Goal: Information Seeking & Learning: Learn about a topic

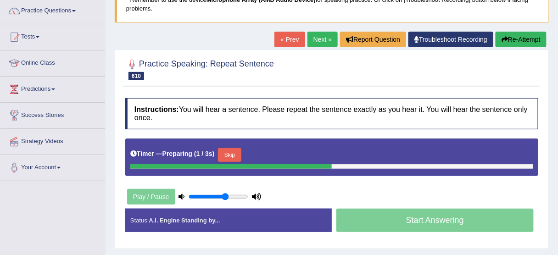
click at [228, 151] on button "Skip" at bounding box center [229, 155] width 23 height 14
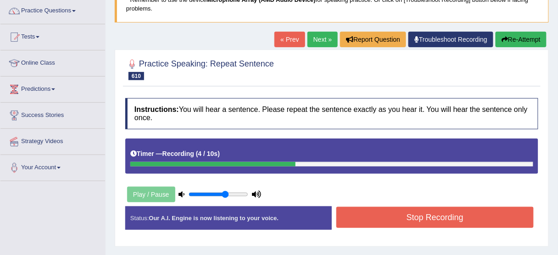
click at [402, 224] on button "Stop Recording" at bounding box center [434, 217] width 197 height 21
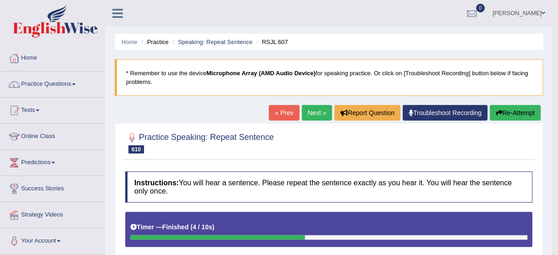
click at [514, 115] on button "Re-Attempt" at bounding box center [515, 113] width 51 height 16
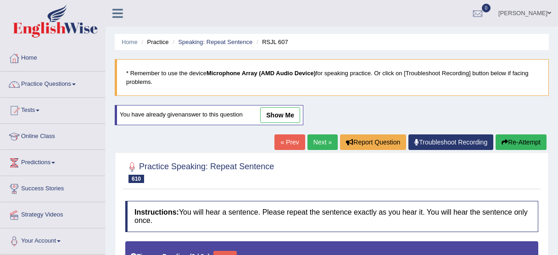
type input "0.65"
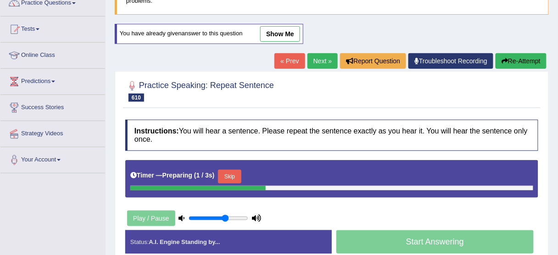
scroll to position [110, 0]
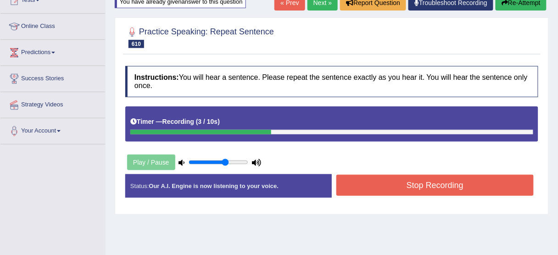
click at [403, 189] on button "Stop Recording" at bounding box center [434, 185] width 197 height 21
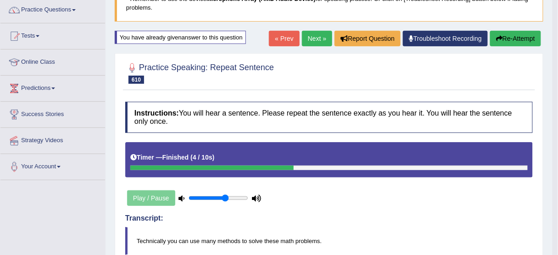
scroll to position [73, 0]
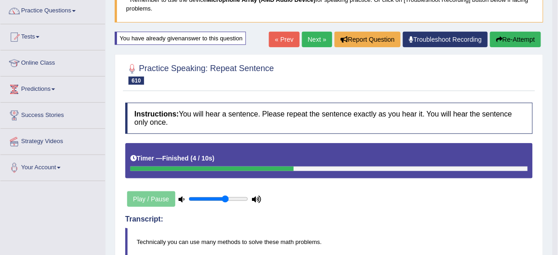
click at [509, 39] on button "Re-Attempt" at bounding box center [515, 40] width 51 height 16
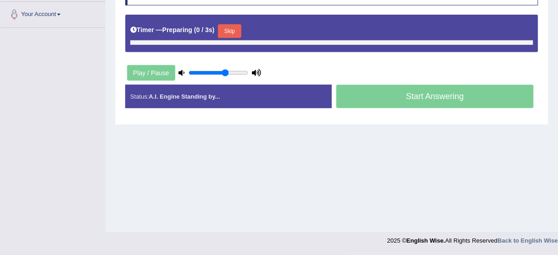
scroll to position [227, 0]
click at [234, 30] on button "Skip" at bounding box center [229, 31] width 23 height 14
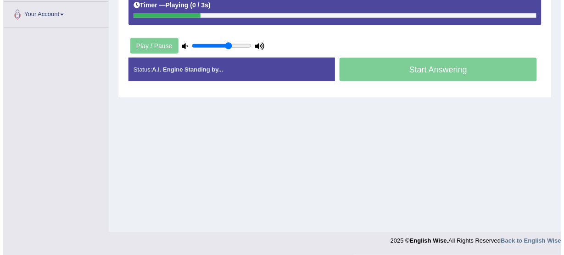
scroll to position [190, 0]
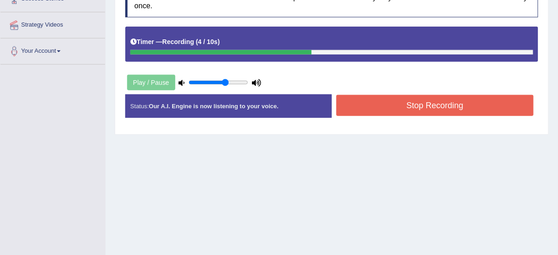
click at [386, 99] on button "Stop Recording" at bounding box center [434, 105] width 197 height 21
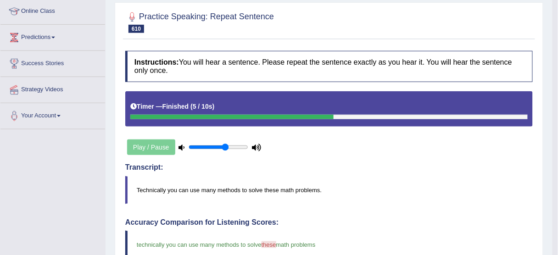
scroll to position [43, 0]
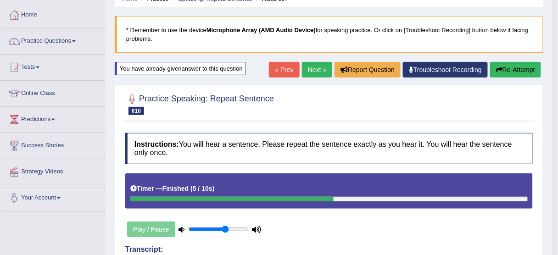
click at [319, 69] on link "Next »" at bounding box center [317, 70] width 30 height 16
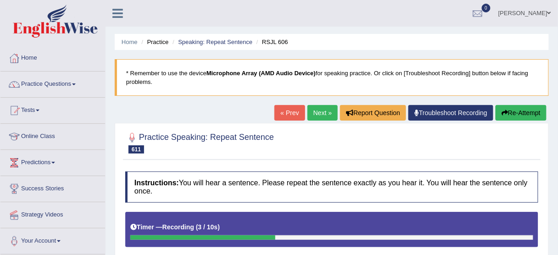
click at [532, 111] on button "Re-Attempt" at bounding box center [521, 113] width 51 height 16
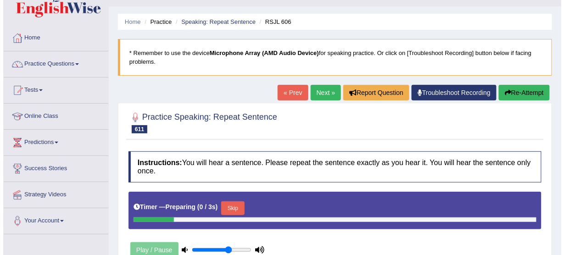
scroll to position [73, 0]
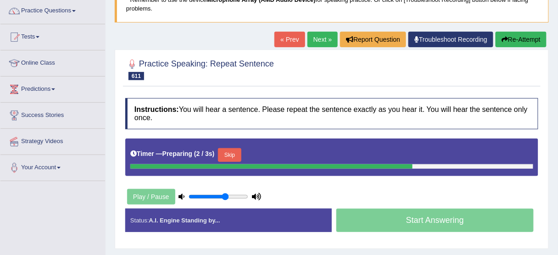
click at [239, 156] on button "Skip" at bounding box center [229, 155] width 23 height 14
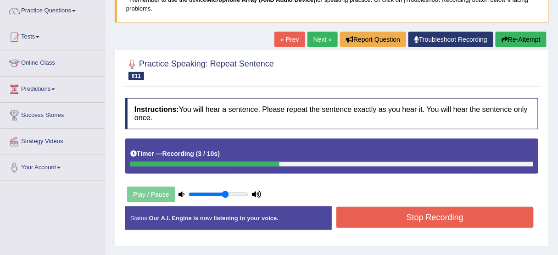
click at [381, 223] on button "Stop Recording" at bounding box center [434, 217] width 197 height 21
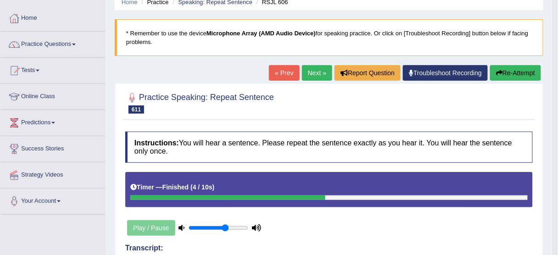
scroll to position [37, 0]
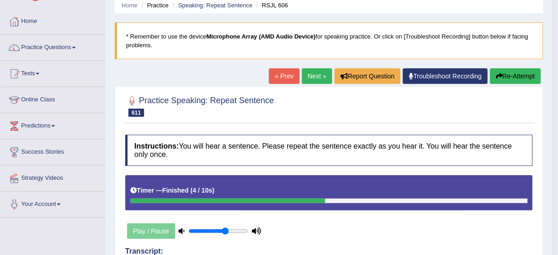
click at [311, 74] on link "Next »" at bounding box center [317, 76] width 30 height 16
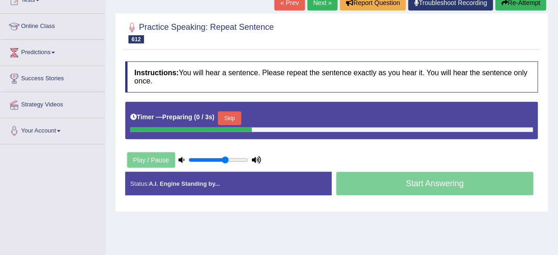
click at [237, 119] on button "Skip" at bounding box center [229, 118] width 23 height 14
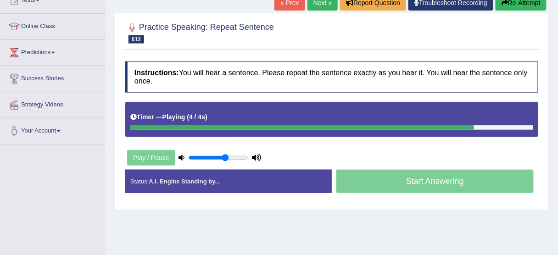
scroll to position [37, 0]
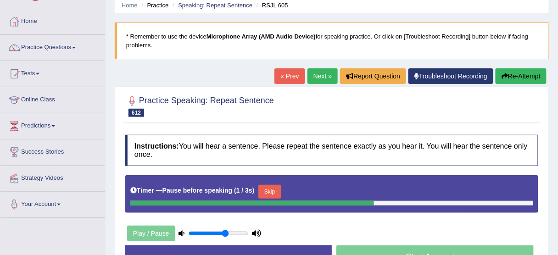
click at [296, 76] on link "« Prev" at bounding box center [289, 76] width 30 height 16
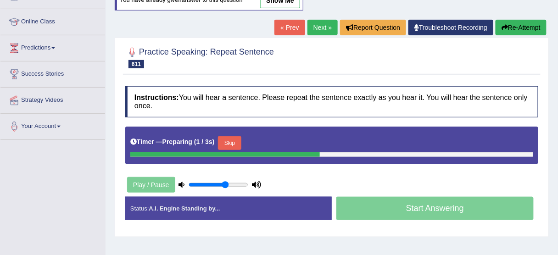
click at [232, 134] on div "Timer — Preparing ( 1 / 3s ) Skip" at bounding box center [331, 143] width 403 height 18
click at [233, 139] on button "Skip" at bounding box center [229, 143] width 23 height 14
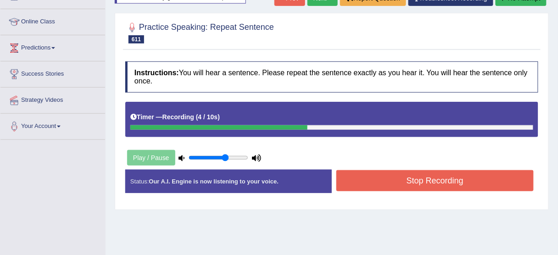
click at [440, 183] on button "Stop Recording" at bounding box center [434, 180] width 197 height 21
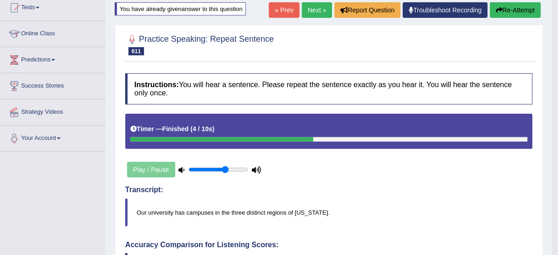
scroll to position [41, 0]
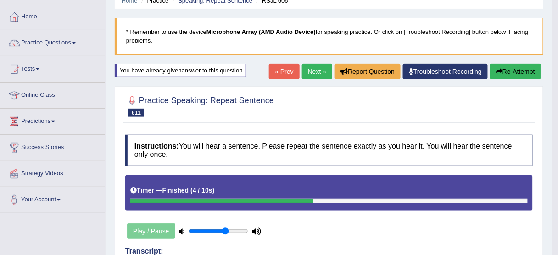
click at [307, 74] on link "Next »" at bounding box center [317, 72] width 30 height 16
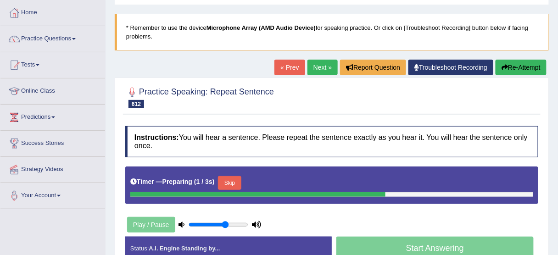
scroll to position [110, 0]
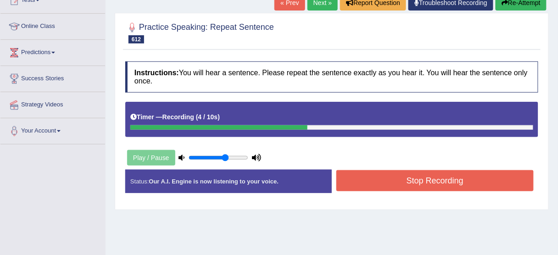
click at [412, 181] on button "Stop Recording" at bounding box center [434, 180] width 197 height 21
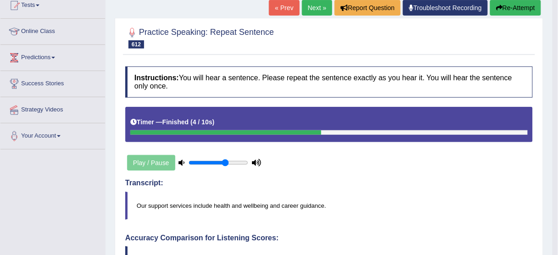
scroll to position [73, 0]
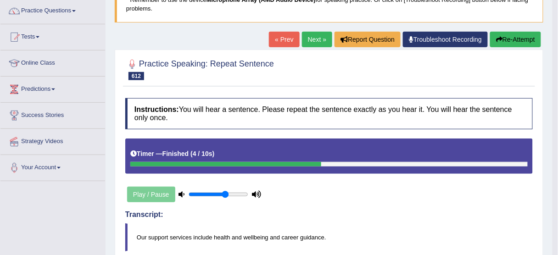
click at [510, 38] on button "Re-Attempt" at bounding box center [515, 40] width 51 height 16
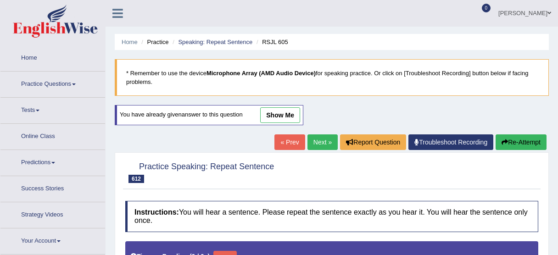
type input "0.65"
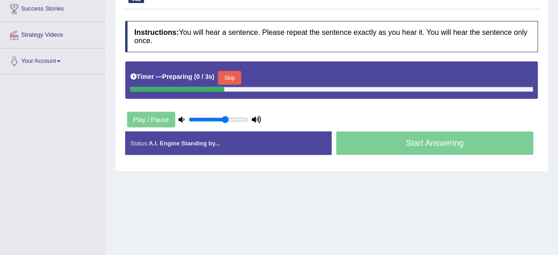
scroll to position [187, 0]
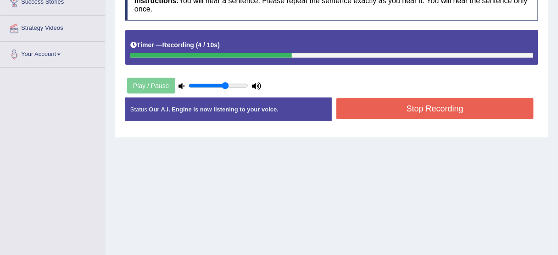
click at [351, 112] on button "Stop Recording" at bounding box center [434, 108] width 197 height 21
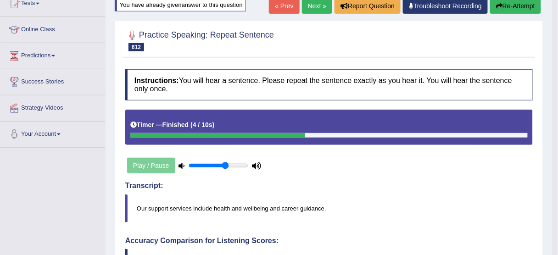
scroll to position [40, 0]
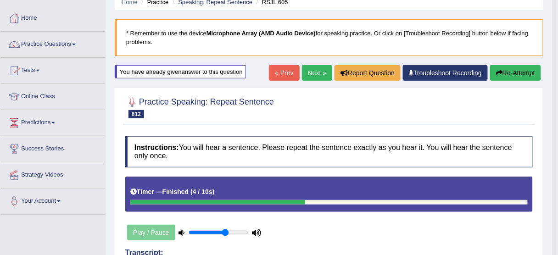
click at [316, 74] on link "Next »" at bounding box center [317, 73] width 30 height 16
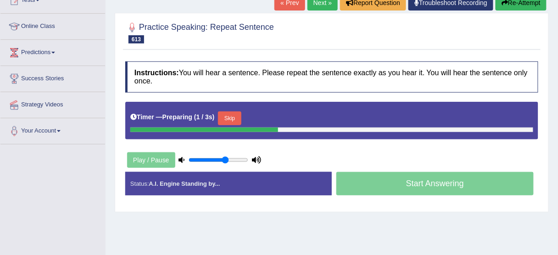
click at [234, 120] on button "Skip" at bounding box center [229, 118] width 23 height 14
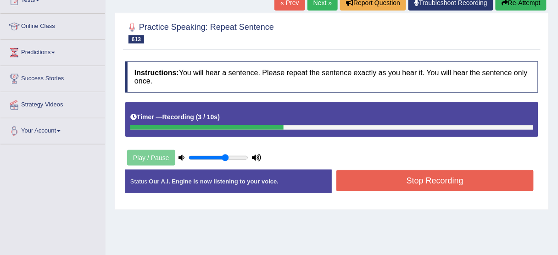
click at [391, 176] on button "Stop Recording" at bounding box center [434, 180] width 197 height 21
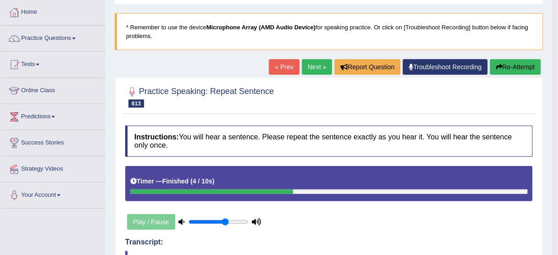
scroll to position [37, 0]
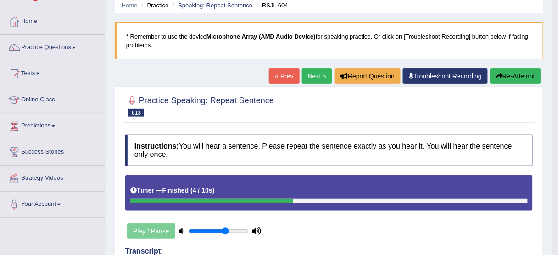
click at [513, 79] on button "Re-Attempt" at bounding box center [515, 76] width 51 height 16
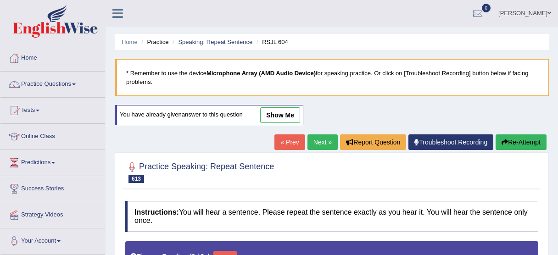
type input "0.65"
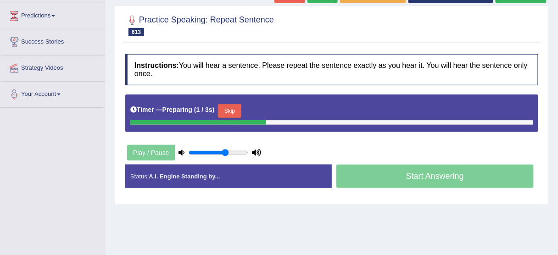
click at [238, 107] on button "Skip" at bounding box center [229, 111] width 23 height 14
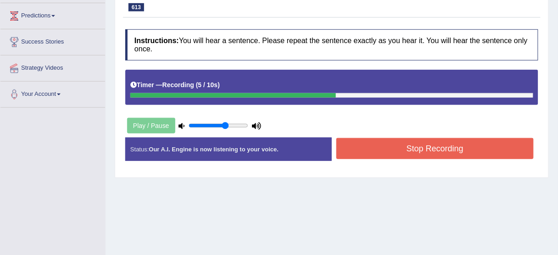
click at [441, 149] on button "Stop Recording" at bounding box center [434, 148] width 197 height 21
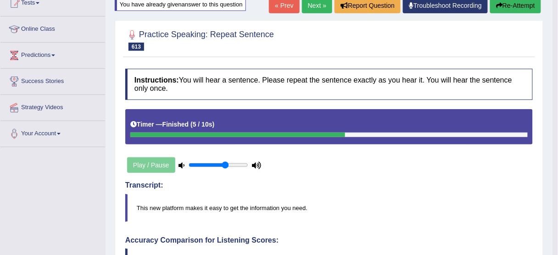
scroll to position [37, 0]
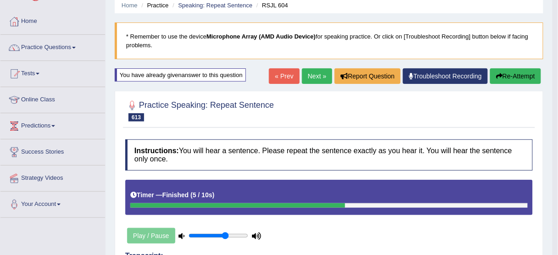
click at [312, 73] on link "Next »" at bounding box center [317, 76] width 30 height 16
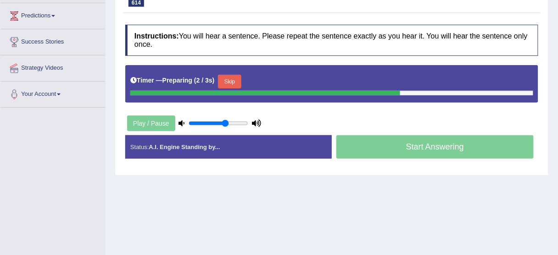
scroll to position [110, 0]
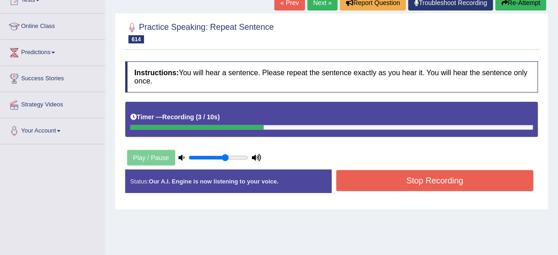
click at [419, 183] on button "Stop Recording" at bounding box center [434, 180] width 197 height 21
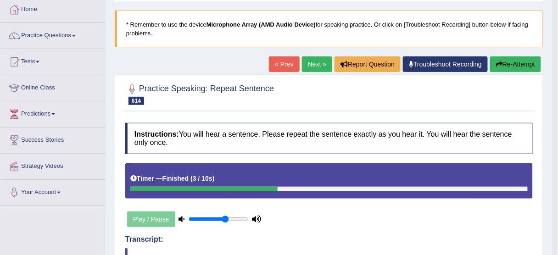
scroll to position [37, 0]
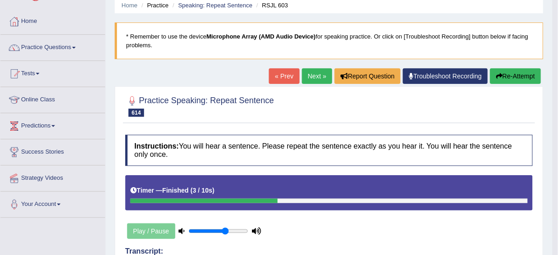
click at [514, 75] on button "Re-Attempt" at bounding box center [515, 76] width 51 height 16
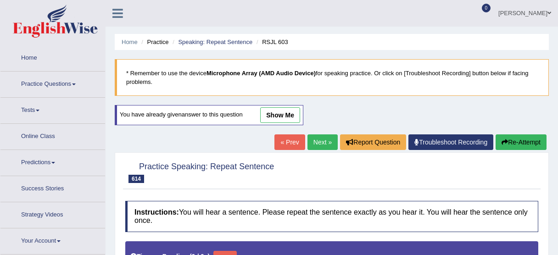
type input "0.65"
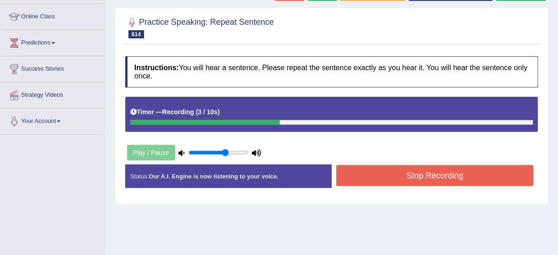
click at [435, 179] on button "Stop Recording" at bounding box center [434, 175] width 197 height 21
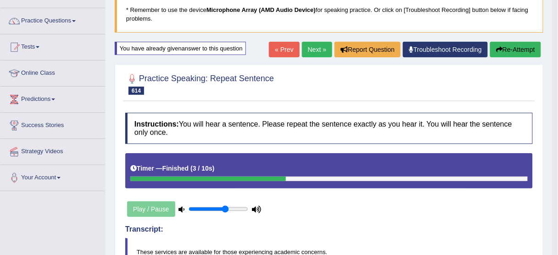
scroll to position [46, 0]
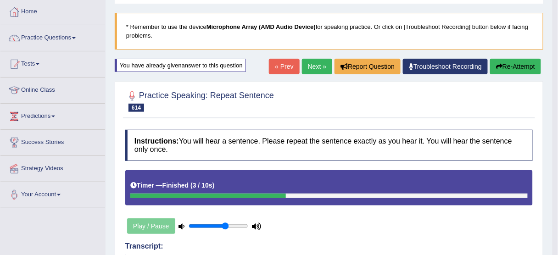
click at [314, 72] on link "Next »" at bounding box center [317, 67] width 30 height 16
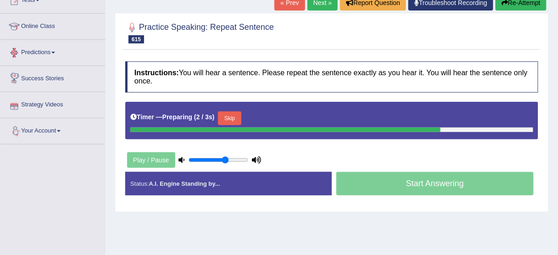
click at [236, 119] on button "Skip" at bounding box center [229, 118] width 23 height 14
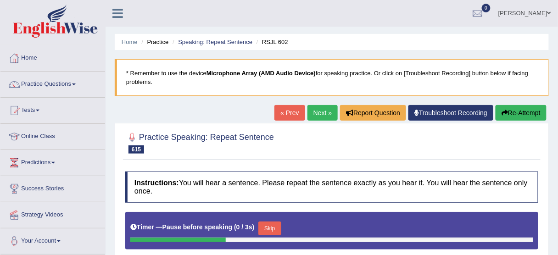
click at [510, 116] on button "Re-Attempt" at bounding box center [521, 113] width 51 height 16
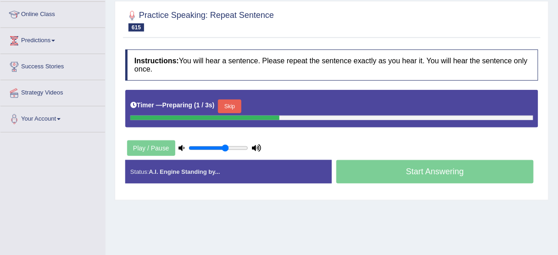
click at [232, 105] on button "Skip" at bounding box center [229, 107] width 23 height 14
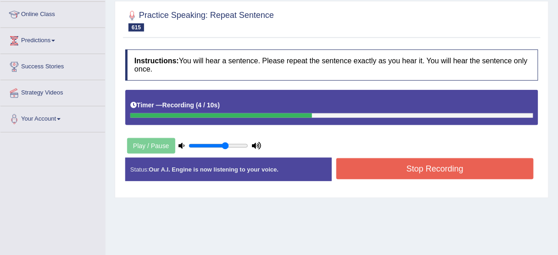
click at [428, 167] on button "Stop Recording" at bounding box center [434, 168] width 197 height 21
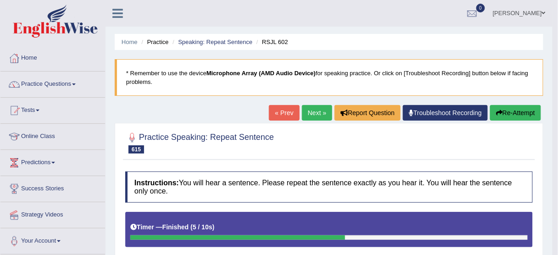
click at [519, 116] on button "Re-Attempt" at bounding box center [515, 113] width 51 height 16
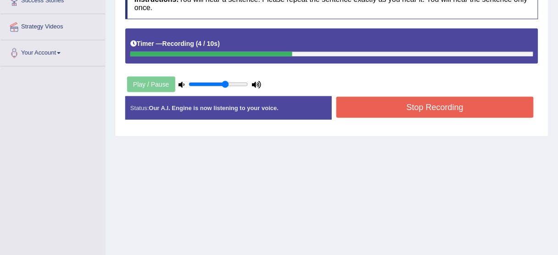
click at [440, 104] on button "Stop Recording" at bounding box center [434, 107] width 197 height 21
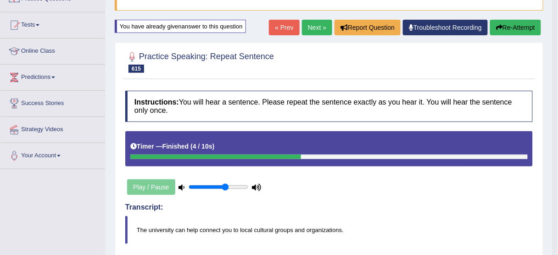
scroll to position [78, 0]
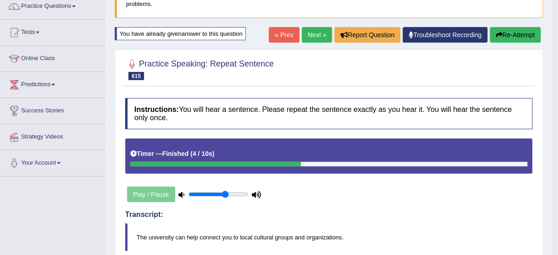
click at [312, 35] on link "Next »" at bounding box center [317, 35] width 30 height 16
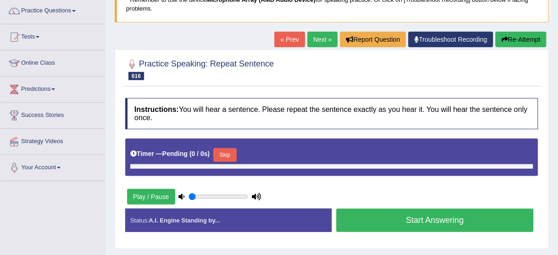
click at [224, 150] on button "Skip" at bounding box center [224, 155] width 23 height 14
type input "0.65"
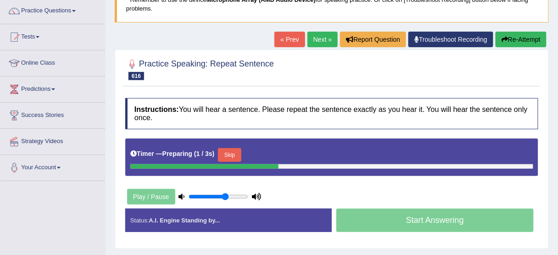
click at [232, 150] on button "Skip" at bounding box center [229, 155] width 23 height 14
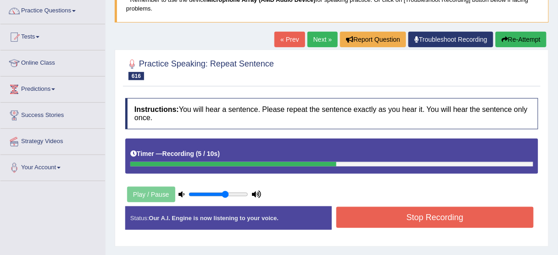
click at [504, 43] on button "Re-Attempt" at bounding box center [521, 40] width 51 height 16
click at [508, 41] on button "Re-Attempt" at bounding box center [521, 40] width 51 height 16
click at [510, 40] on button "Re-Attempt" at bounding box center [521, 40] width 51 height 16
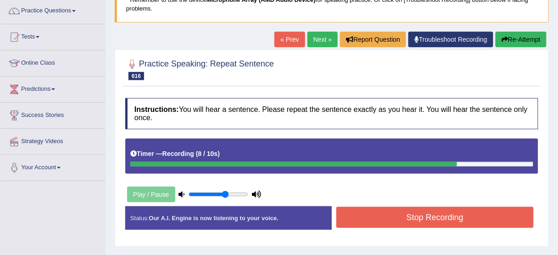
click at [511, 39] on button "Re-Attempt" at bounding box center [521, 40] width 51 height 16
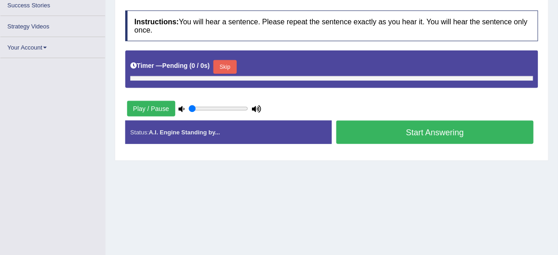
type input "0.65"
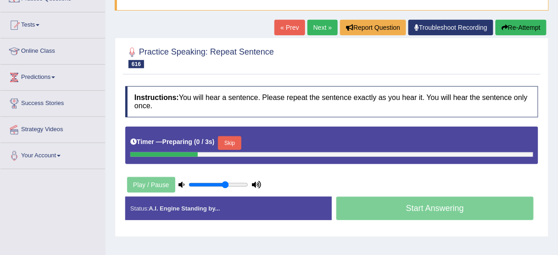
scroll to position [84, 0]
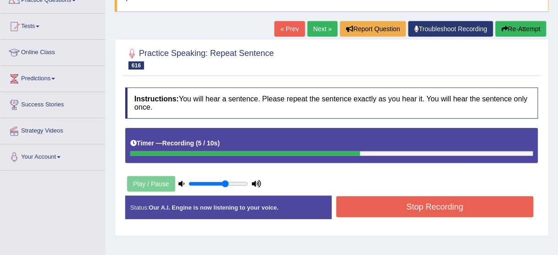
click at [405, 203] on button "Stop Recording" at bounding box center [434, 206] width 197 height 21
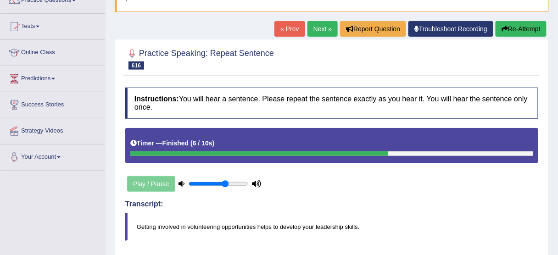
click at [518, 26] on div "Updating answer..." at bounding box center [279, 127] width 558 height 255
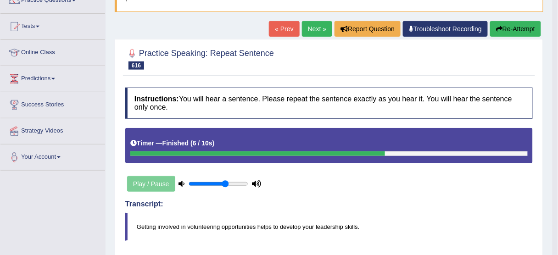
click at [517, 29] on button "Re-Attempt" at bounding box center [515, 29] width 51 height 16
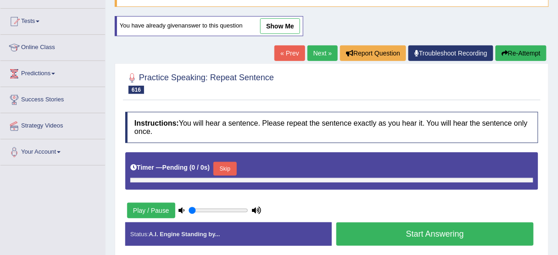
type input "0.65"
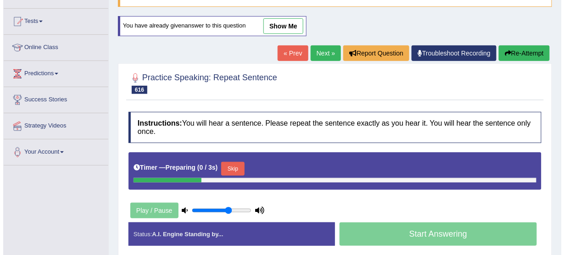
scroll to position [84, 0]
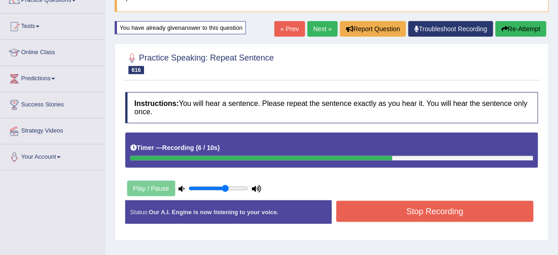
click at [523, 26] on button "Re-Attempt" at bounding box center [521, 29] width 51 height 16
click at [520, 27] on button "Re-Attempt" at bounding box center [521, 29] width 51 height 16
click at [519, 27] on button "Re-Attempt" at bounding box center [521, 29] width 51 height 16
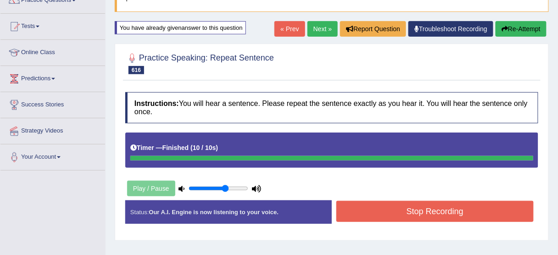
click at [519, 27] on button "Re-Attempt" at bounding box center [521, 29] width 51 height 16
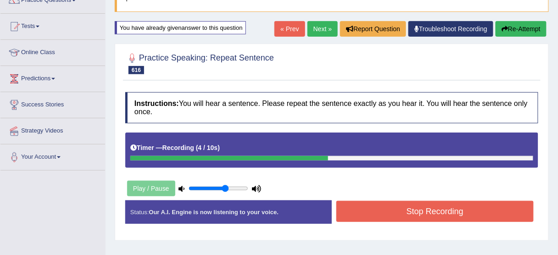
click at [435, 210] on button "Stop Recording" at bounding box center [434, 211] width 197 height 21
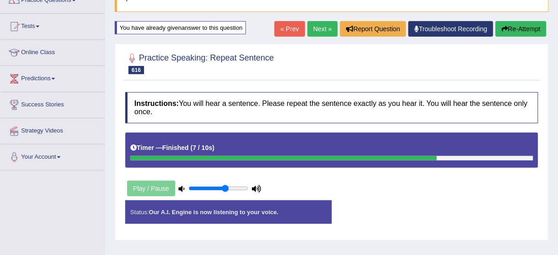
click at [529, 32] on button "Re-Attempt" at bounding box center [521, 29] width 51 height 16
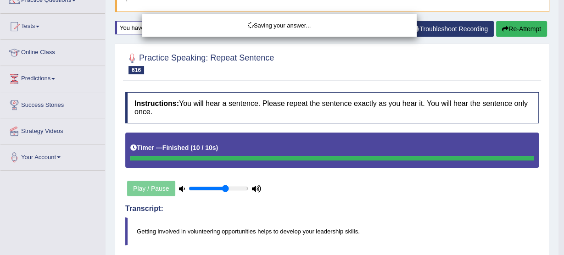
click at [523, 30] on div "Saving your answer..." at bounding box center [282, 127] width 564 height 255
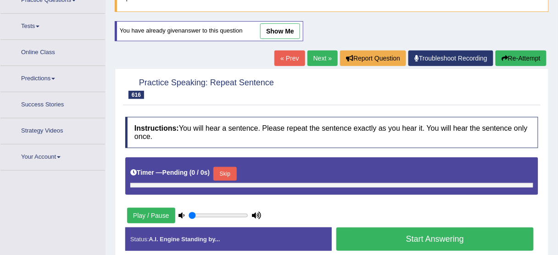
scroll to position [89, 0]
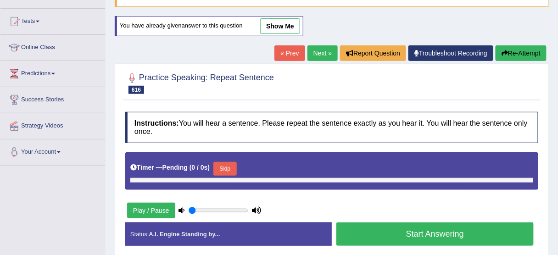
type input "0.65"
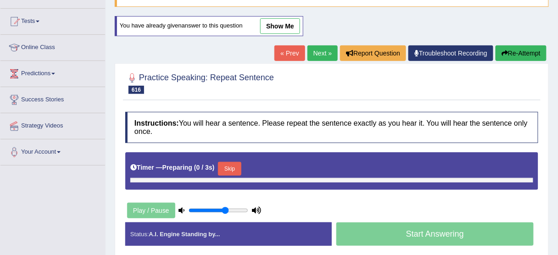
scroll to position [84, 0]
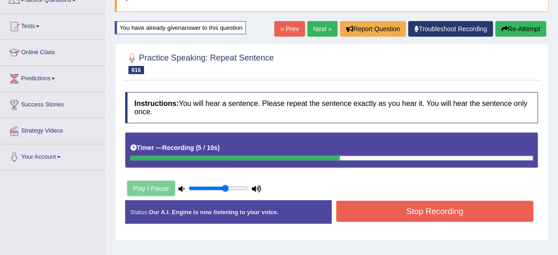
click at [403, 215] on button "Stop Recording" at bounding box center [434, 211] width 197 height 21
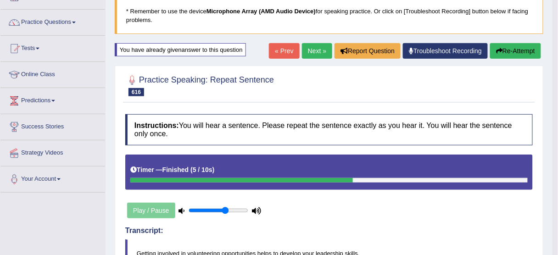
scroll to position [47, 0]
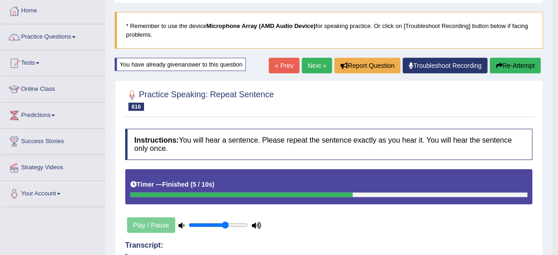
click at [517, 65] on button "Re-Attempt" at bounding box center [515, 66] width 51 height 16
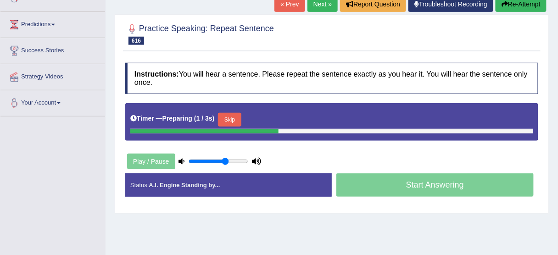
click at [235, 116] on button "Skip" at bounding box center [229, 120] width 23 height 14
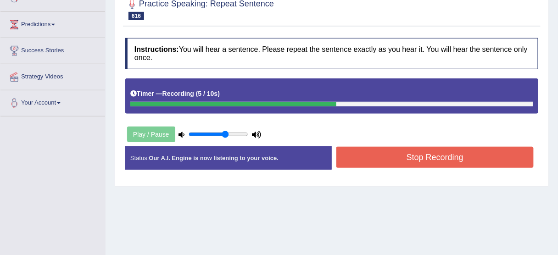
click at [397, 160] on button "Stop Recording" at bounding box center [434, 157] width 197 height 21
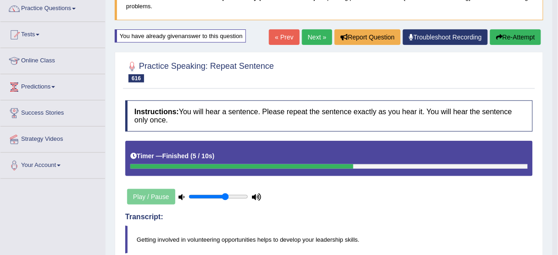
scroll to position [65, 0]
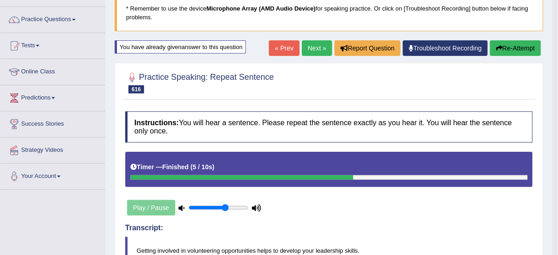
click at [513, 45] on button "Re-Attempt" at bounding box center [515, 48] width 51 height 16
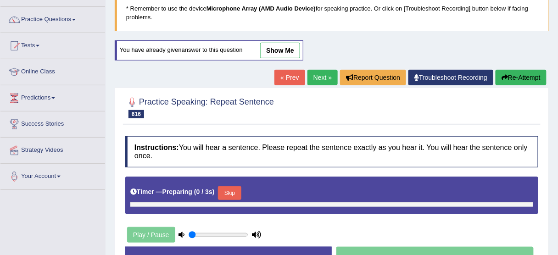
type input "0.65"
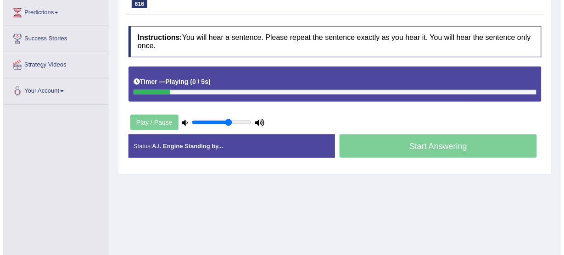
scroll to position [101, 0]
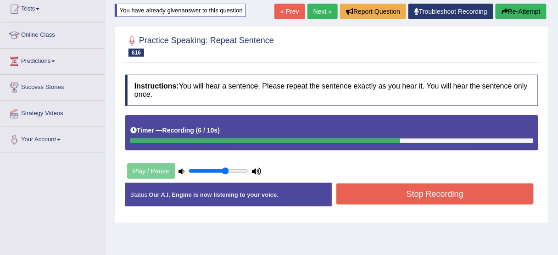
click at [432, 193] on button "Stop Recording" at bounding box center [434, 194] width 197 height 21
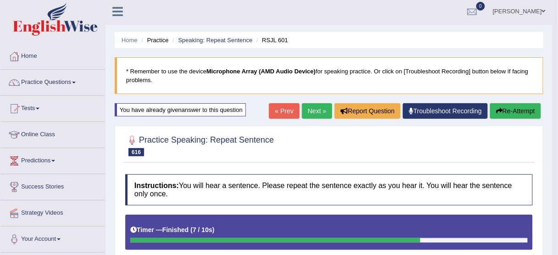
scroll to position [0, 0]
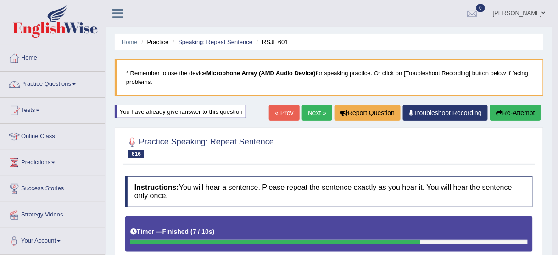
click at [310, 107] on link "Next »" at bounding box center [317, 113] width 30 height 16
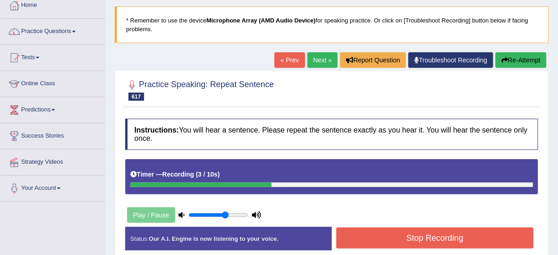
scroll to position [147, 0]
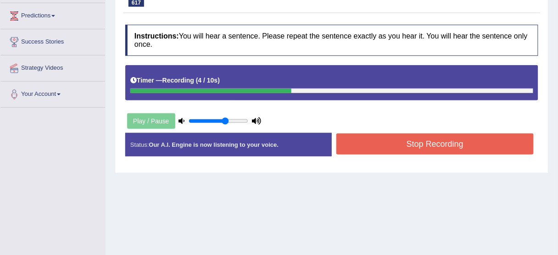
click at [400, 147] on button "Stop Recording" at bounding box center [434, 144] width 197 height 21
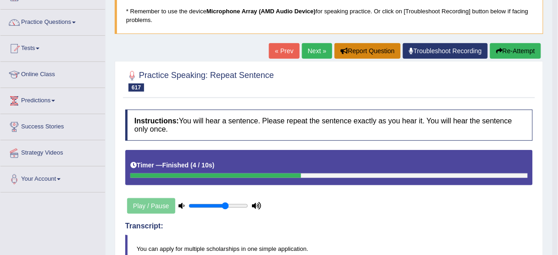
scroll to position [0, 0]
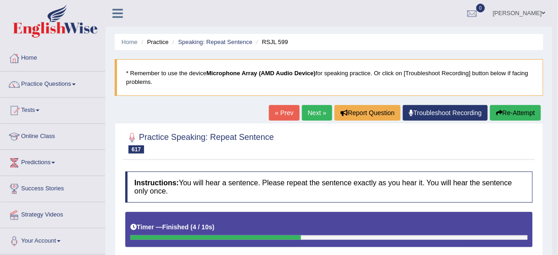
click at [516, 107] on button "Re-Attempt" at bounding box center [515, 113] width 51 height 16
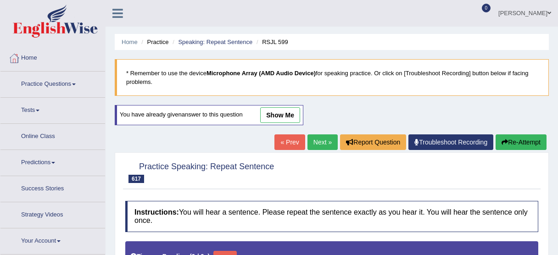
type input "0.65"
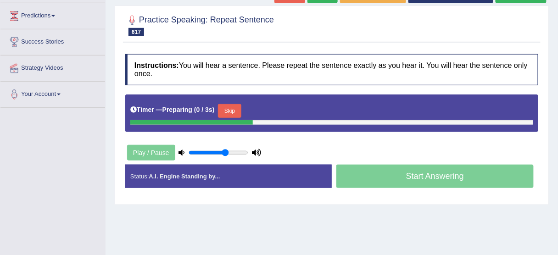
click at [236, 109] on button "Skip" at bounding box center [229, 111] width 23 height 14
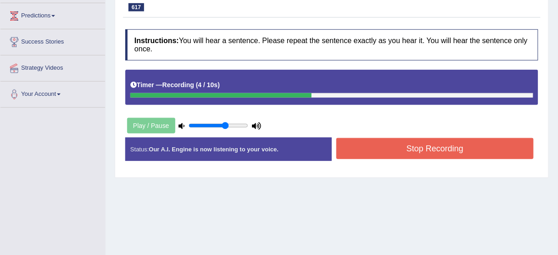
click at [409, 149] on button "Stop Recording" at bounding box center [434, 148] width 197 height 21
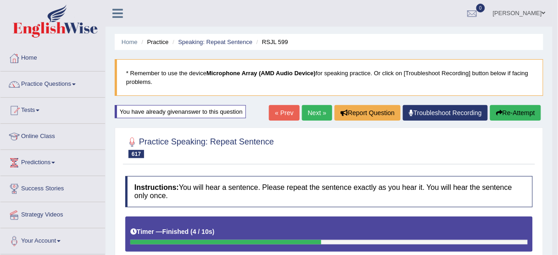
click at [315, 114] on link "Next »" at bounding box center [317, 113] width 30 height 16
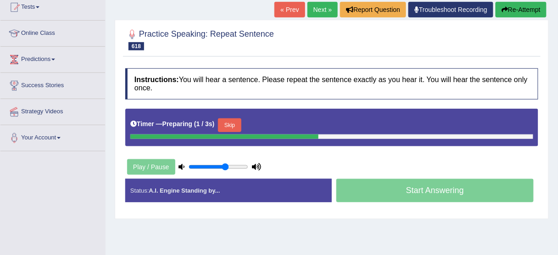
scroll to position [110, 0]
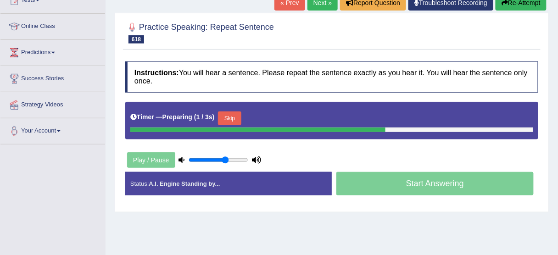
click at [241, 123] on button "Skip" at bounding box center [229, 118] width 23 height 14
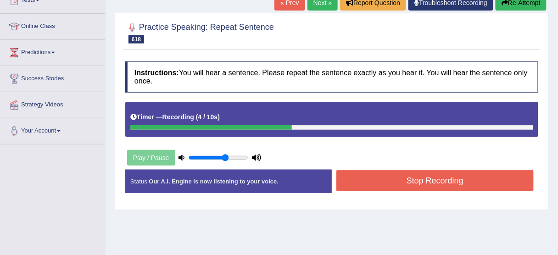
click at [362, 180] on button "Stop Recording" at bounding box center [434, 180] width 197 height 21
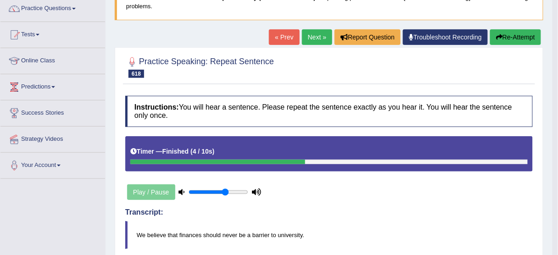
scroll to position [73, 0]
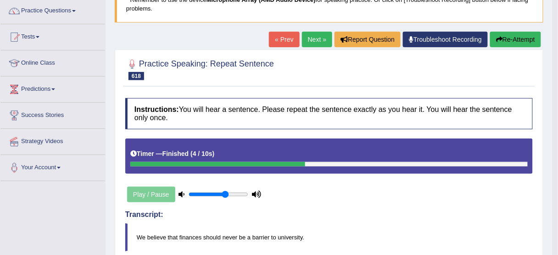
click at [511, 34] on button "Re-Attempt" at bounding box center [515, 40] width 51 height 16
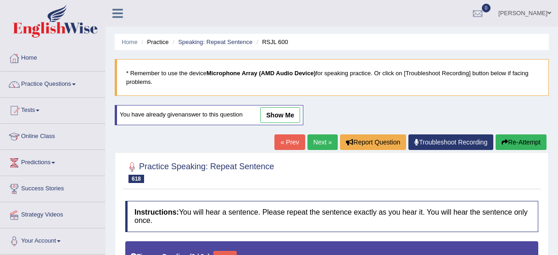
type input "0.65"
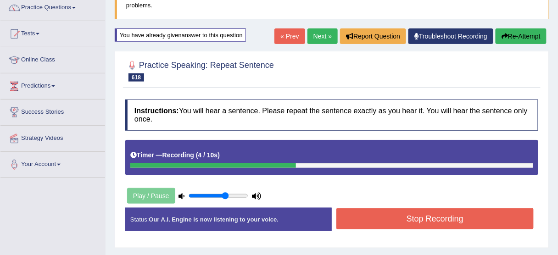
drag, startPoint x: 426, startPoint y: 204, endPoint x: 419, endPoint y: 216, distance: 14.0
click at [419, 216] on div "Instructions: You will hear a sentence. Please repeat the sentence exactly as y…" at bounding box center [332, 169] width 418 height 148
click at [419, 216] on button "Stop Recording" at bounding box center [434, 218] width 197 height 21
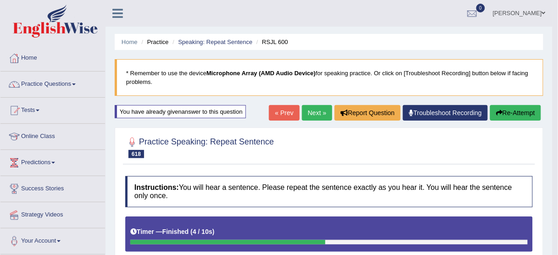
click at [516, 116] on button "Re-Attempt" at bounding box center [515, 113] width 51 height 16
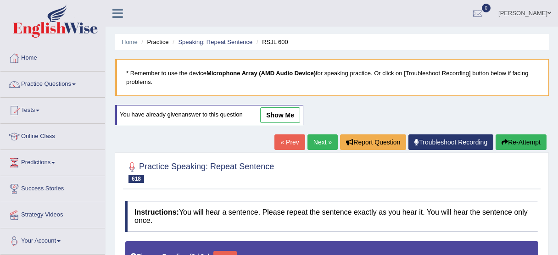
type input "0.65"
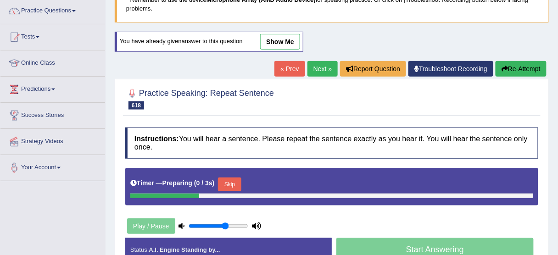
click at [225, 179] on button "Skip" at bounding box center [229, 185] width 23 height 14
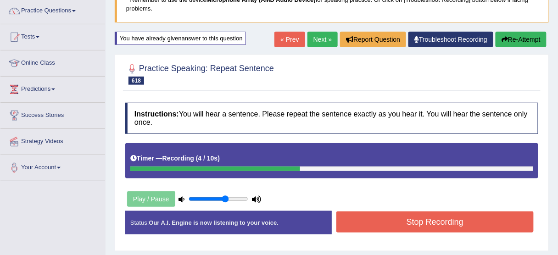
click at [367, 218] on button "Stop Recording" at bounding box center [434, 222] width 197 height 21
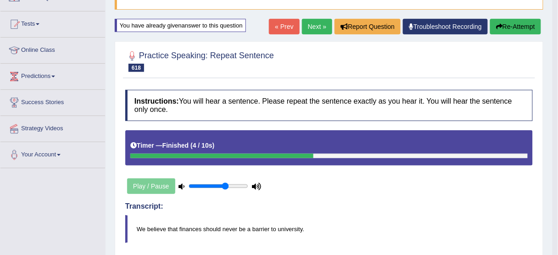
scroll to position [73, 0]
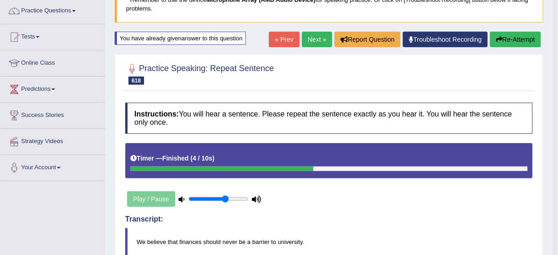
click at [512, 39] on button "Re-Attempt" at bounding box center [515, 40] width 51 height 16
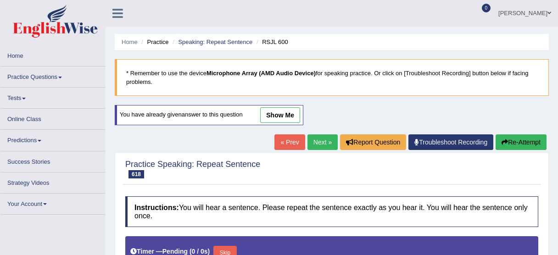
scroll to position [155, 0]
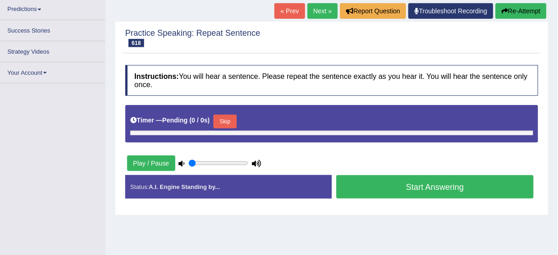
type input "0.65"
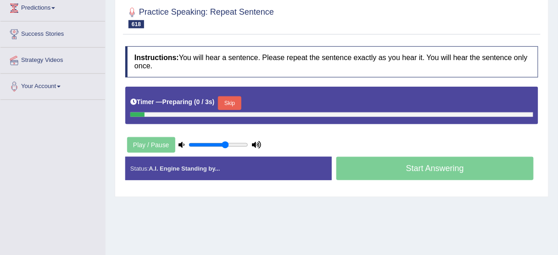
scroll to position [0, 0]
click at [235, 96] on button "Skip" at bounding box center [229, 103] width 23 height 14
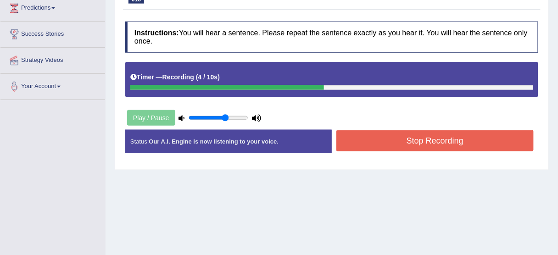
click at [403, 144] on button "Stop Recording" at bounding box center [434, 140] width 197 height 21
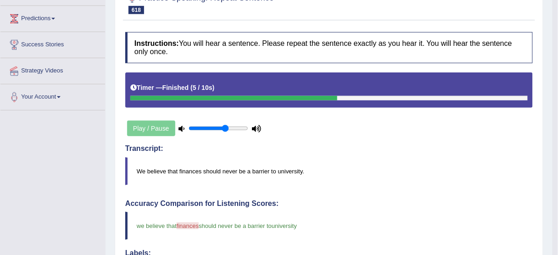
scroll to position [45, 0]
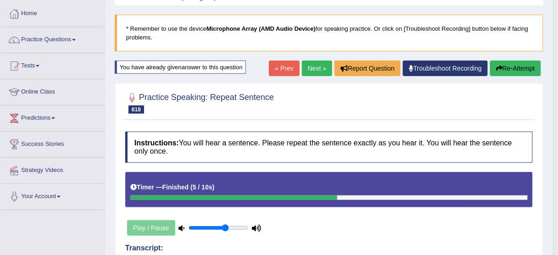
click at [314, 71] on link "Next »" at bounding box center [317, 69] width 30 height 16
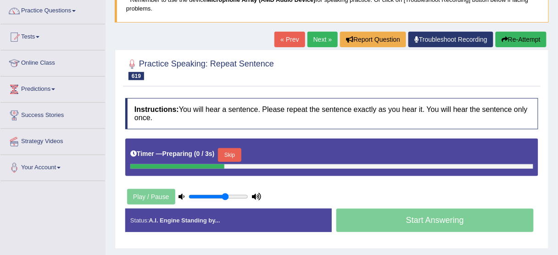
click at [235, 152] on button "Skip" at bounding box center [229, 155] width 23 height 14
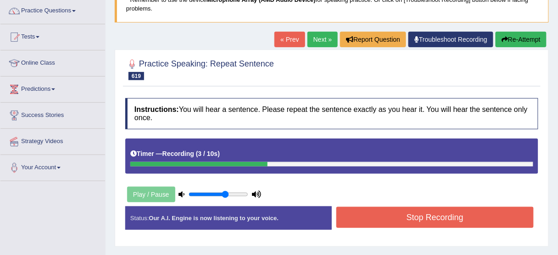
click at [426, 214] on button "Stop Recording" at bounding box center [434, 217] width 197 height 21
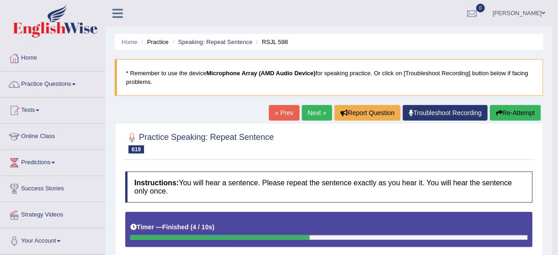
click at [516, 111] on button "Re-Attempt" at bounding box center [515, 113] width 51 height 16
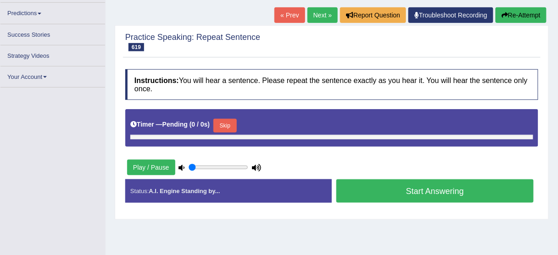
type input "0.65"
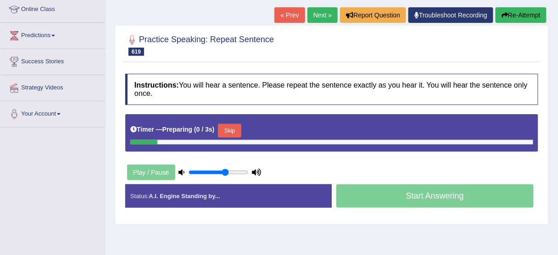
click at [226, 124] on button "Skip" at bounding box center [229, 131] width 23 height 14
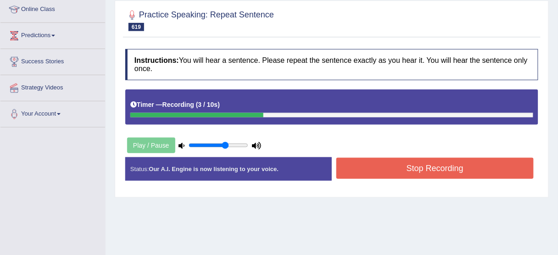
click at [446, 172] on button "Stop Recording" at bounding box center [434, 168] width 197 height 21
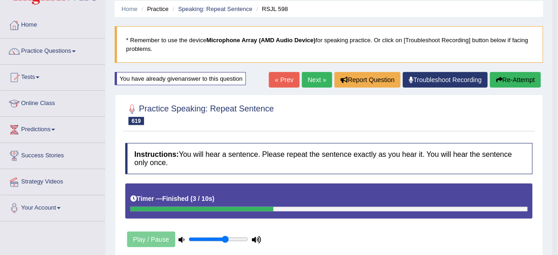
scroll to position [17, 0]
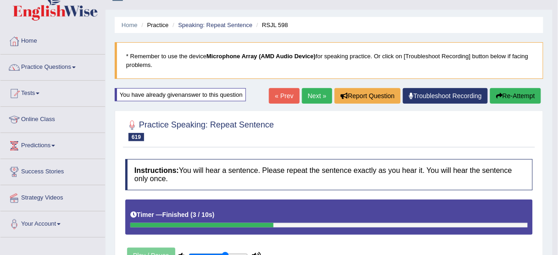
click at [312, 95] on link "Next »" at bounding box center [317, 96] width 30 height 16
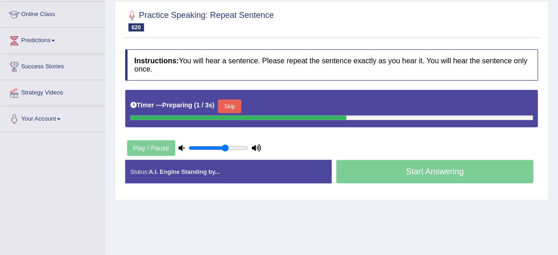
click at [231, 102] on button "Skip" at bounding box center [229, 107] width 23 height 14
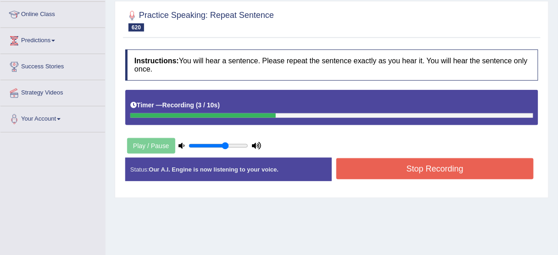
click at [377, 168] on button "Stop Recording" at bounding box center [434, 168] width 197 height 21
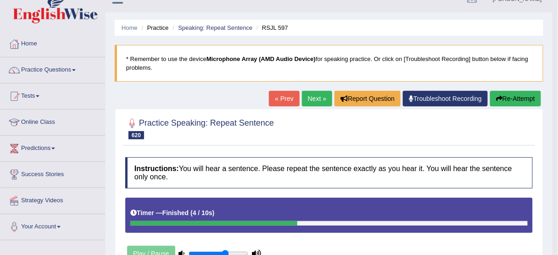
scroll to position [12, 0]
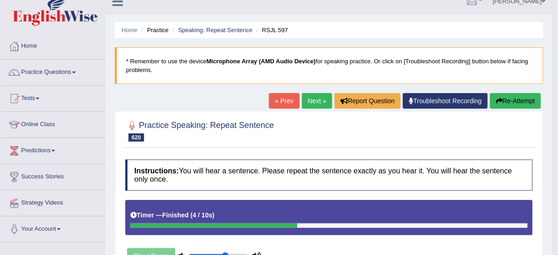
click at [320, 99] on link "Next »" at bounding box center [317, 101] width 30 height 16
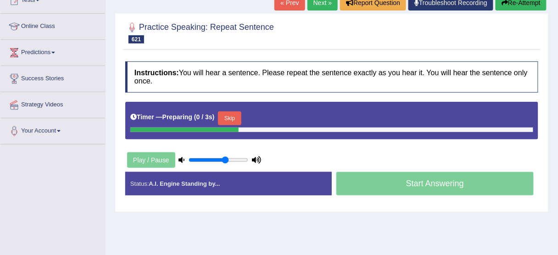
click at [233, 119] on button "Skip" at bounding box center [229, 118] width 23 height 14
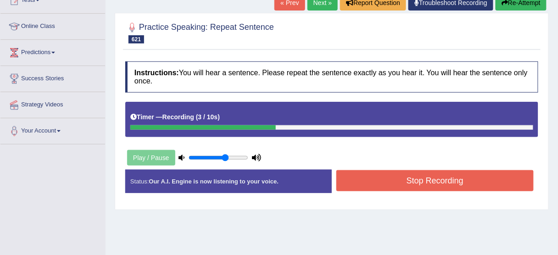
click at [420, 184] on button "Stop Recording" at bounding box center [434, 180] width 197 height 21
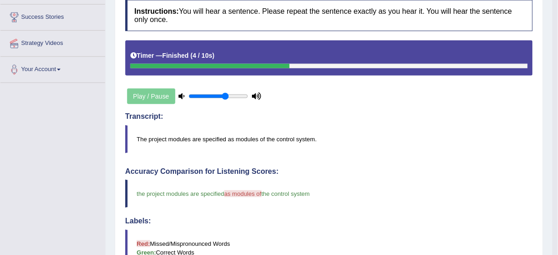
scroll to position [73, 0]
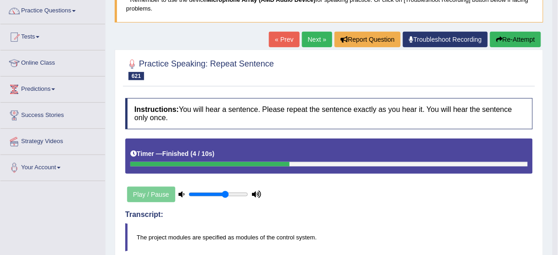
click at [312, 39] on link "Next »" at bounding box center [317, 40] width 30 height 16
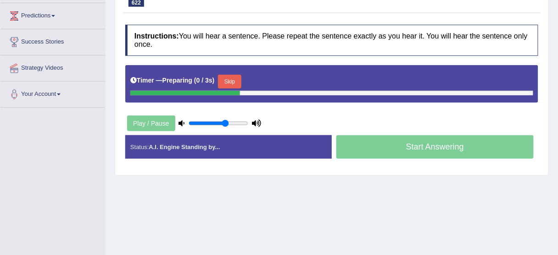
click at [236, 78] on button "Skip" at bounding box center [229, 82] width 23 height 14
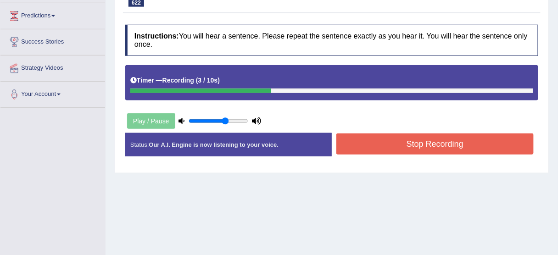
click at [390, 144] on button "Stop Recording" at bounding box center [434, 144] width 197 height 21
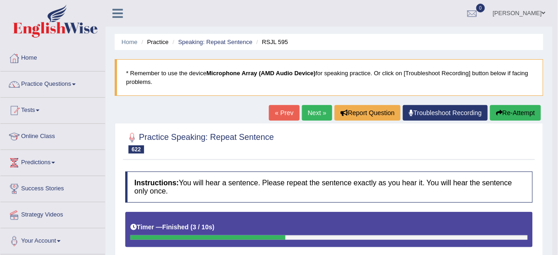
click at [316, 116] on link "Next »" at bounding box center [317, 113] width 30 height 16
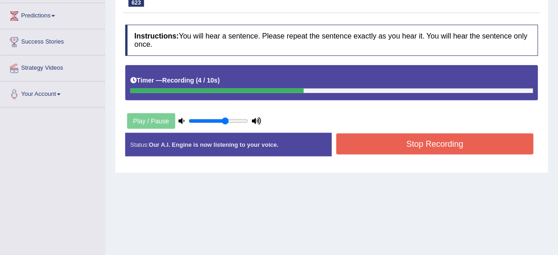
click at [396, 150] on button "Stop Recording" at bounding box center [434, 144] width 197 height 21
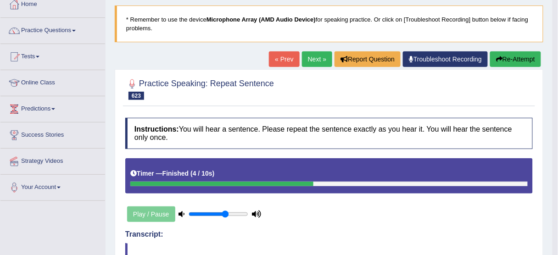
scroll to position [37, 0]
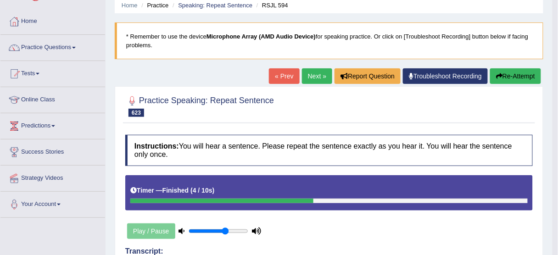
click at [517, 74] on button "Re-Attempt" at bounding box center [515, 76] width 51 height 16
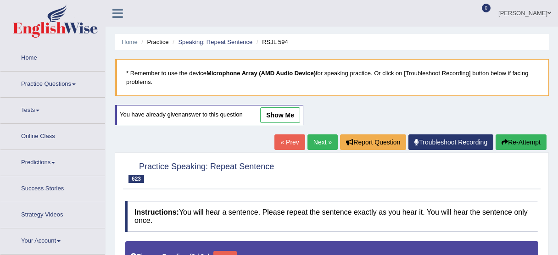
type input "0.65"
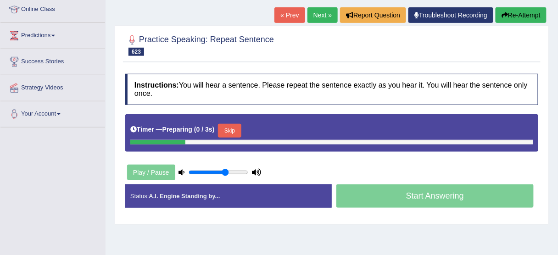
click at [224, 126] on button "Skip" at bounding box center [229, 131] width 23 height 14
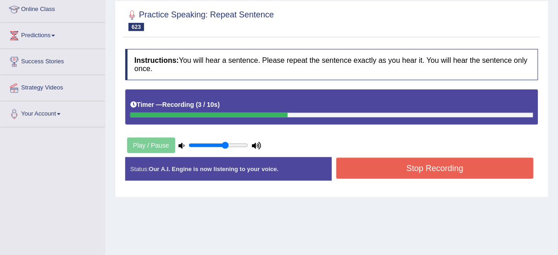
click at [401, 169] on button "Stop Recording" at bounding box center [434, 168] width 197 height 21
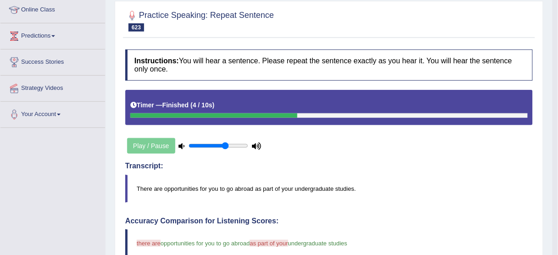
scroll to position [54, 0]
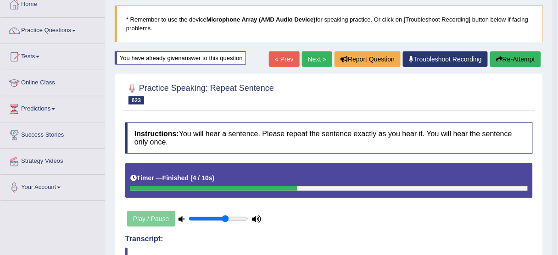
click at [532, 59] on button "Re-Attempt" at bounding box center [515, 59] width 51 height 16
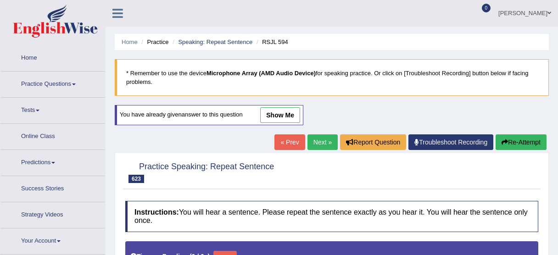
type input "0.65"
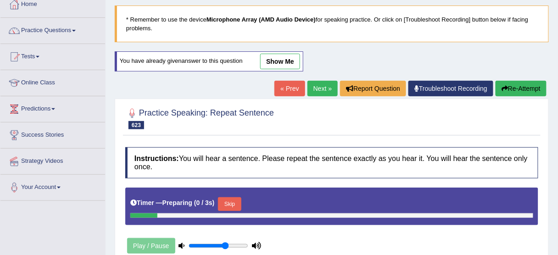
click at [234, 195] on div "Timer — Preparing ( 0 / 3s ) Skip" at bounding box center [331, 204] width 403 height 18
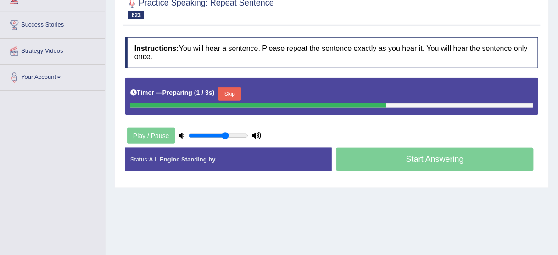
click at [237, 92] on button "Skip" at bounding box center [229, 94] width 23 height 14
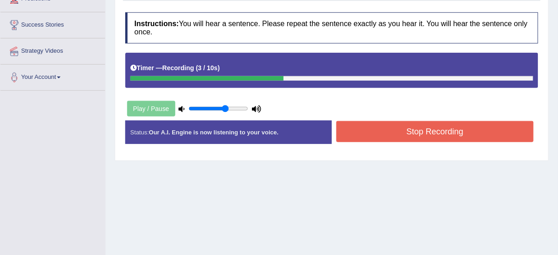
click at [388, 123] on button "Stop Recording" at bounding box center [434, 131] width 197 height 21
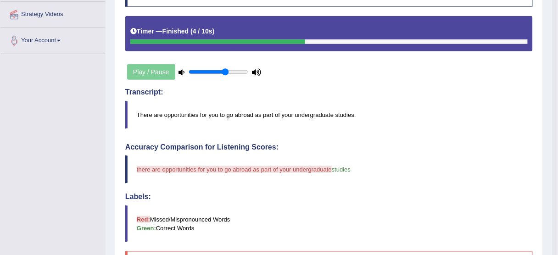
scroll to position [90, 0]
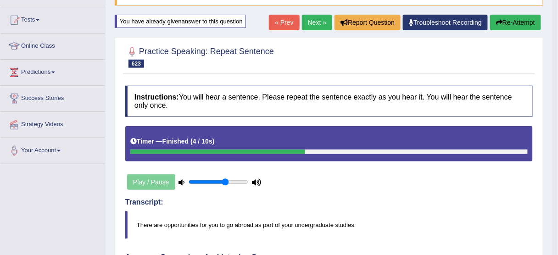
click at [507, 24] on button "Re-Attempt" at bounding box center [515, 23] width 51 height 16
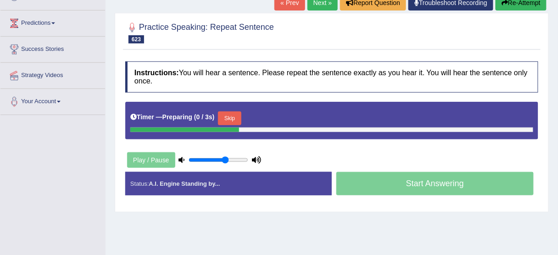
click at [237, 113] on button "Skip" at bounding box center [229, 118] width 23 height 14
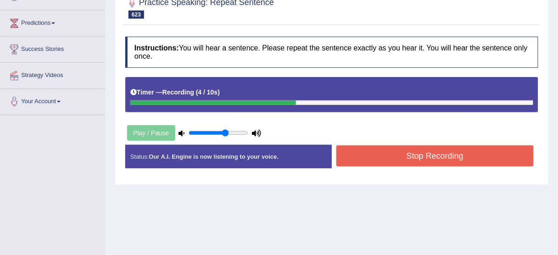
click at [389, 148] on button "Stop Recording" at bounding box center [434, 155] width 197 height 21
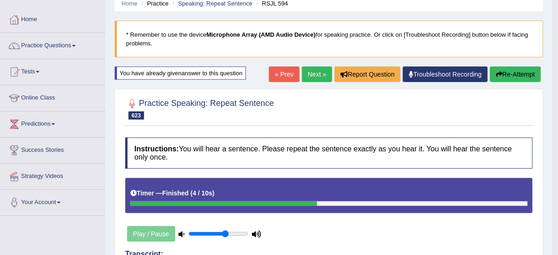
scroll to position [29, 0]
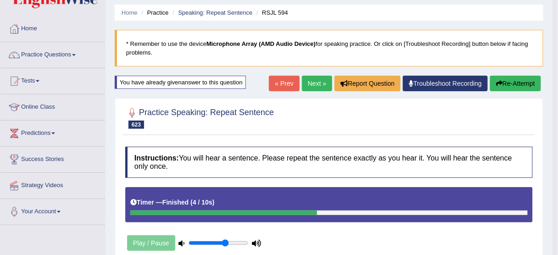
click at [507, 84] on button "Re-Attempt" at bounding box center [515, 84] width 51 height 16
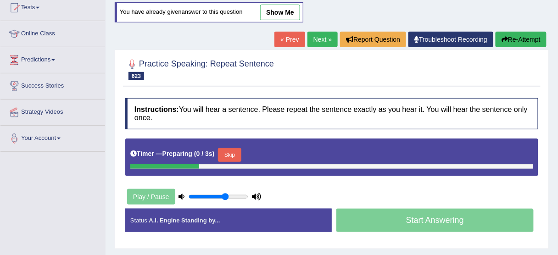
drag, startPoint x: 235, startPoint y: 151, endPoint x: 244, endPoint y: 154, distance: 8.9
click at [235, 151] on button "Skip" at bounding box center [229, 155] width 23 height 14
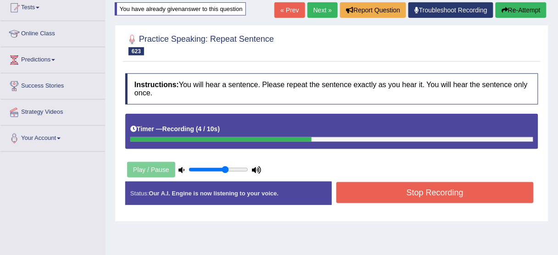
click at [391, 188] on button "Stop Recording" at bounding box center [434, 192] width 197 height 21
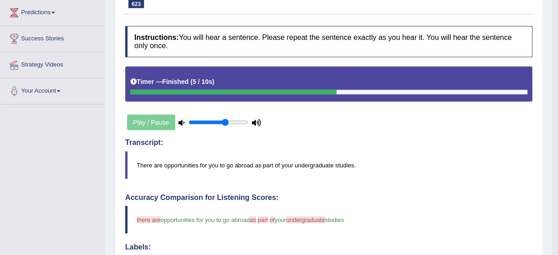
scroll to position [66, 0]
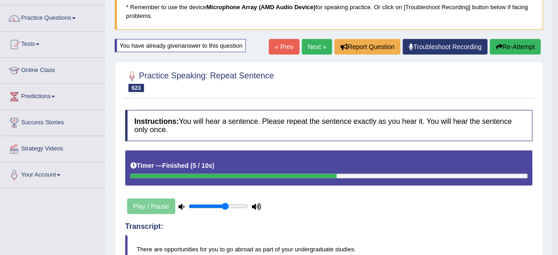
click at [519, 47] on button "Re-Attempt" at bounding box center [515, 47] width 51 height 16
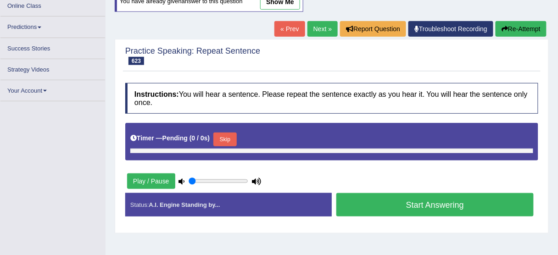
type input "0.65"
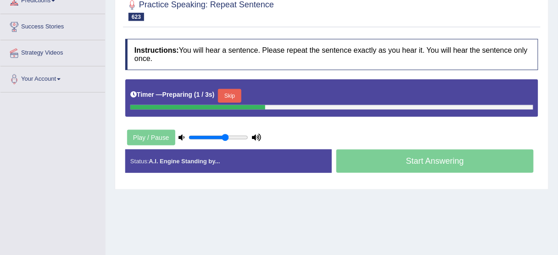
click at [232, 89] on button "Skip" at bounding box center [229, 96] width 23 height 14
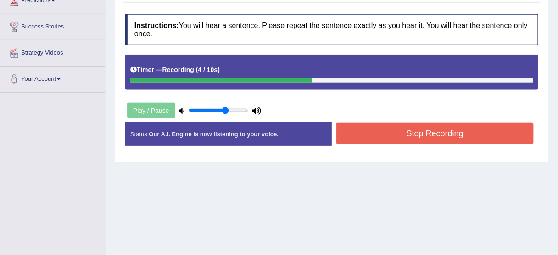
click at [401, 126] on button "Stop Recording" at bounding box center [434, 133] width 197 height 21
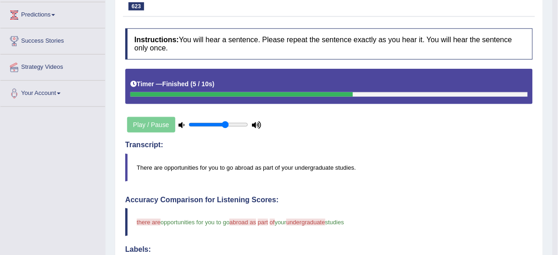
scroll to position [89, 0]
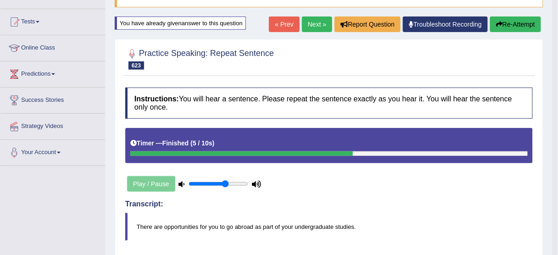
drag, startPoint x: 311, startPoint y: 19, endPoint x: 311, endPoint y: 25, distance: 5.5
click at [311, 19] on link "Next »" at bounding box center [317, 25] width 30 height 16
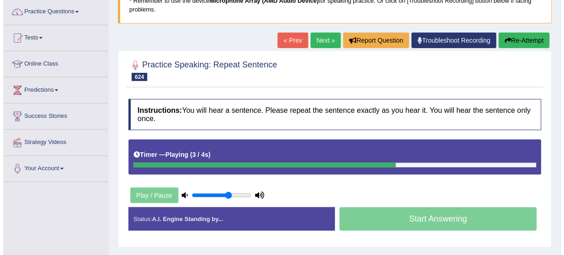
scroll to position [73, 0]
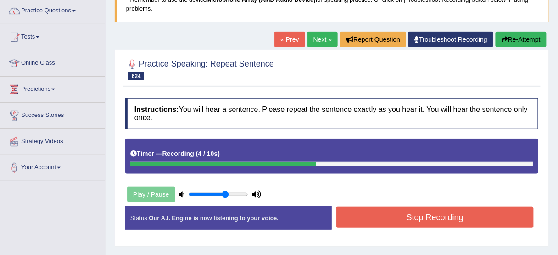
click at [396, 217] on button "Stop Recording" at bounding box center [434, 217] width 197 height 21
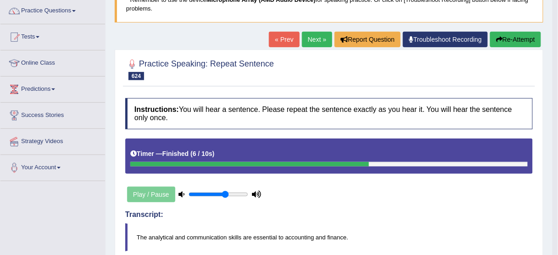
click at [510, 42] on button "Re-Attempt" at bounding box center [515, 40] width 51 height 16
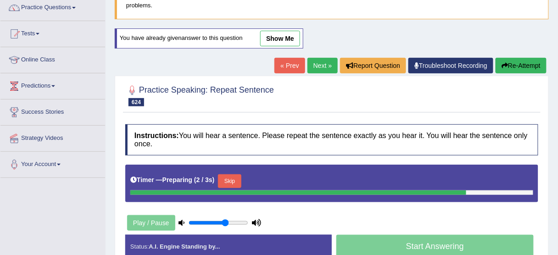
click at [238, 178] on button "Skip" at bounding box center [229, 181] width 23 height 14
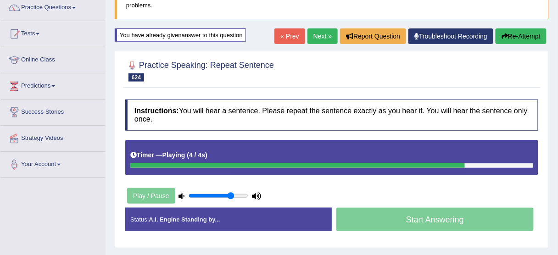
type input "0.75"
click at [230, 195] on input "range" at bounding box center [219, 195] width 60 height 7
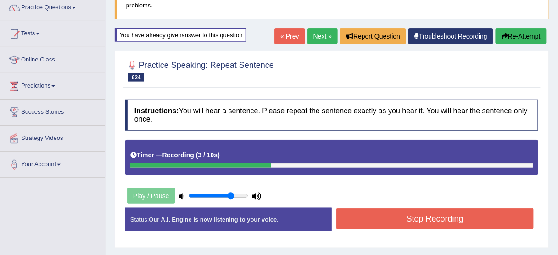
click at [408, 212] on button "Stop Recording" at bounding box center [434, 218] width 197 height 21
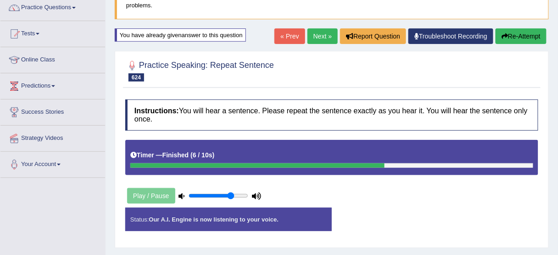
click at [515, 29] on button "Re-Attempt" at bounding box center [521, 36] width 51 height 16
click at [512, 35] on button "Re-Attempt" at bounding box center [521, 36] width 51 height 16
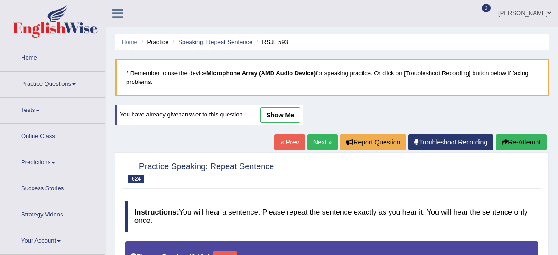
type input "0.75"
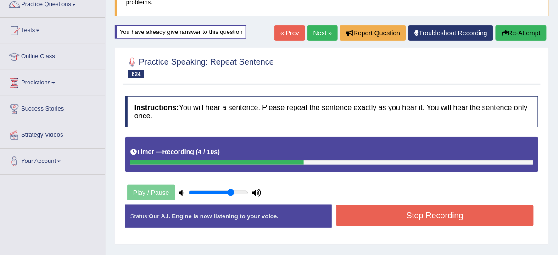
click at [380, 217] on button "Stop Recording" at bounding box center [434, 215] width 197 height 21
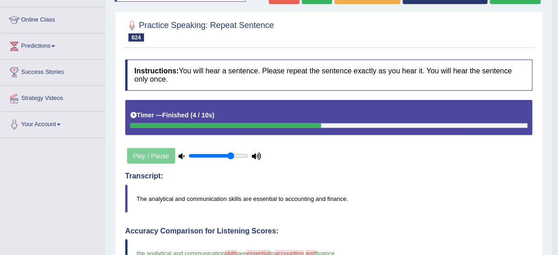
scroll to position [43, 0]
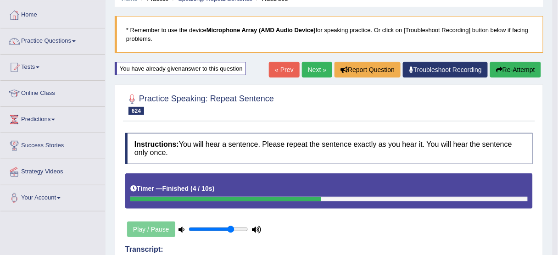
click at [317, 65] on link "Next »" at bounding box center [317, 70] width 30 height 16
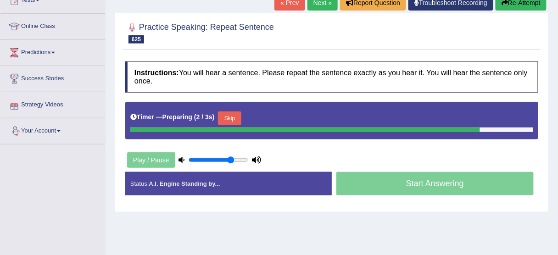
click at [229, 111] on button "Skip" at bounding box center [229, 118] width 23 height 14
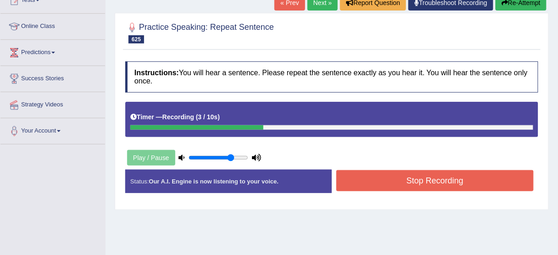
click at [360, 179] on button "Stop Recording" at bounding box center [434, 180] width 197 height 21
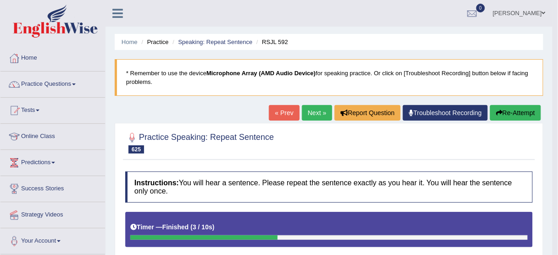
click at [498, 118] on button "Re-Attempt" at bounding box center [515, 113] width 51 height 16
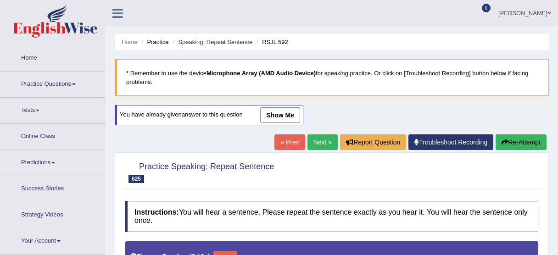
type input "0.75"
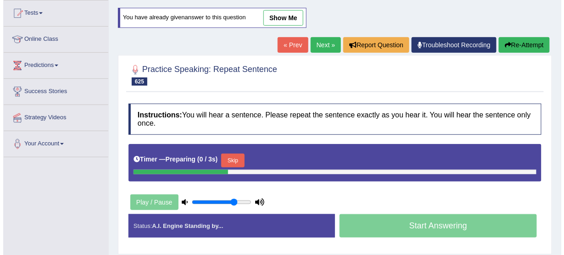
scroll to position [110, 0]
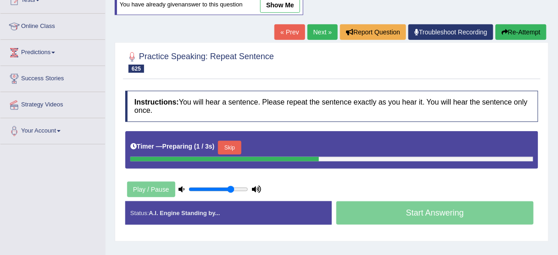
click at [232, 146] on button "Skip" at bounding box center [229, 148] width 23 height 14
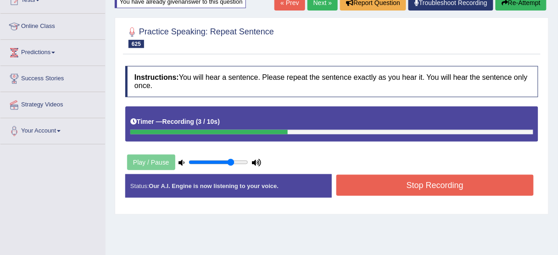
click at [388, 185] on button "Stop Recording" at bounding box center [434, 185] width 197 height 21
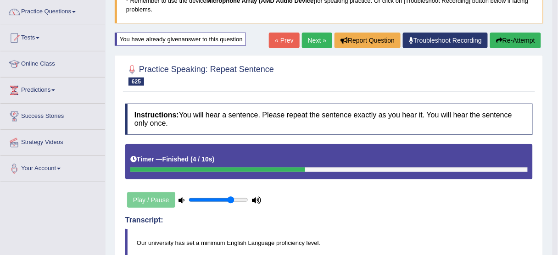
scroll to position [0, 0]
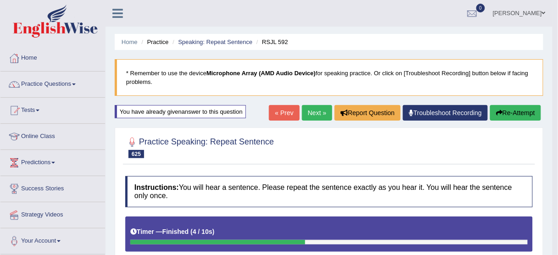
click at [314, 113] on link "Next »" at bounding box center [317, 113] width 30 height 16
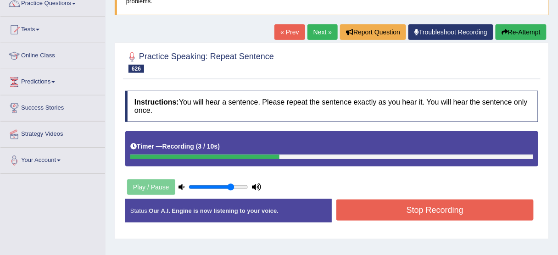
click at [407, 212] on button "Stop Recording" at bounding box center [434, 210] width 197 height 21
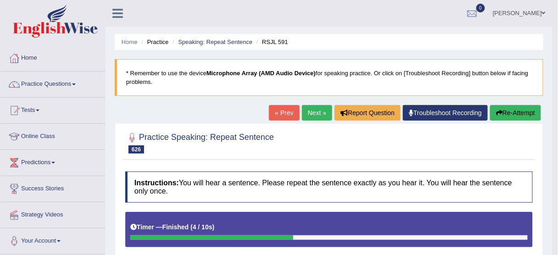
click at [507, 115] on button "Re-Attempt" at bounding box center [515, 113] width 51 height 16
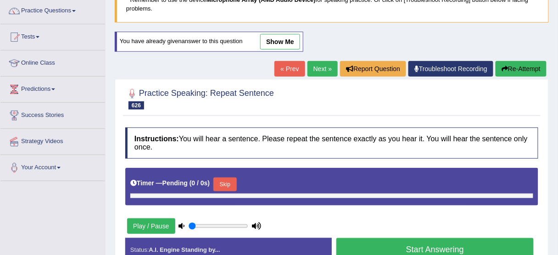
click at [225, 181] on button "Skip" at bounding box center [224, 185] width 23 height 14
type input "0.75"
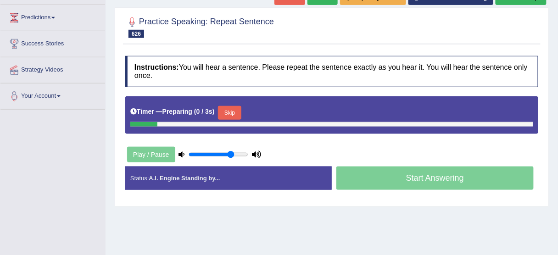
scroll to position [147, 0]
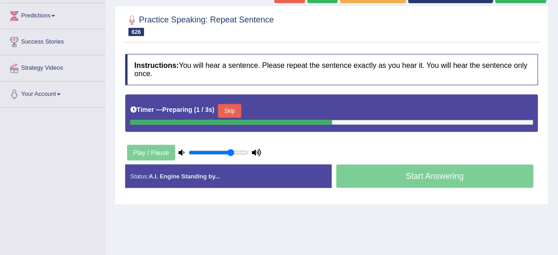
click at [239, 105] on button "Skip" at bounding box center [229, 111] width 23 height 14
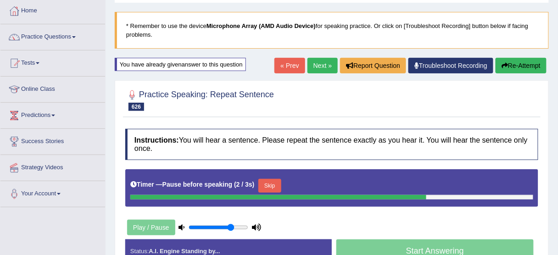
scroll to position [37, 0]
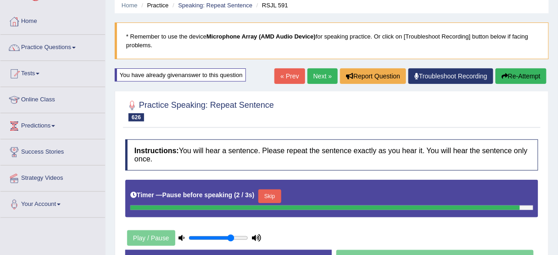
click at [522, 73] on button "Re-Attempt" at bounding box center [521, 76] width 51 height 16
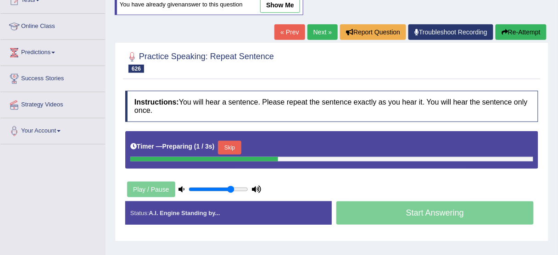
click at [236, 144] on button "Skip" at bounding box center [229, 148] width 23 height 14
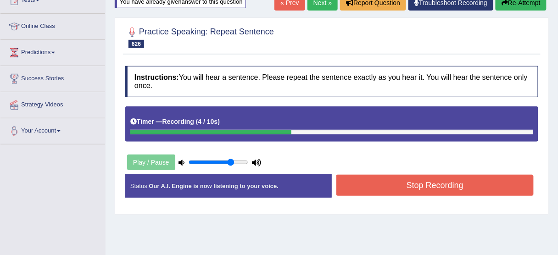
click at [361, 182] on button "Stop Recording" at bounding box center [434, 185] width 197 height 21
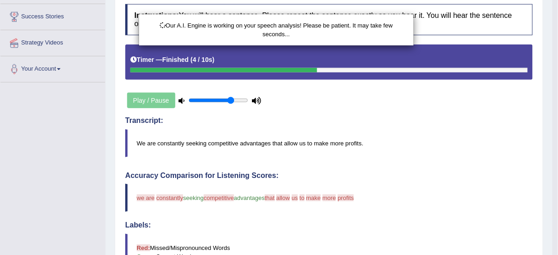
scroll to position [80, 0]
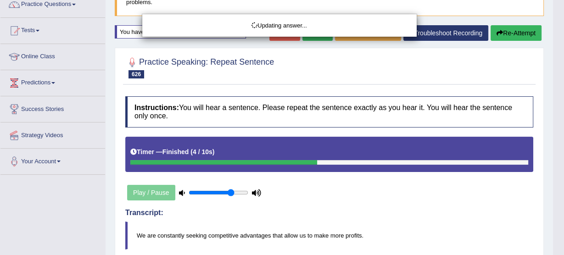
click at [524, 27] on div "Updating answer..." at bounding box center [282, 127] width 564 height 255
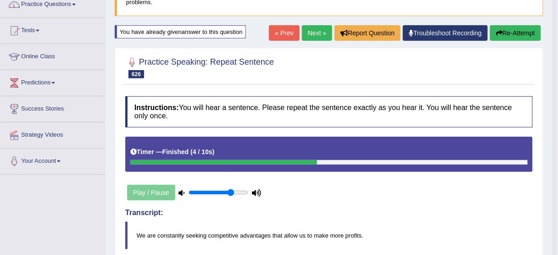
click at [519, 33] on button "Re-Attempt" at bounding box center [515, 33] width 51 height 16
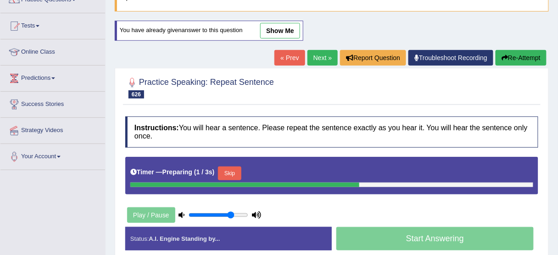
scroll to position [80, 0]
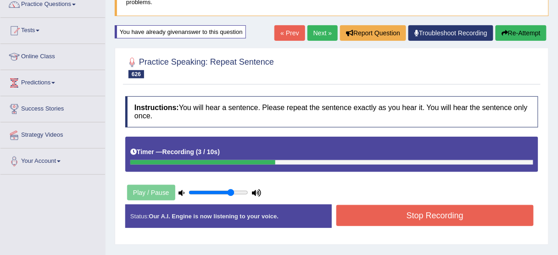
click at [373, 207] on button "Stop Recording" at bounding box center [434, 215] width 197 height 21
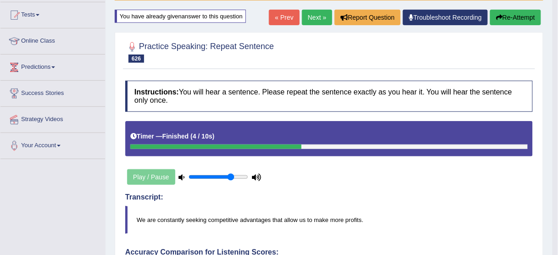
scroll to position [43, 0]
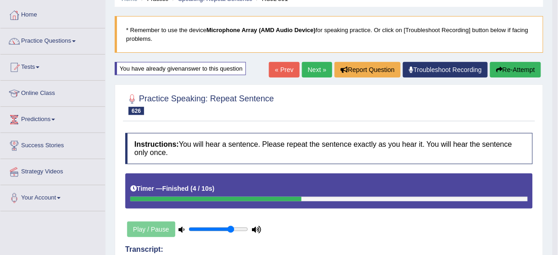
click at [514, 69] on button "Re-Attempt" at bounding box center [515, 70] width 51 height 16
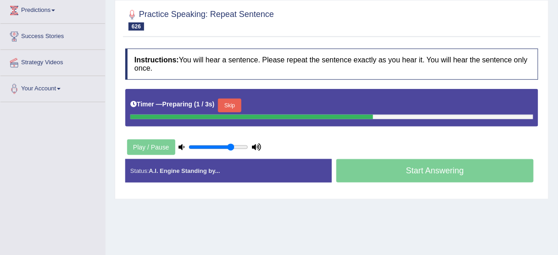
scroll to position [153, 0]
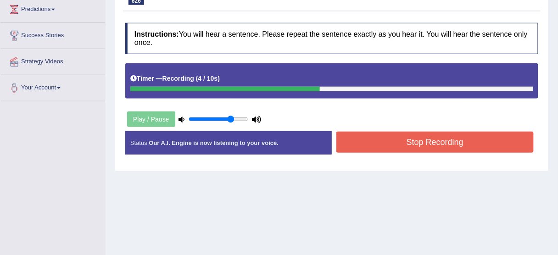
click at [363, 146] on button "Stop Recording" at bounding box center [434, 142] width 197 height 21
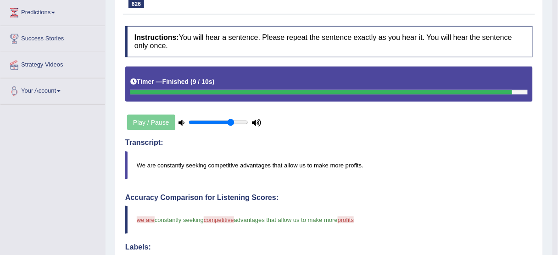
scroll to position [80, 0]
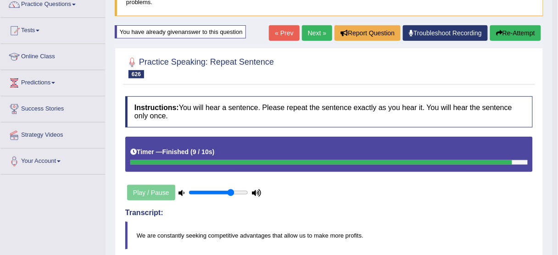
click at [303, 28] on link "Next »" at bounding box center [317, 33] width 30 height 16
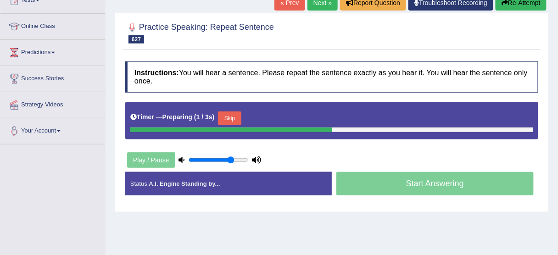
click at [232, 117] on button "Skip" at bounding box center [229, 118] width 23 height 14
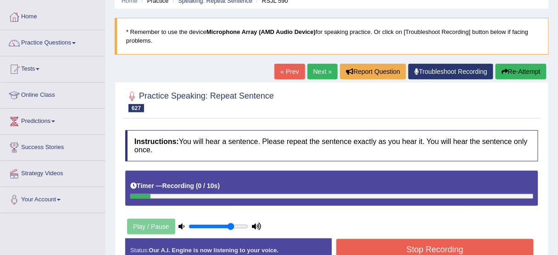
scroll to position [37, 0]
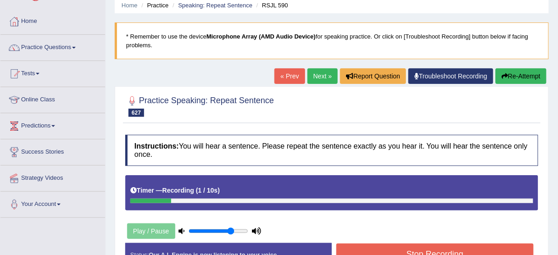
click at [507, 72] on button "Re-Attempt" at bounding box center [521, 76] width 51 height 16
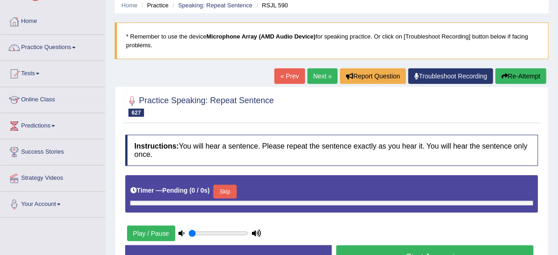
scroll to position [147, 0]
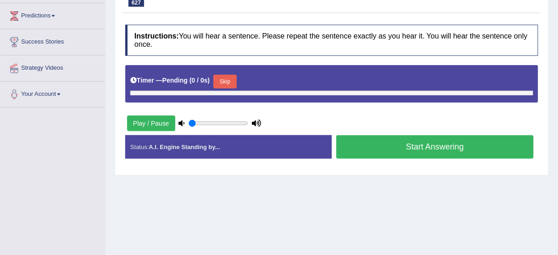
click at [228, 76] on button "Skip" at bounding box center [224, 82] width 23 height 14
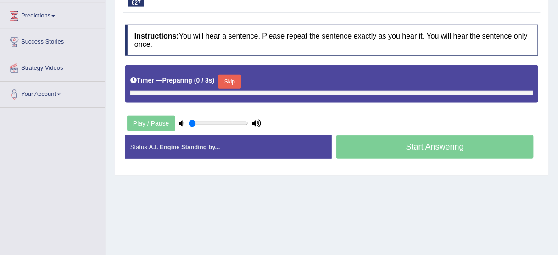
type input "0.75"
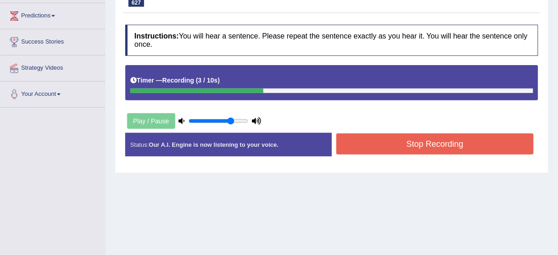
click at [398, 141] on button "Stop Recording" at bounding box center [434, 144] width 197 height 21
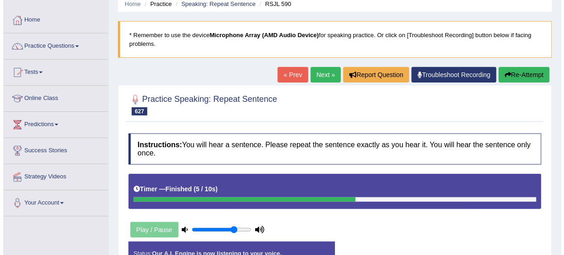
scroll to position [37, 0]
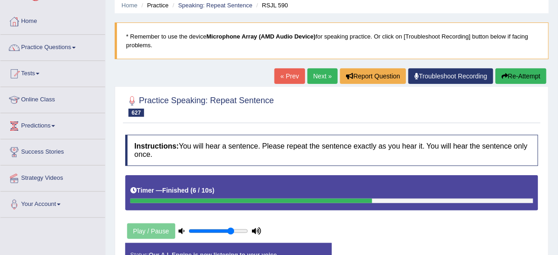
click at [528, 75] on button "Re-Attempt" at bounding box center [521, 76] width 51 height 16
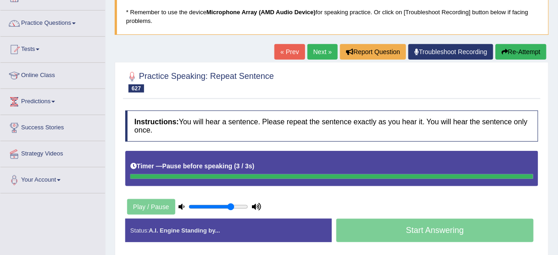
scroll to position [110, 0]
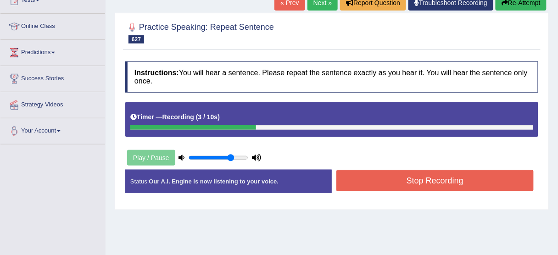
click at [431, 182] on button "Stop Recording" at bounding box center [434, 180] width 197 height 21
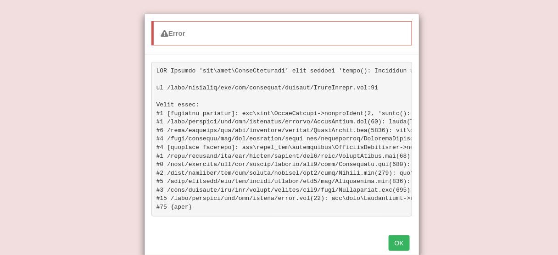
click at [399, 247] on button "OK" at bounding box center [399, 243] width 21 height 16
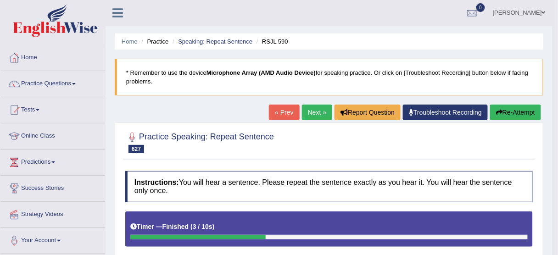
scroll to position [0, 0]
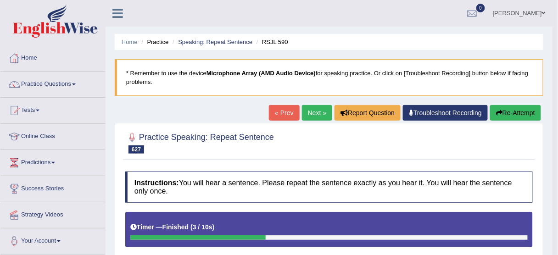
click at [517, 108] on button "Re-Attempt" at bounding box center [515, 113] width 51 height 16
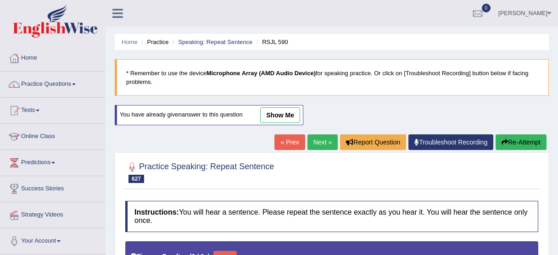
type input "0.75"
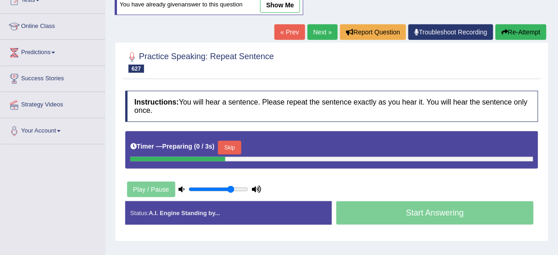
click at [222, 148] on button "Skip" at bounding box center [229, 148] width 23 height 14
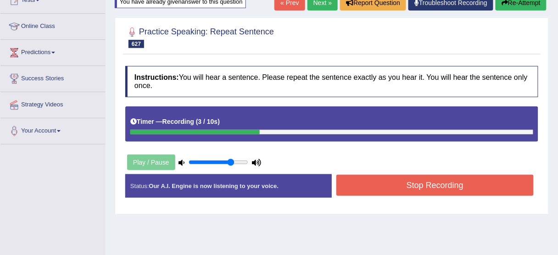
click at [391, 179] on button "Stop Recording" at bounding box center [434, 185] width 197 height 21
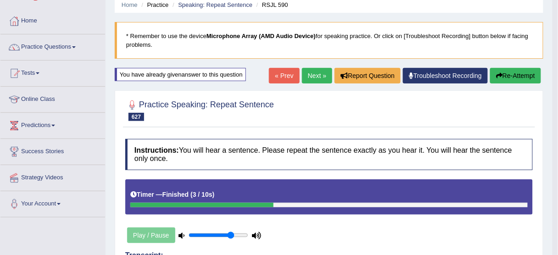
scroll to position [37, 0]
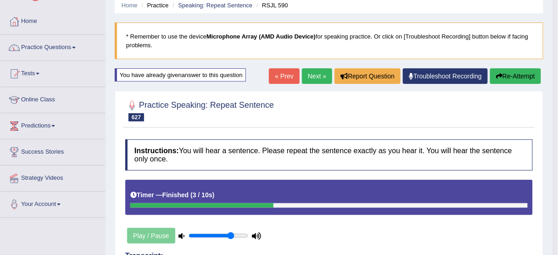
click at [516, 75] on button "Re-Attempt" at bounding box center [515, 76] width 51 height 16
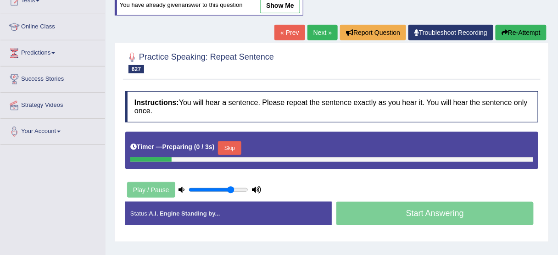
scroll to position [110, 0]
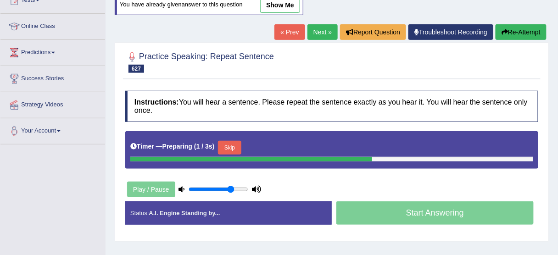
click at [238, 147] on button "Skip" at bounding box center [229, 148] width 23 height 14
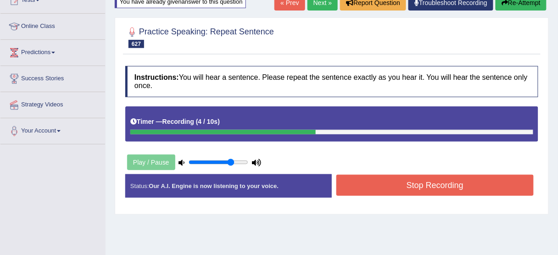
click at [383, 188] on button "Stop Recording" at bounding box center [434, 185] width 197 height 21
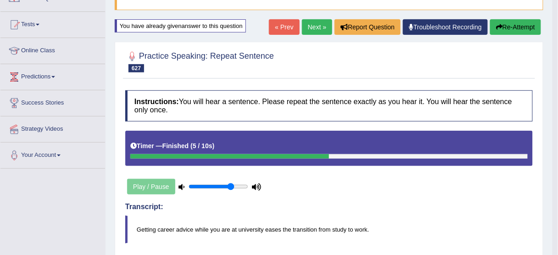
scroll to position [73, 0]
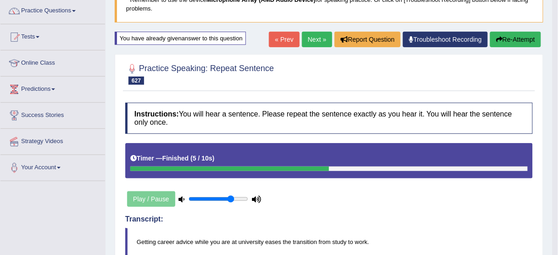
click at [510, 38] on button "Re-Attempt" at bounding box center [515, 40] width 51 height 16
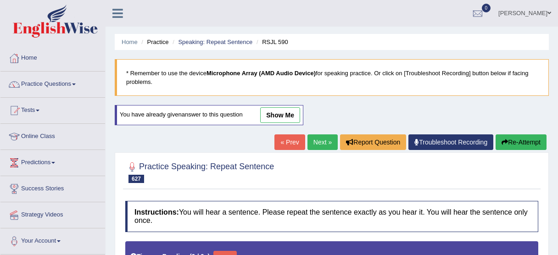
type input "0.75"
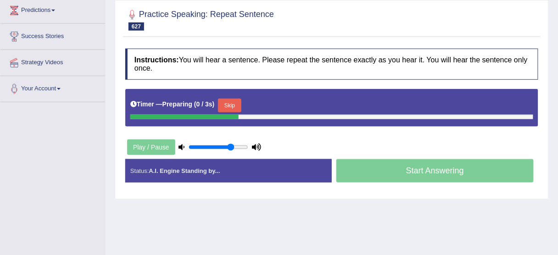
click at [231, 102] on button "Skip" at bounding box center [229, 106] width 23 height 14
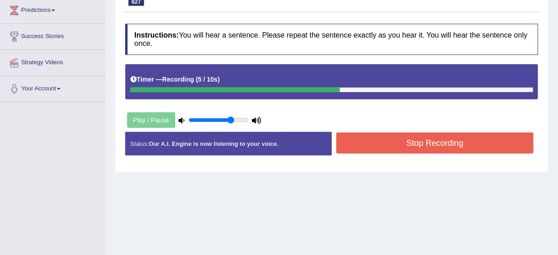
click at [400, 147] on button "Stop Recording" at bounding box center [434, 143] width 197 height 21
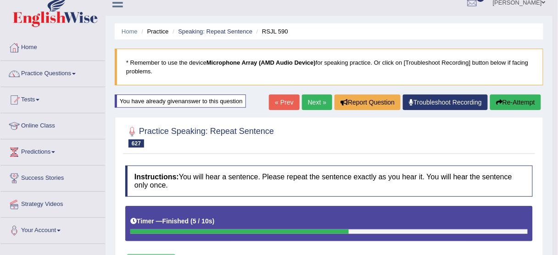
scroll to position [6, 0]
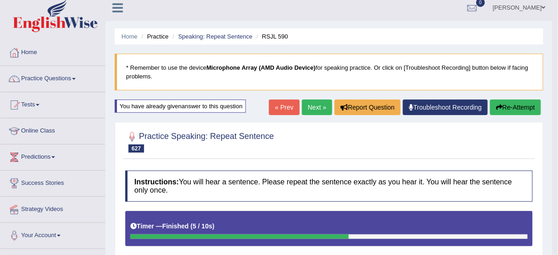
click at [310, 100] on link "Next »" at bounding box center [317, 108] width 30 height 16
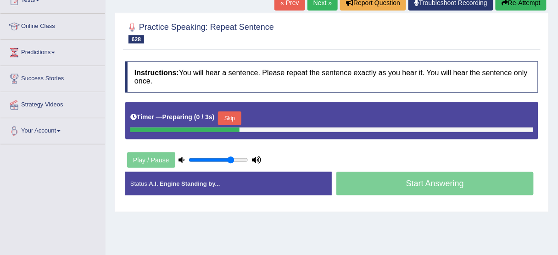
click at [234, 113] on button "Skip" at bounding box center [229, 118] width 23 height 14
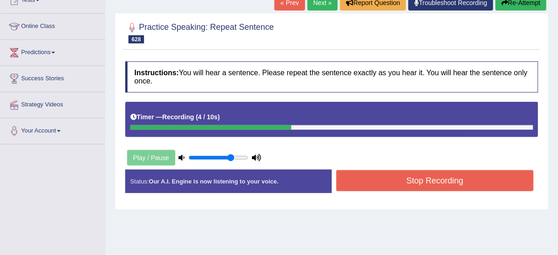
click at [401, 187] on button "Stop Recording" at bounding box center [434, 180] width 197 height 21
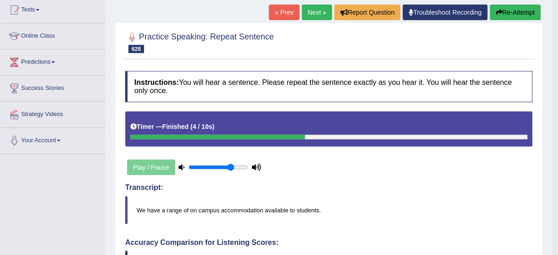
scroll to position [37, 0]
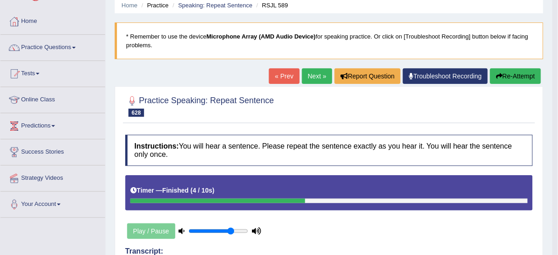
click at [513, 75] on button "Re-Attempt" at bounding box center [515, 76] width 51 height 16
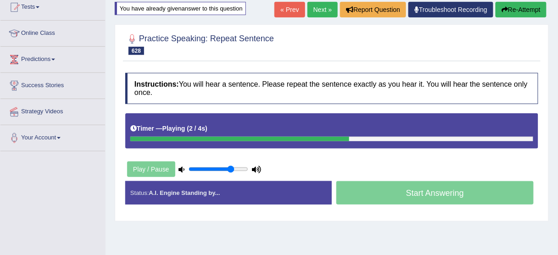
scroll to position [37, 0]
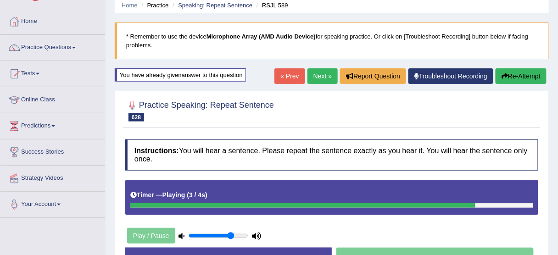
click at [522, 82] on button "Re-Attempt" at bounding box center [521, 76] width 51 height 16
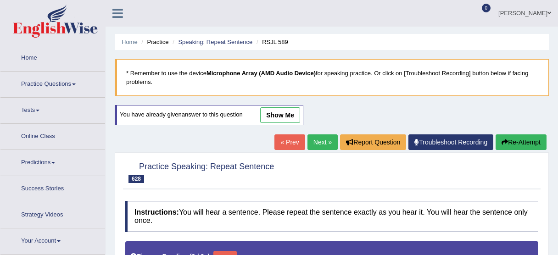
type input "0.75"
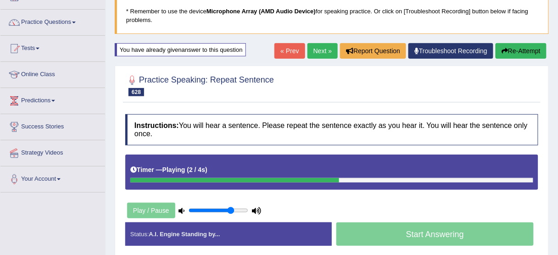
scroll to position [5, 0]
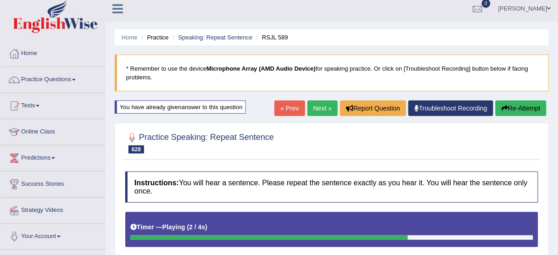
click at [513, 111] on button "Re-Attempt" at bounding box center [521, 108] width 51 height 16
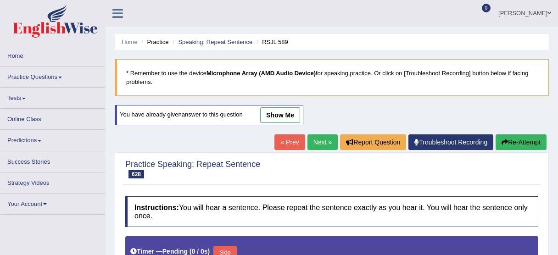
type input "0.75"
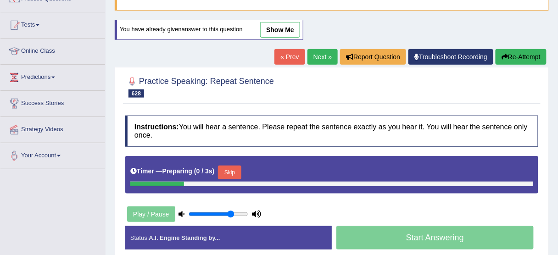
click at [229, 168] on button "Skip" at bounding box center [229, 173] width 23 height 14
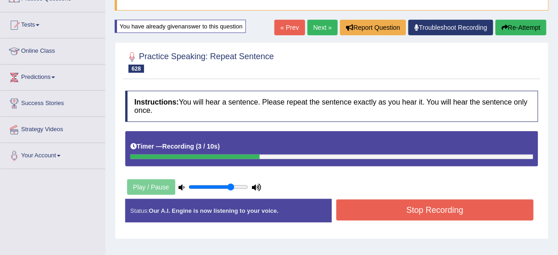
click at [380, 208] on button "Stop Recording" at bounding box center [434, 210] width 197 height 21
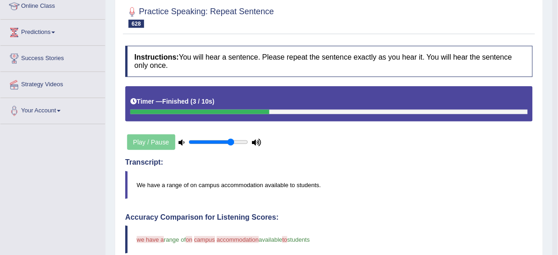
scroll to position [85, 0]
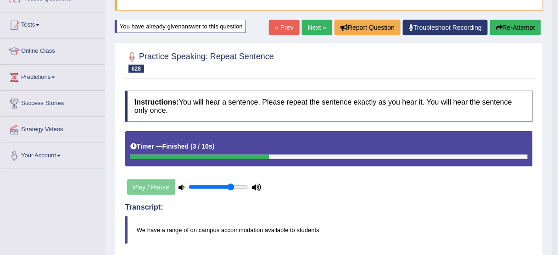
drag, startPoint x: 526, startPoint y: 29, endPoint x: 518, endPoint y: 38, distance: 12.7
click at [526, 29] on button "Re-Attempt" at bounding box center [515, 28] width 51 height 16
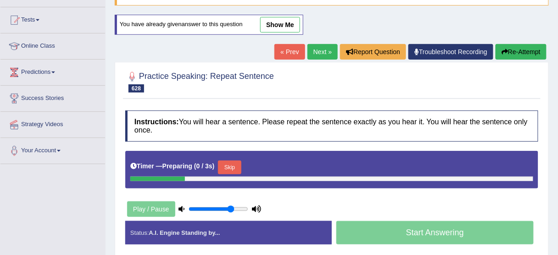
click at [235, 165] on button "Skip" at bounding box center [229, 168] width 23 height 14
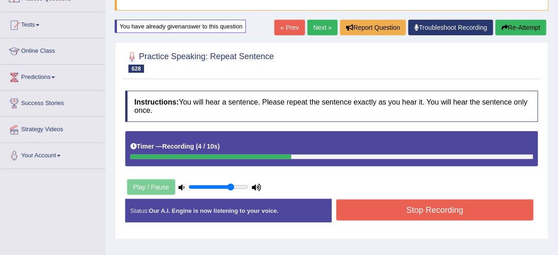
click at [357, 213] on button "Stop Recording" at bounding box center [434, 210] width 197 height 21
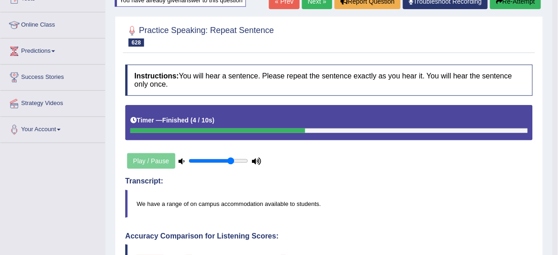
scroll to position [49, 0]
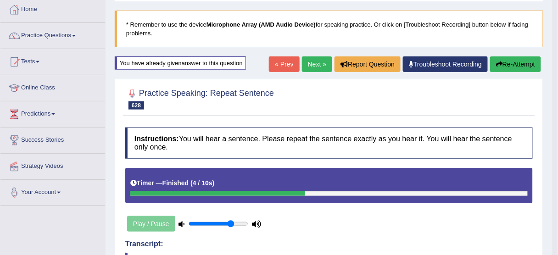
click at [508, 67] on button "Re-Attempt" at bounding box center [515, 64] width 51 height 16
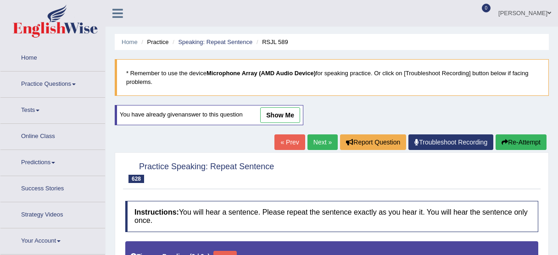
type input "0.75"
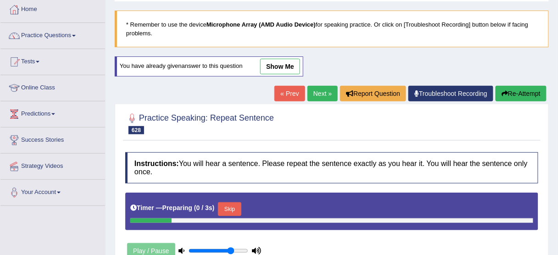
click at [235, 206] on button "Skip" at bounding box center [229, 209] width 23 height 14
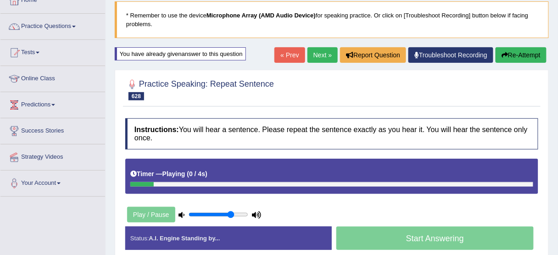
scroll to position [122, 0]
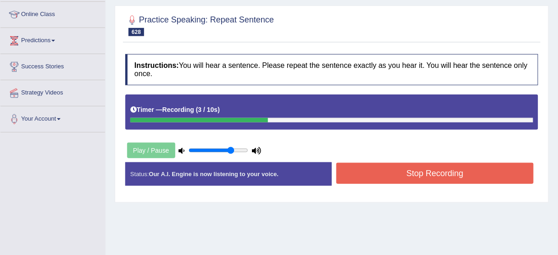
click at [397, 183] on div "Stop Recording" at bounding box center [435, 174] width 206 height 23
click at [403, 173] on button "Stop Recording" at bounding box center [434, 173] width 197 height 21
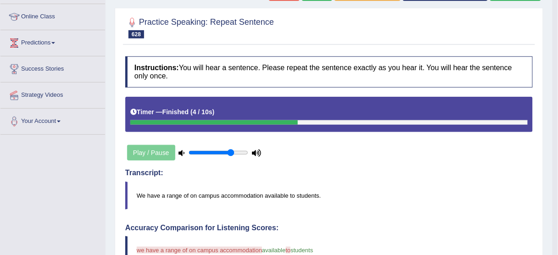
scroll to position [49, 0]
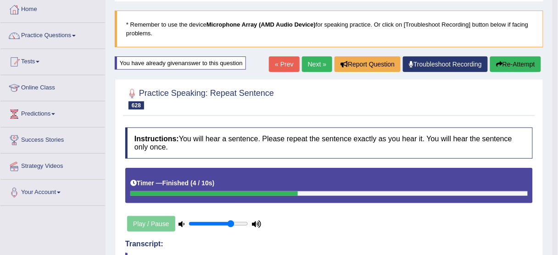
click at [522, 62] on button "Re-Attempt" at bounding box center [515, 64] width 51 height 16
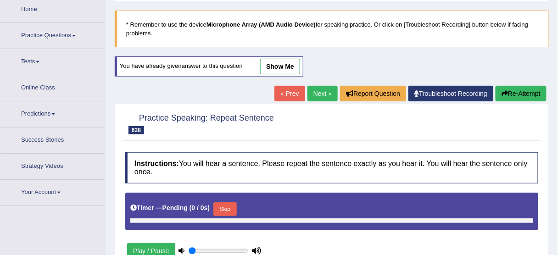
type input "0.75"
click at [239, 200] on div "Timer — Pending ( 0 / 0s ) Skip" at bounding box center [331, 209] width 403 height 18
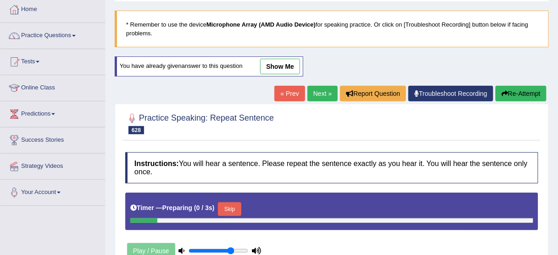
click at [239, 202] on button "Skip" at bounding box center [229, 209] width 23 height 14
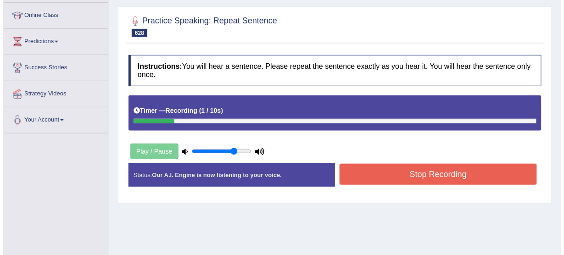
scroll to position [122, 0]
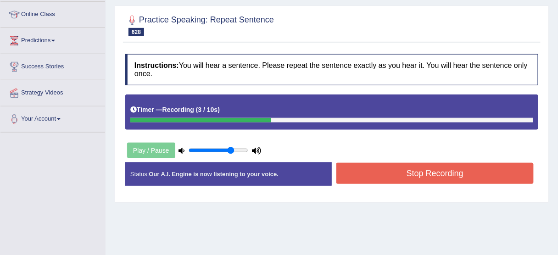
click at [380, 177] on button "Stop Recording" at bounding box center [434, 173] width 197 height 21
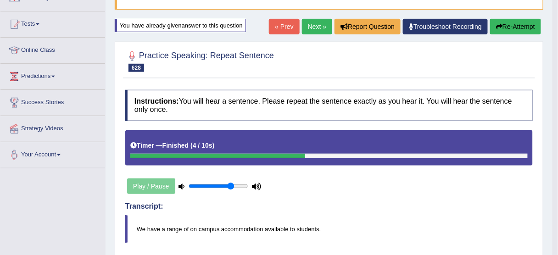
scroll to position [85, 0]
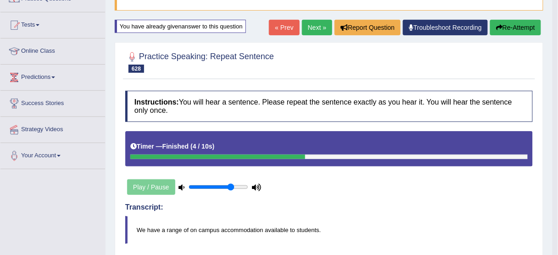
click at [310, 28] on link "Next »" at bounding box center [317, 28] width 30 height 16
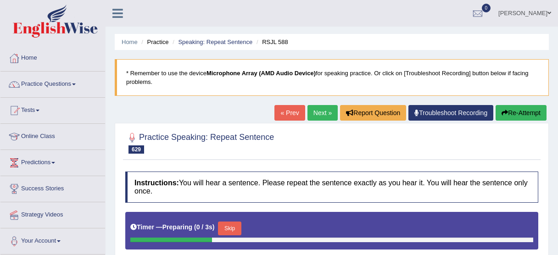
scroll to position [73, 0]
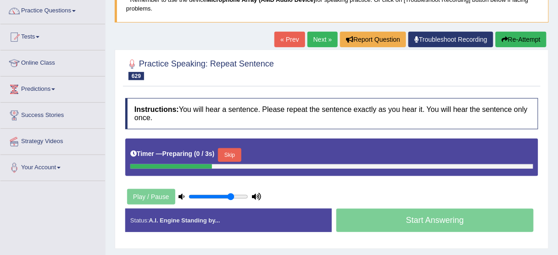
click at [236, 152] on button "Skip" at bounding box center [229, 155] width 23 height 14
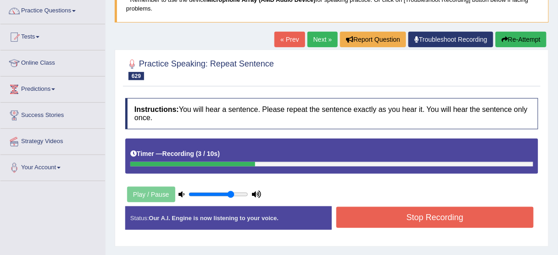
click at [386, 210] on button "Stop Recording" at bounding box center [434, 217] width 197 height 21
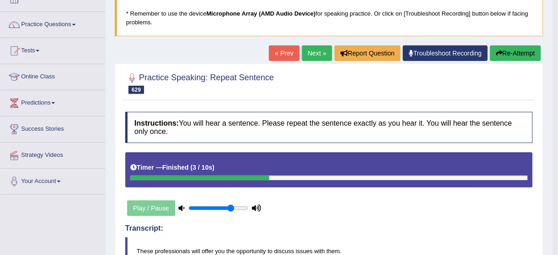
scroll to position [37, 0]
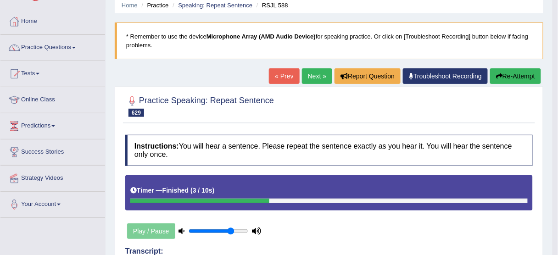
click at [529, 74] on button "Re-Attempt" at bounding box center [515, 76] width 51 height 16
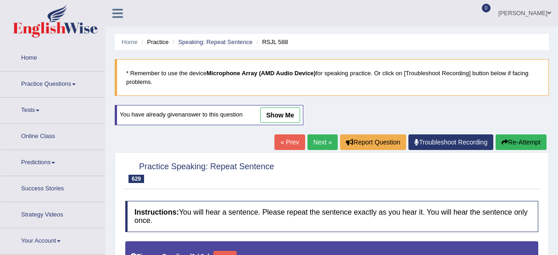
type input "0.75"
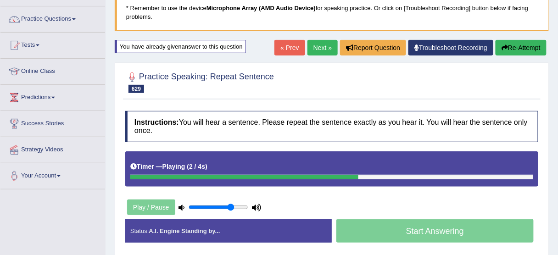
scroll to position [110, 0]
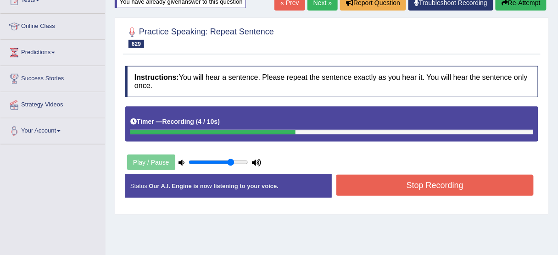
click at [415, 184] on button "Stop Recording" at bounding box center [434, 185] width 197 height 21
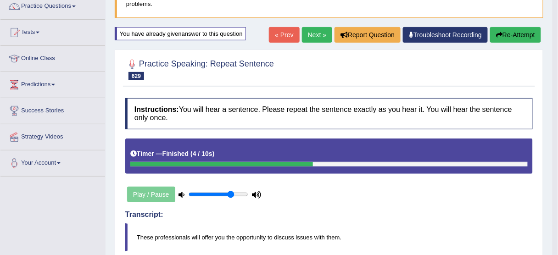
scroll to position [73, 0]
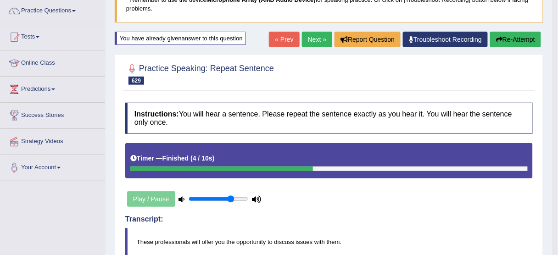
click at [513, 38] on button "Re-Attempt" at bounding box center [515, 40] width 51 height 16
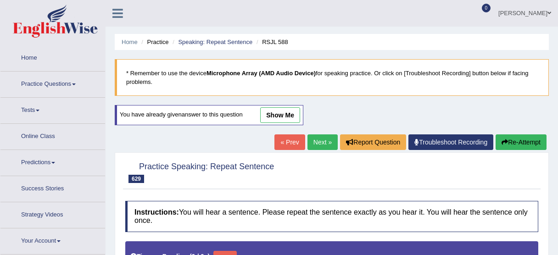
type input "0.75"
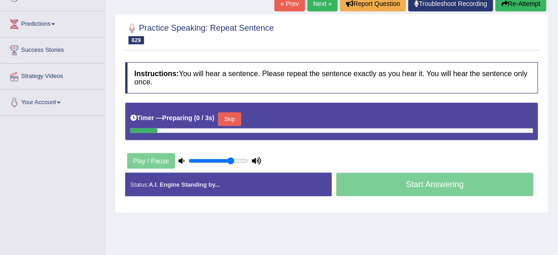
scroll to position [150, 0]
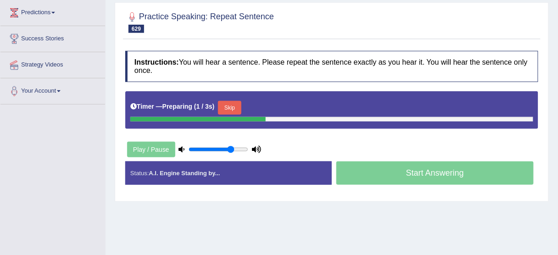
click at [238, 101] on button "Skip" at bounding box center [229, 108] width 23 height 14
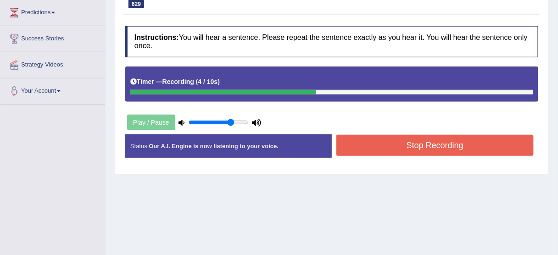
click at [418, 144] on button "Stop Recording" at bounding box center [434, 145] width 197 height 21
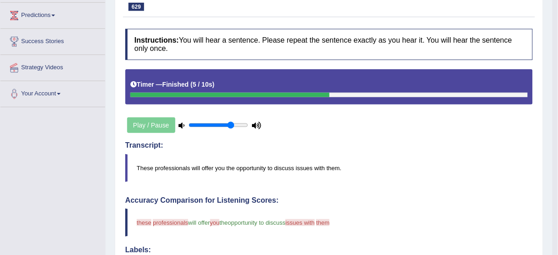
scroll to position [77, 0]
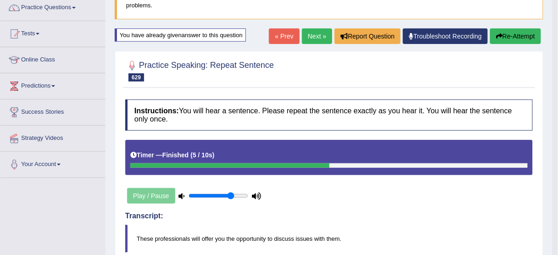
click at [310, 35] on link "Next »" at bounding box center [317, 36] width 30 height 16
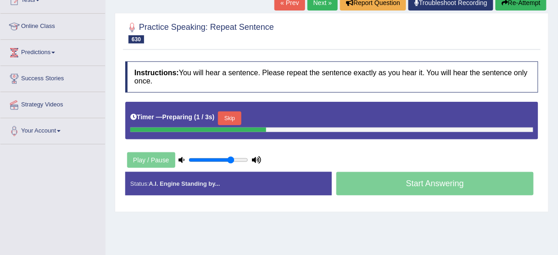
click at [231, 116] on button "Skip" at bounding box center [229, 118] width 23 height 14
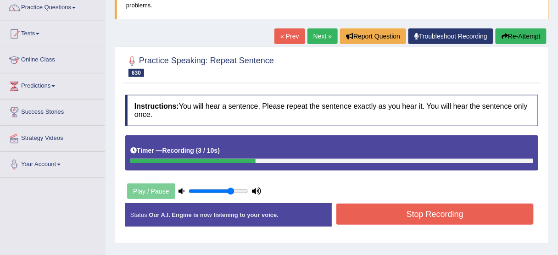
scroll to position [37, 0]
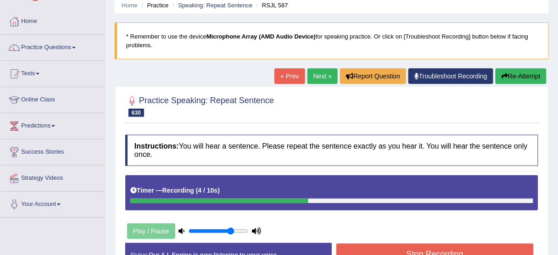
click at [517, 71] on button "Re-Attempt" at bounding box center [521, 76] width 51 height 16
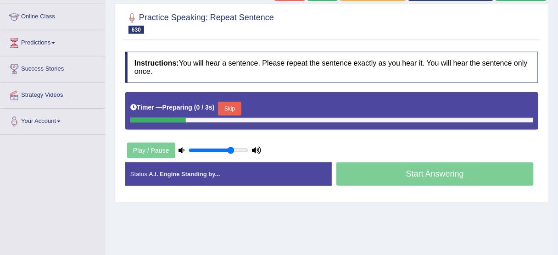
click at [239, 106] on button "Skip" at bounding box center [229, 109] width 23 height 14
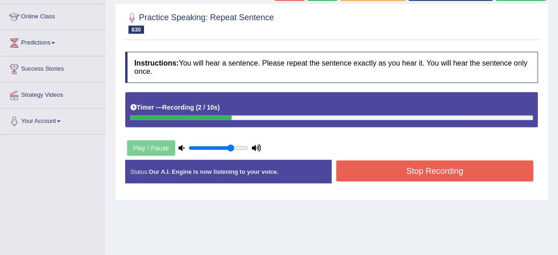
click at [383, 169] on button "Stop Recording" at bounding box center [434, 171] width 197 height 21
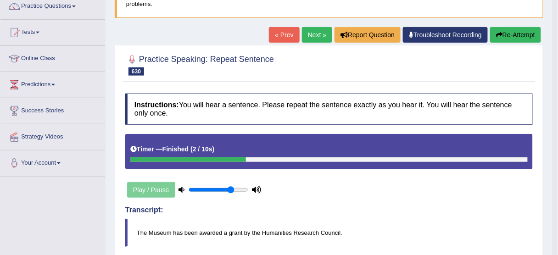
scroll to position [46, 0]
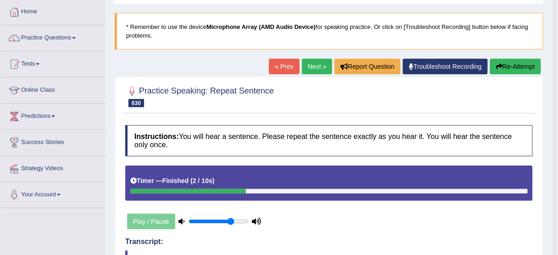
click at [529, 61] on button "Re-Attempt" at bounding box center [515, 67] width 51 height 16
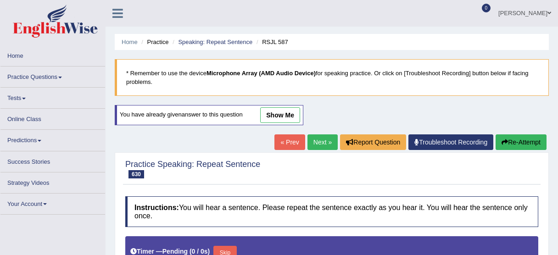
scroll to position [46, 0]
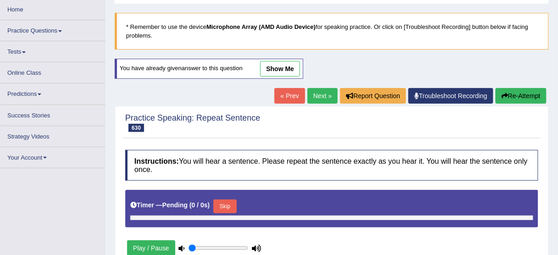
type input "0.75"
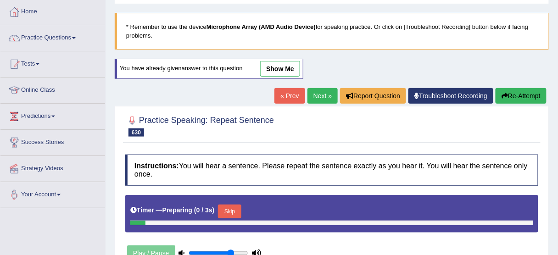
scroll to position [0, 0]
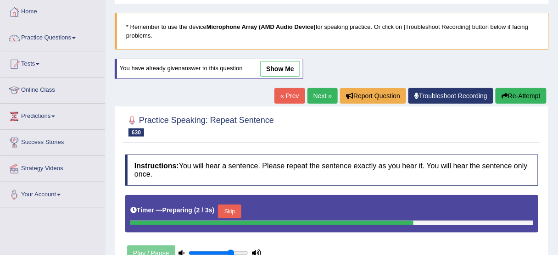
click at [231, 210] on button "Skip" at bounding box center [229, 212] width 23 height 14
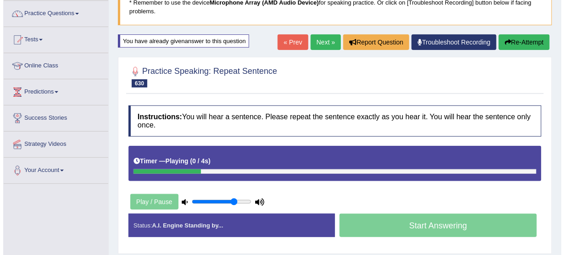
scroll to position [83, 0]
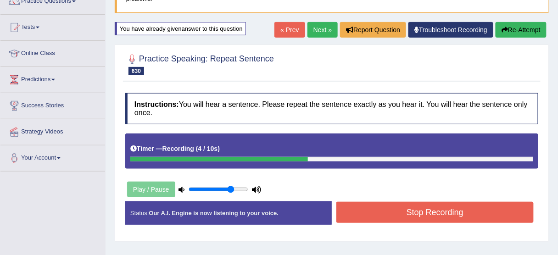
click at [376, 216] on button "Stop Recording" at bounding box center [434, 212] width 197 height 21
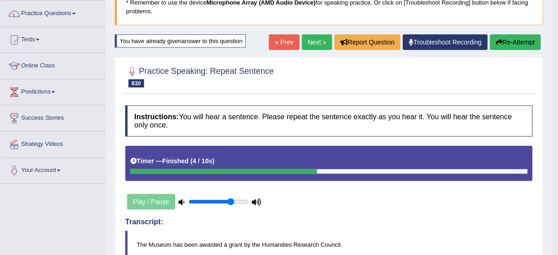
scroll to position [10, 0]
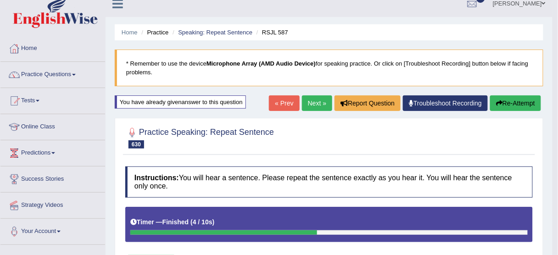
click at [324, 105] on link "Next »" at bounding box center [317, 103] width 30 height 16
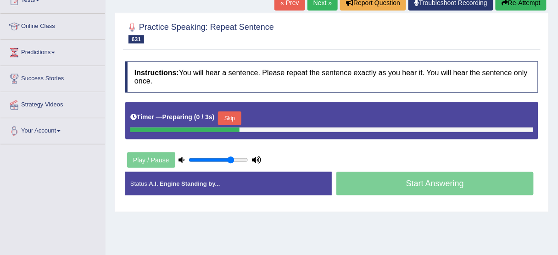
click at [231, 111] on button "Skip" at bounding box center [229, 118] width 23 height 14
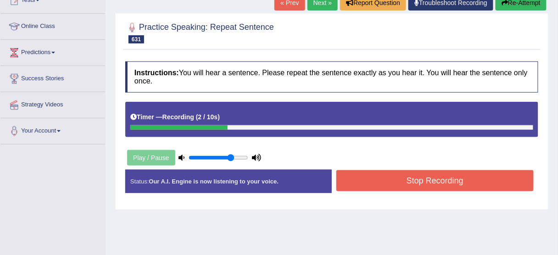
click at [366, 177] on button "Stop Recording" at bounding box center [434, 180] width 197 height 21
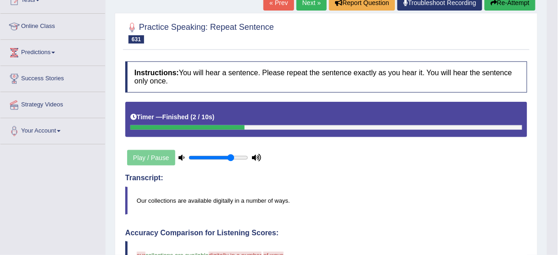
scroll to position [37, 0]
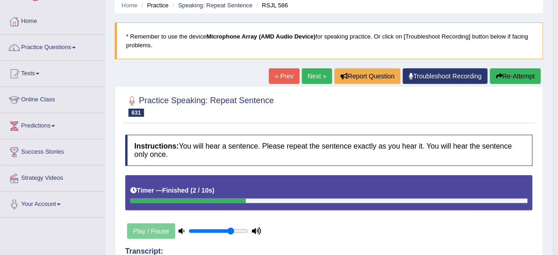
click at [511, 77] on button "Re-Attempt" at bounding box center [515, 76] width 51 height 16
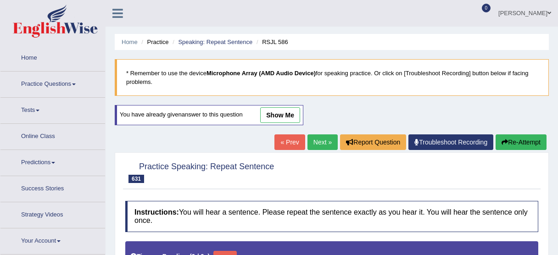
type input "0.75"
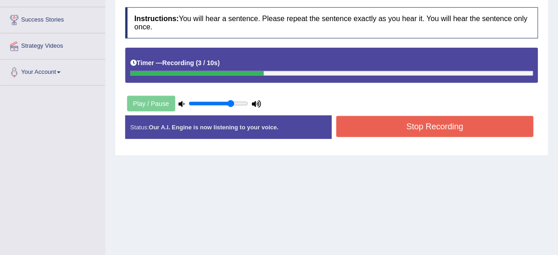
click at [376, 123] on button "Stop Recording" at bounding box center [434, 126] width 197 height 21
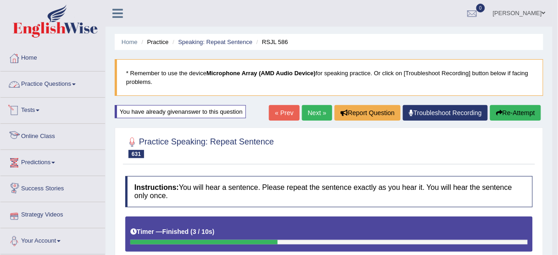
click at [46, 83] on link "Practice Questions" at bounding box center [52, 83] width 105 height 23
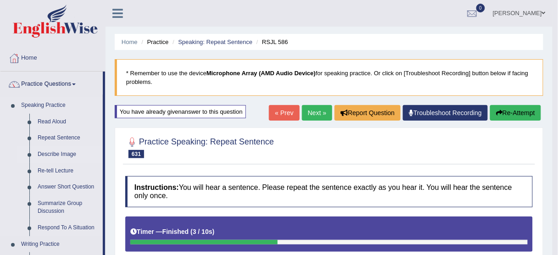
click at [58, 151] on link "Describe Image" at bounding box center [67, 154] width 69 height 17
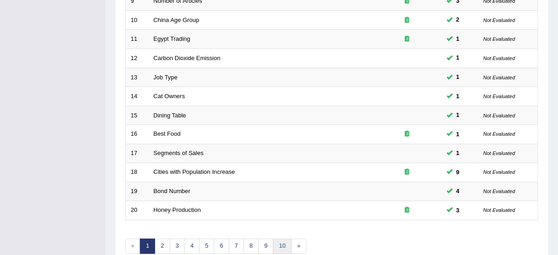
scroll to position [348, 0]
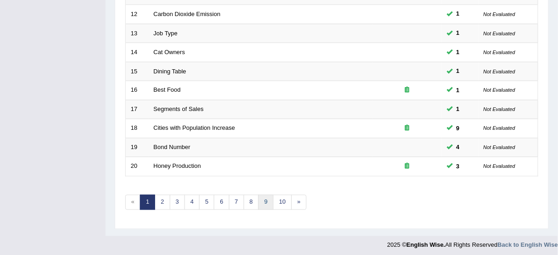
click at [262, 198] on link "9" at bounding box center [265, 202] width 15 height 15
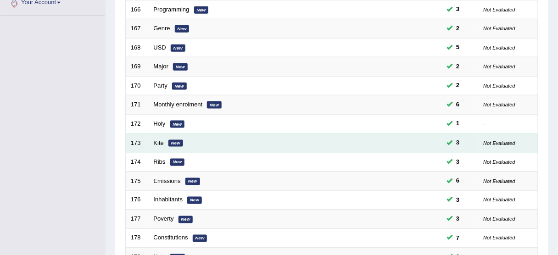
scroll to position [330, 0]
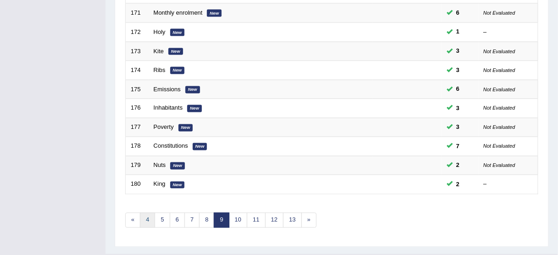
click at [144, 214] on link "4" at bounding box center [147, 220] width 15 height 15
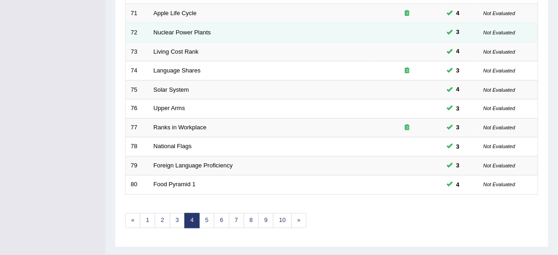
scroll to position [330, 0]
click at [146, 214] on link "1" at bounding box center [147, 220] width 15 height 15
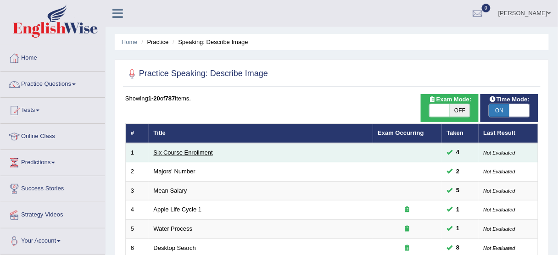
click at [180, 149] on link "Six Course Enrollment" at bounding box center [183, 152] width 59 height 7
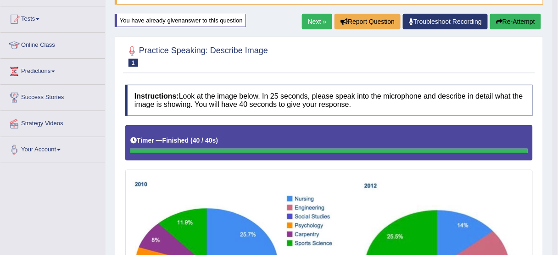
scroll to position [64, 0]
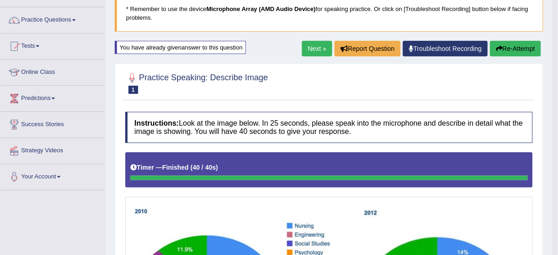
click at [502, 42] on button "Re-Attempt" at bounding box center [515, 49] width 51 height 16
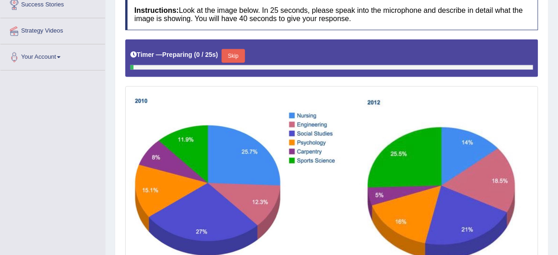
scroll to position [197, 0]
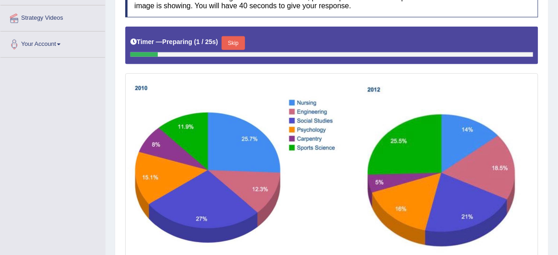
click at [239, 50] on button "Skip" at bounding box center [233, 43] width 23 height 14
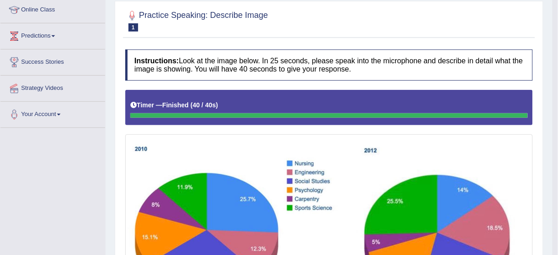
scroll to position [28, 0]
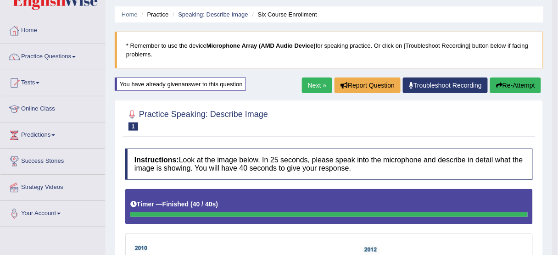
click at [504, 86] on button "Re-Attempt" at bounding box center [515, 86] width 51 height 16
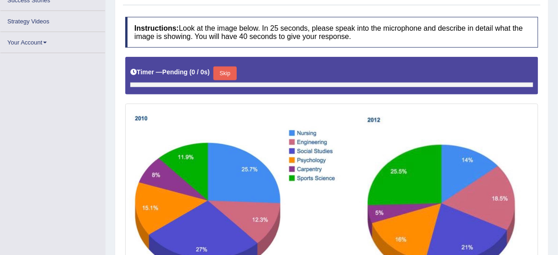
scroll to position [207, 0]
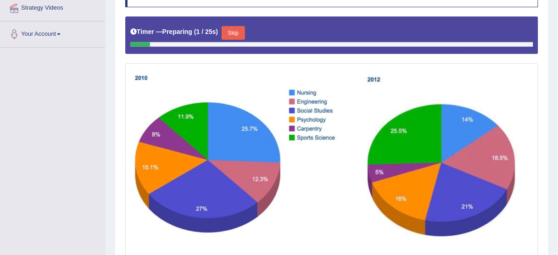
click at [237, 40] on button "Skip" at bounding box center [233, 33] width 23 height 14
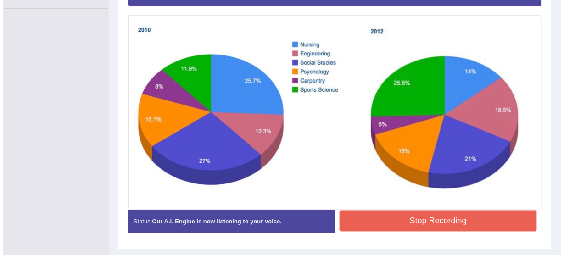
scroll to position [233, 0]
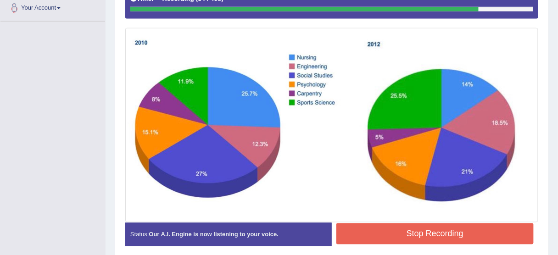
click at [405, 224] on button "Stop Recording" at bounding box center [434, 233] width 197 height 21
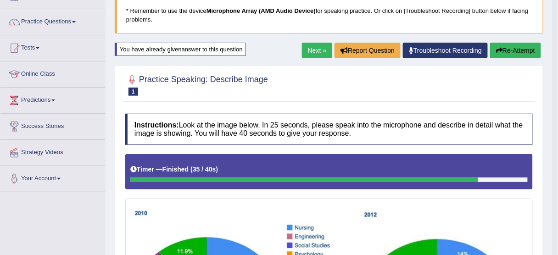
scroll to position [0, 0]
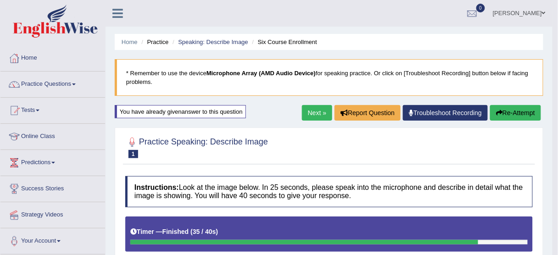
click at [501, 105] on button "Re-Attempt" at bounding box center [515, 113] width 51 height 16
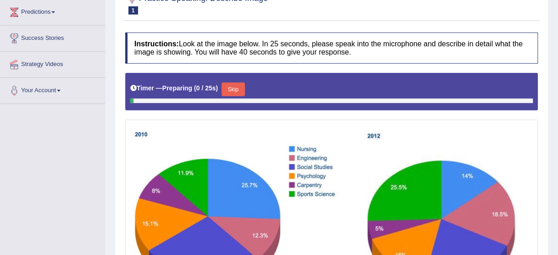
scroll to position [200, 0]
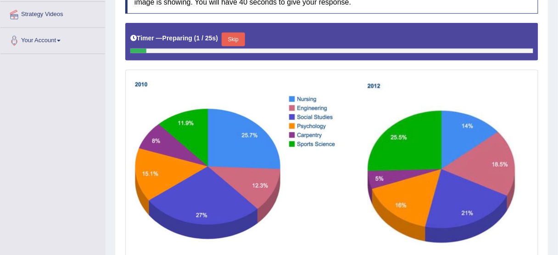
click at [235, 46] on button "Skip" at bounding box center [233, 40] width 23 height 14
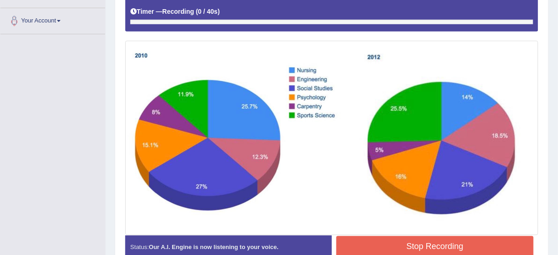
scroll to position [237, 0]
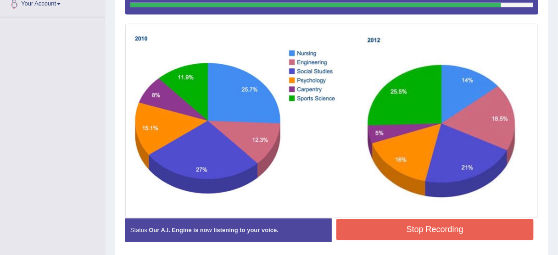
click at [414, 231] on button "Stop Recording" at bounding box center [434, 229] width 197 height 21
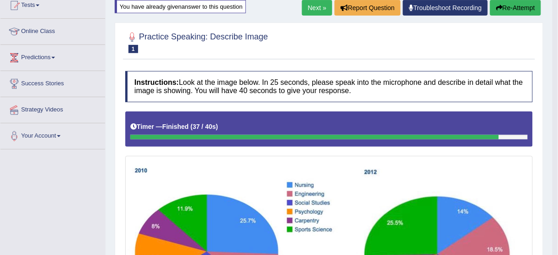
scroll to position [101, 0]
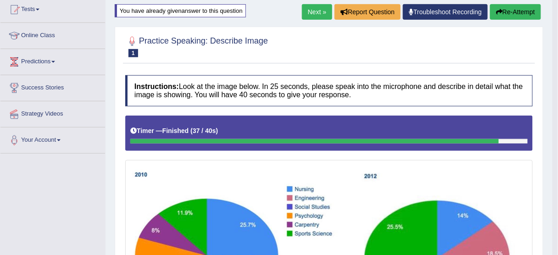
click at [313, 12] on link "Next »" at bounding box center [317, 12] width 30 height 16
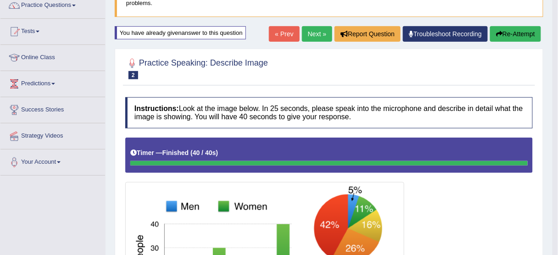
scroll to position [17, 0]
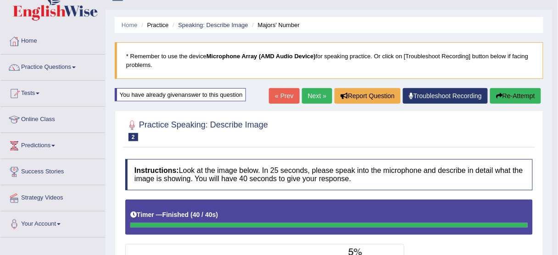
click at [501, 91] on button "Re-Attempt" at bounding box center [515, 96] width 51 height 16
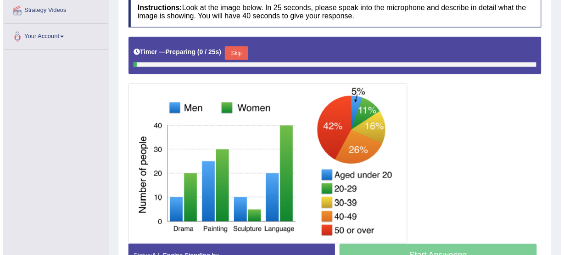
scroll to position [216, 0]
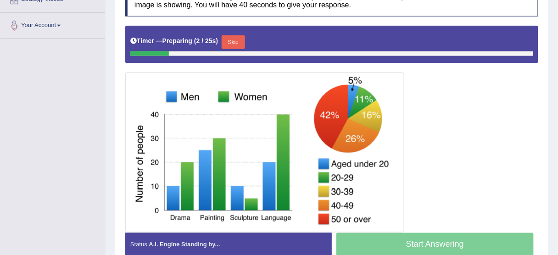
click at [237, 44] on button "Skip" at bounding box center [233, 42] width 23 height 14
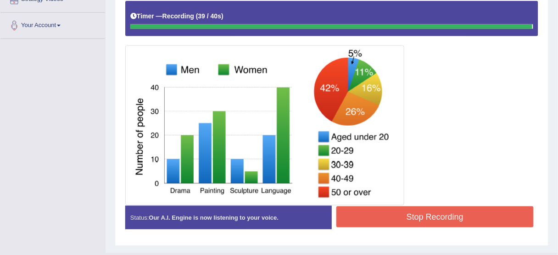
click at [417, 214] on button "Stop Recording" at bounding box center [434, 216] width 197 height 21
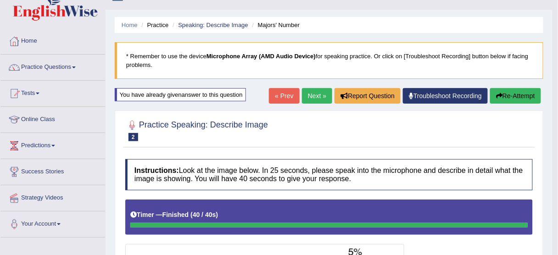
scroll to position [0, 0]
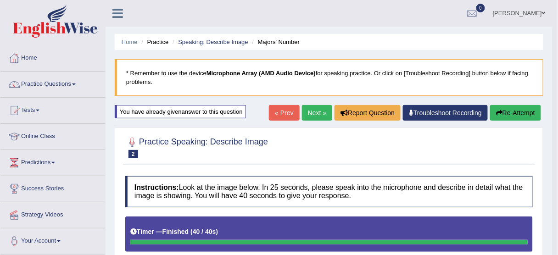
drag, startPoint x: 306, startPoint y: 110, endPoint x: 311, endPoint y: 112, distance: 5.0
click at [307, 110] on link "Next »" at bounding box center [317, 113] width 30 height 16
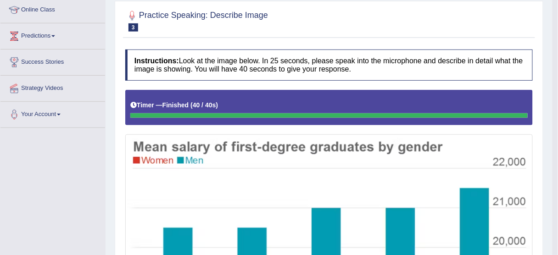
scroll to position [90, 0]
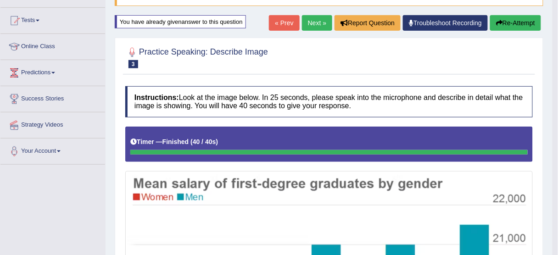
click at [522, 25] on button "Re-Attempt" at bounding box center [515, 23] width 51 height 16
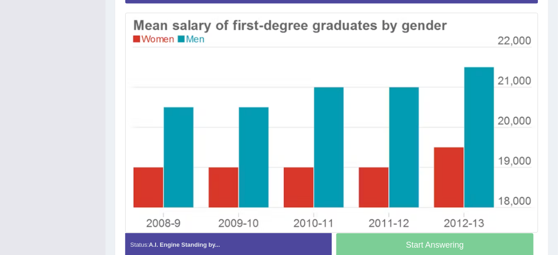
scroll to position [237, 0]
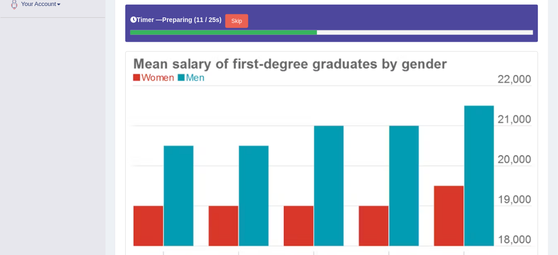
click at [244, 16] on button "Skip" at bounding box center [236, 21] width 23 height 14
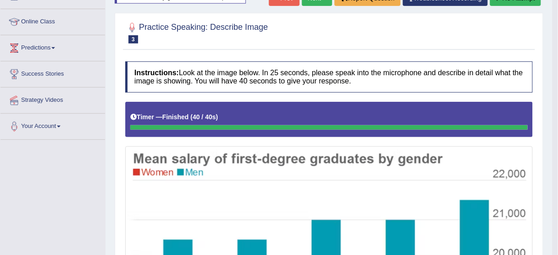
scroll to position [76, 0]
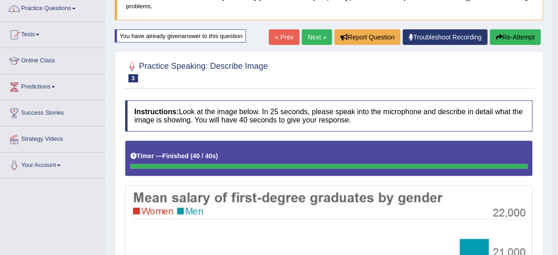
drag, startPoint x: 512, startPoint y: 34, endPoint x: 518, endPoint y: 33, distance: 5.2
click at [513, 34] on button "Re-Attempt" at bounding box center [515, 37] width 51 height 16
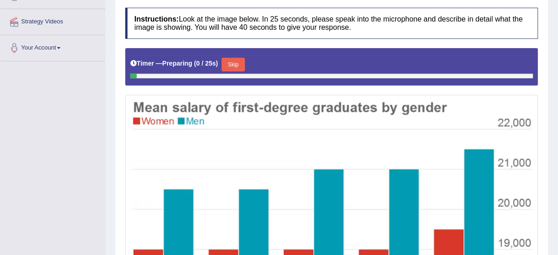
scroll to position [201, 0]
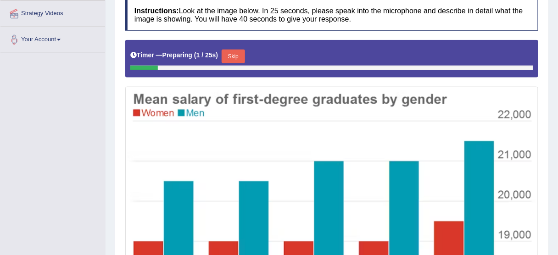
click at [238, 50] on button "Skip" at bounding box center [233, 57] width 23 height 14
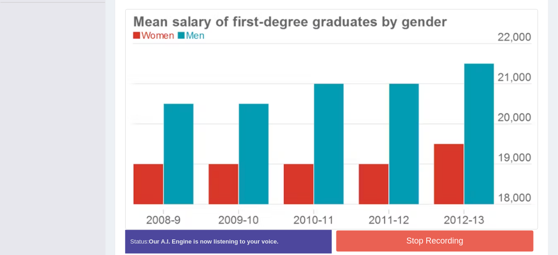
scroll to position [296, 0]
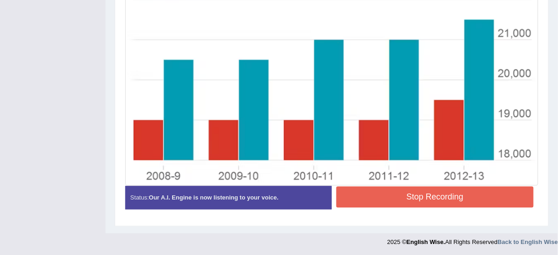
click at [434, 196] on button "Stop Recording" at bounding box center [434, 197] width 197 height 21
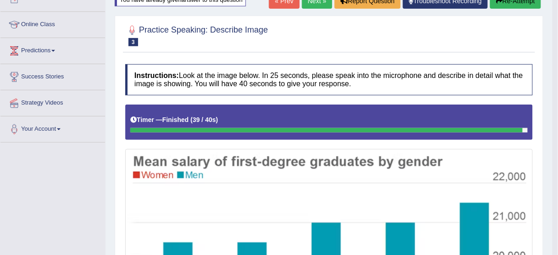
scroll to position [39, 0]
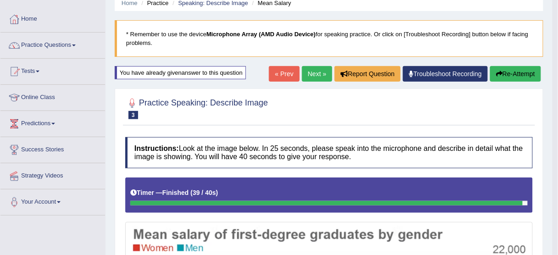
click at [321, 73] on link "Next »" at bounding box center [317, 74] width 30 height 16
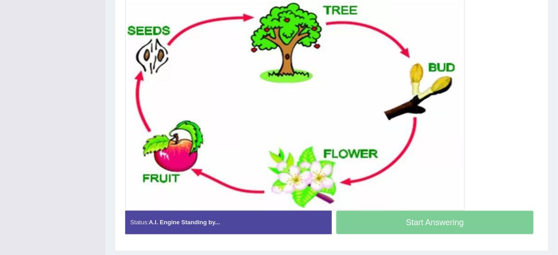
scroll to position [237, 0]
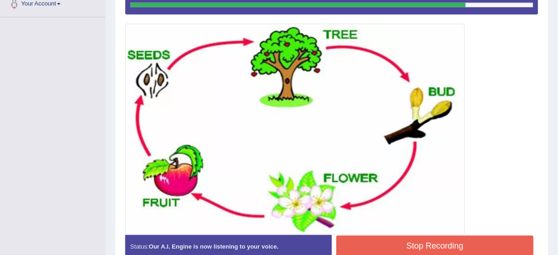
click at [458, 236] on button "Stop Recording" at bounding box center [434, 246] width 197 height 21
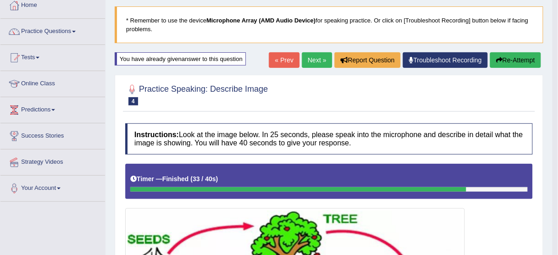
scroll to position [46, 0]
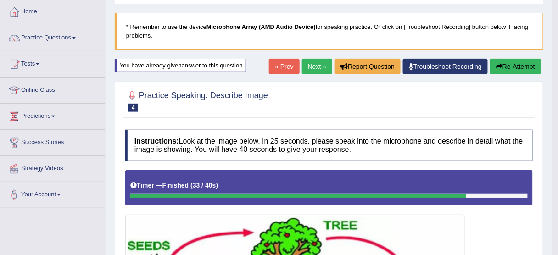
click at [507, 66] on button "Re-Attempt" at bounding box center [515, 67] width 51 height 16
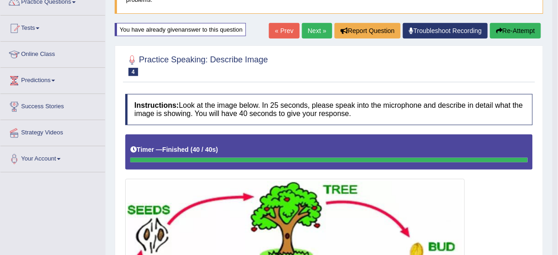
scroll to position [73, 0]
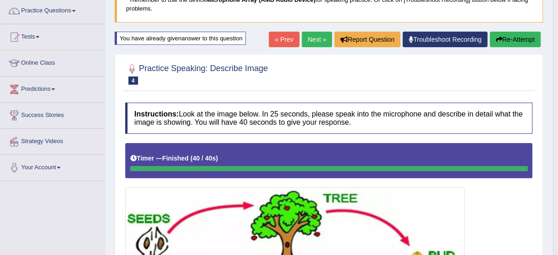
click at [518, 39] on button "Re-Attempt" at bounding box center [515, 40] width 51 height 16
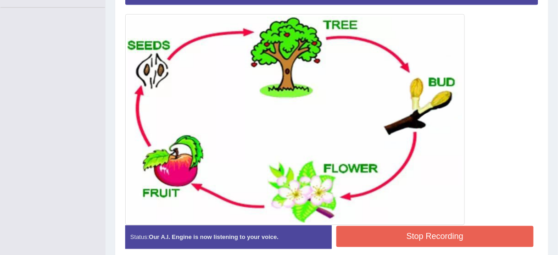
scroll to position [286, 0]
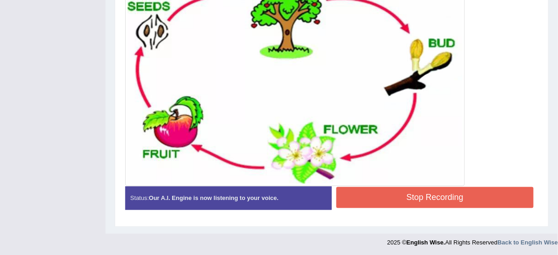
click at [405, 204] on button "Stop Recording" at bounding box center [434, 197] width 197 height 21
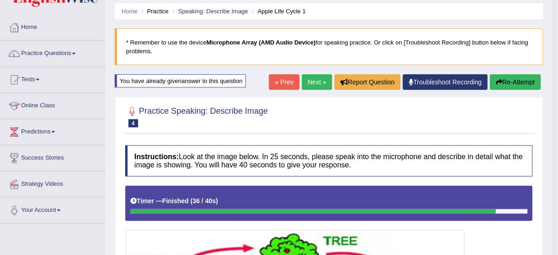
scroll to position [29, 0]
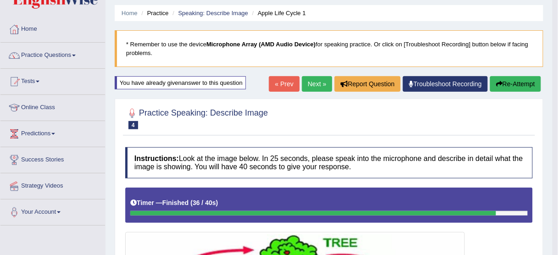
click at [310, 84] on link "Next »" at bounding box center [317, 84] width 30 height 16
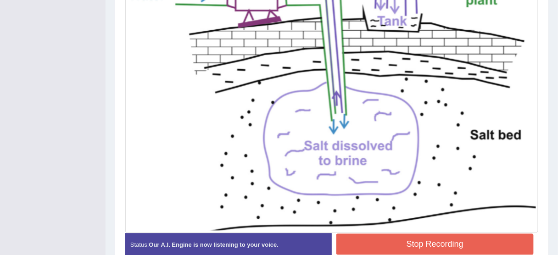
scroll to position [326, 0]
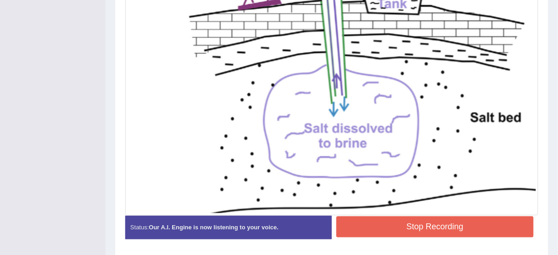
click at [431, 225] on button "Stop Recording" at bounding box center [434, 227] width 197 height 21
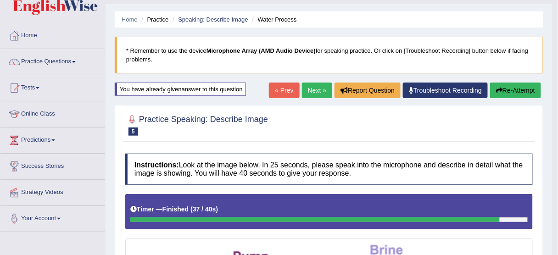
scroll to position [2, 0]
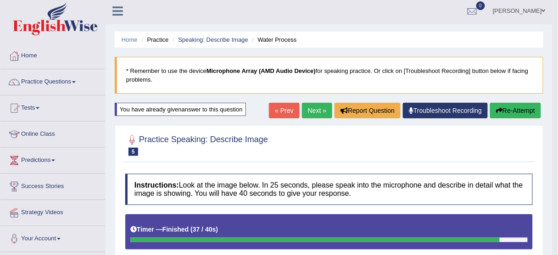
click at [303, 105] on link "Next »" at bounding box center [317, 111] width 30 height 16
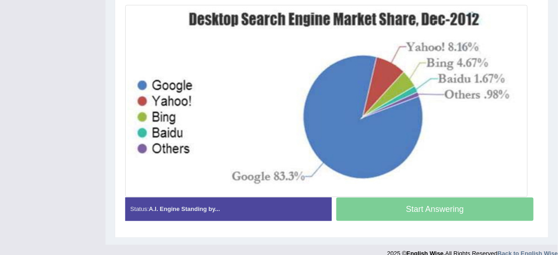
scroll to position [232, 0]
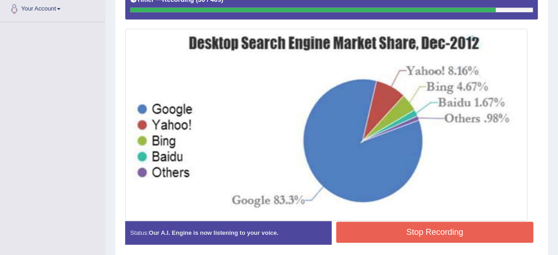
click at [387, 233] on button "Stop Recording" at bounding box center [434, 232] width 197 height 21
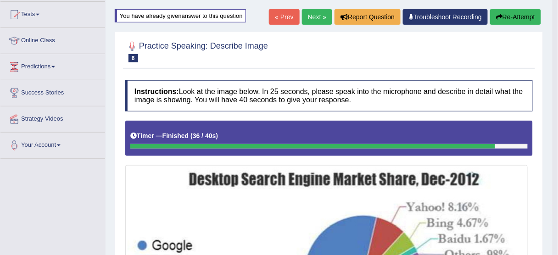
scroll to position [64, 0]
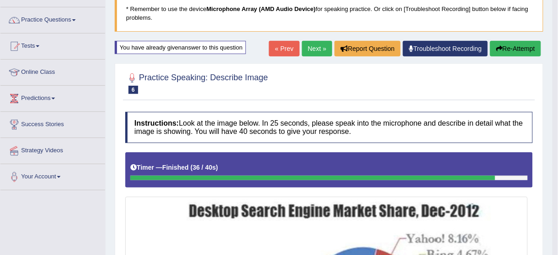
click at [314, 44] on link "Next »" at bounding box center [317, 49] width 30 height 16
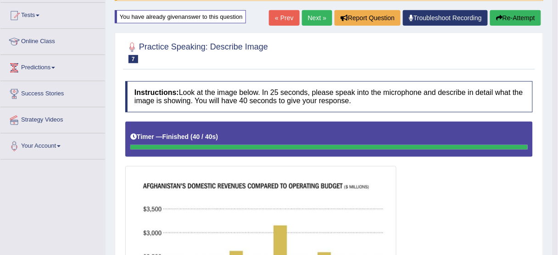
scroll to position [49, 0]
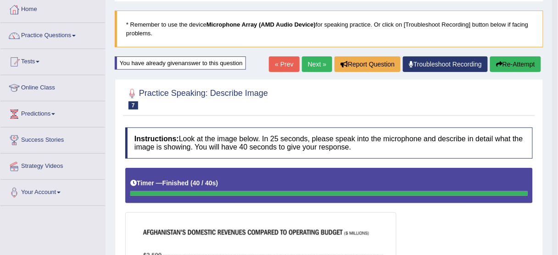
click at [513, 64] on button "Re-Attempt" at bounding box center [515, 64] width 51 height 16
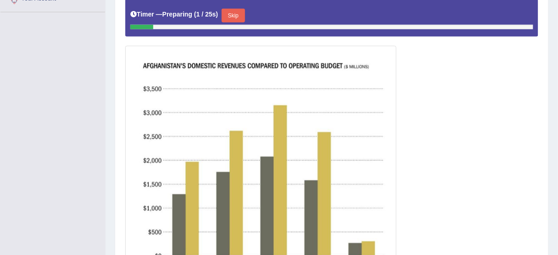
scroll to position [196, 0]
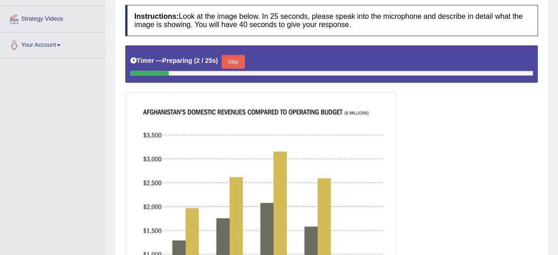
click at [228, 55] on button "Skip" at bounding box center [233, 62] width 23 height 14
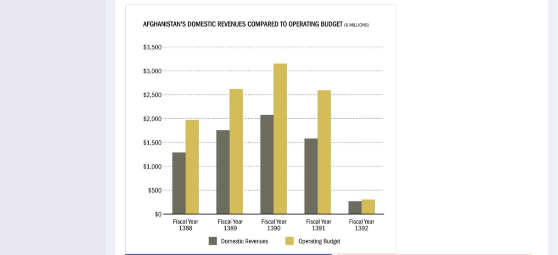
scroll to position [269, 0]
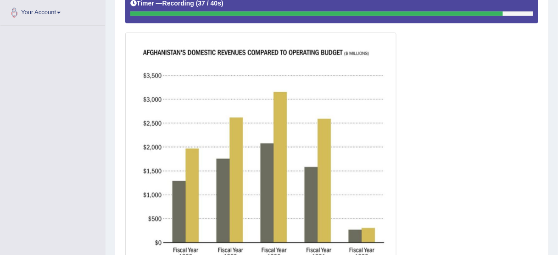
drag, startPoint x: 433, startPoint y: 94, endPoint x: 439, endPoint y: 96, distance: 6.4
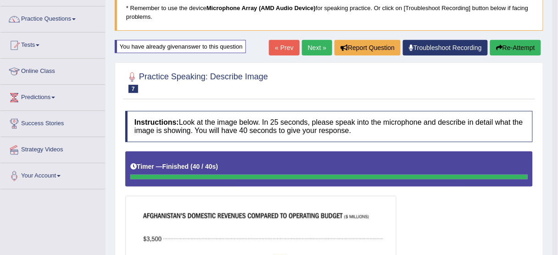
scroll to position [49, 0]
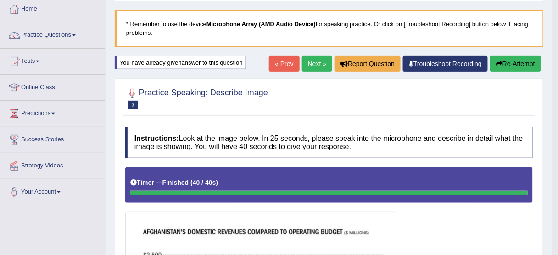
drag, startPoint x: 523, startPoint y: 64, endPoint x: 520, endPoint y: 71, distance: 7.2
click at [523, 64] on button "Re-Attempt" at bounding box center [515, 64] width 51 height 16
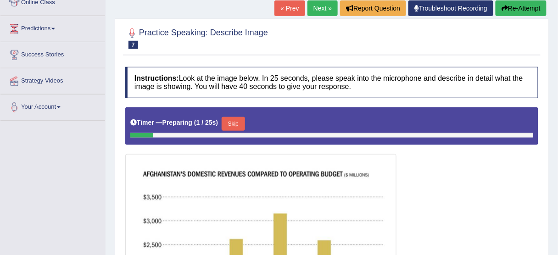
scroll to position [238, 0]
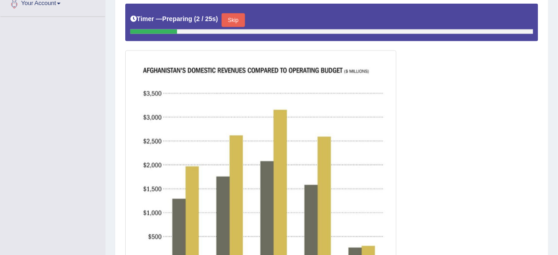
click at [232, 19] on button "Skip" at bounding box center [233, 20] width 23 height 14
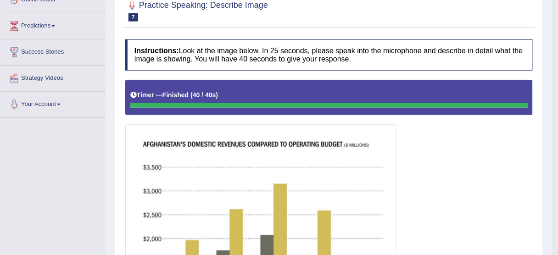
scroll to position [91, 0]
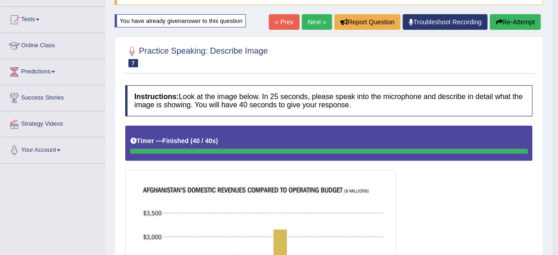
click at [318, 14] on link "Next »" at bounding box center [317, 22] width 30 height 16
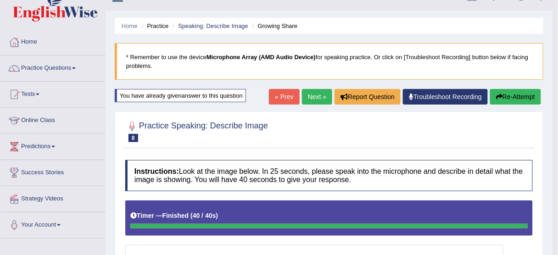
scroll to position [16, 0]
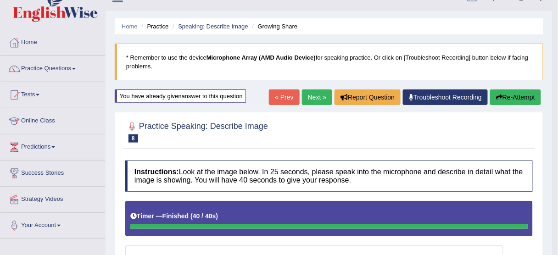
click at [507, 96] on button "Re-Attempt" at bounding box center [515, 97] width 51 height 16
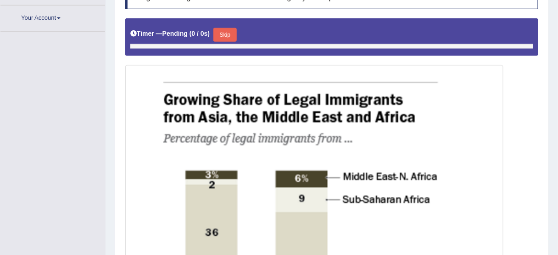
scroll to position [240, 0]
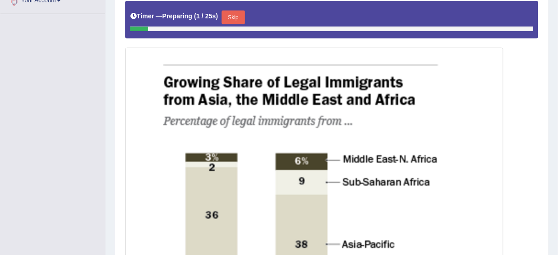
click at [237, 13] on button "Skip" at bounding box center [233, 18] width 23 height 14
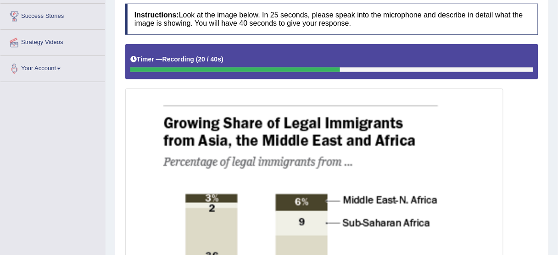
scroll to position [87, 0]
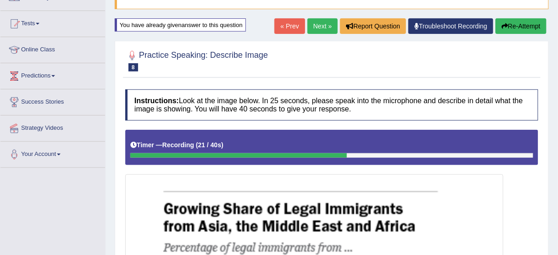
click at [535, 33] on div "« Prev Next » Report Question Troubleshoot Recording Re-Attempt" at bounding box center [411, 27] width 274 height 18
click at [535, 26] on button "Re-Attempt" at bounding box center [521, 26] width 51 height 16
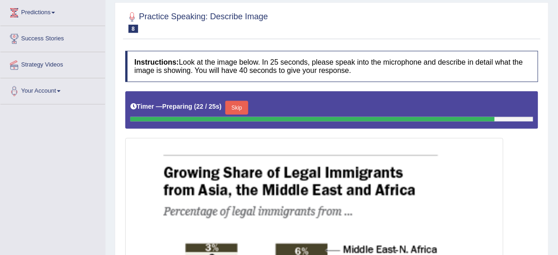
scroll to position [50, 0]
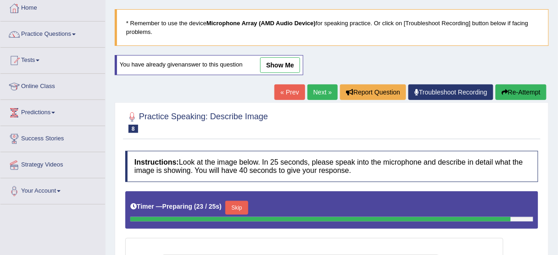
drag, startPoint x: 276, startPoint y: 58, endPoint x: 348, endPoint y: 141, distance: 109.3
click at [276, 58] on link "show me" at bounding box center [280, 65] width 40 height 16
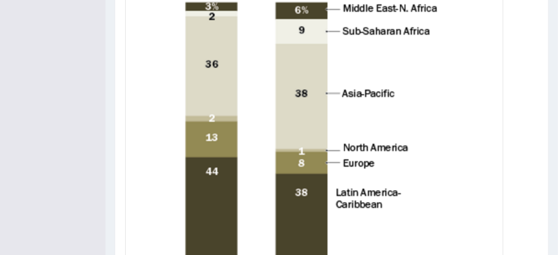
scroll to position [307, 0]
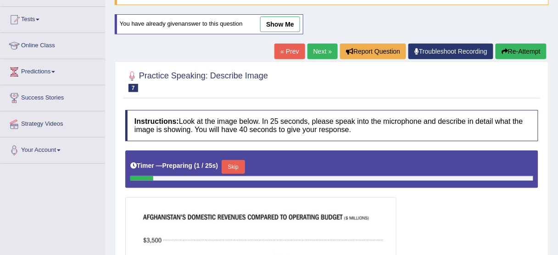
click at [324, 56] on link "Next »" at bounding box center [322, 52] width 30 height 16
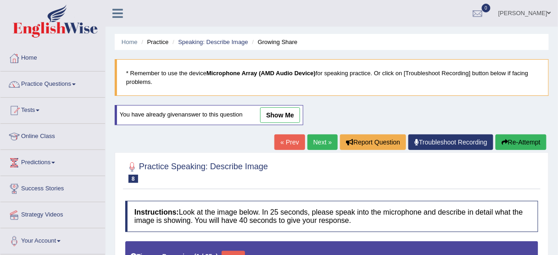
click at [310, 141] on link "Next »" at bounding box center [322, 142] width 30 height 16
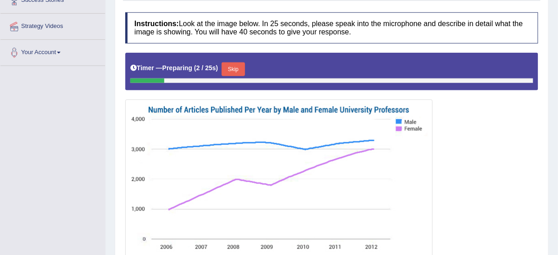
scroll to position [90, 0]
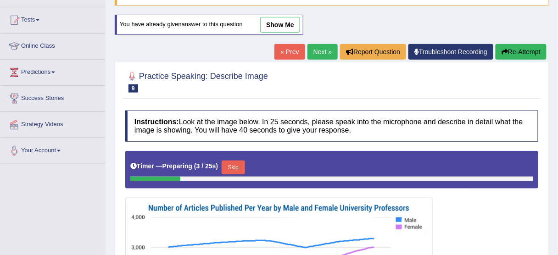
click at [284, 26] on link "show me" at bounding box center [280, 25] width 40 height 16
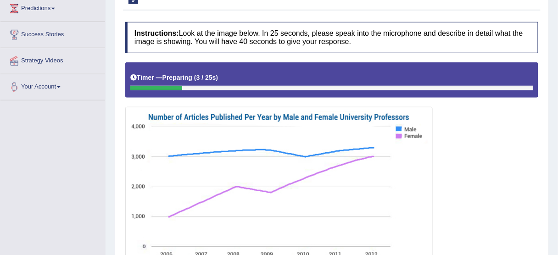
scroll to position [54, 0]
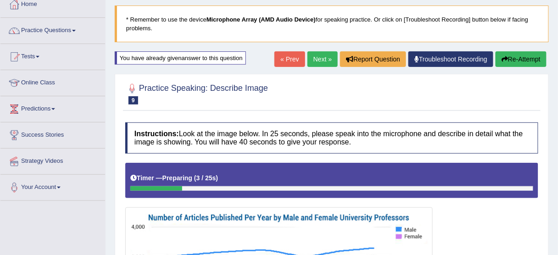
click at [285, 56] on link "« Prev" at bounding box center [289, 59] width 30 height 16
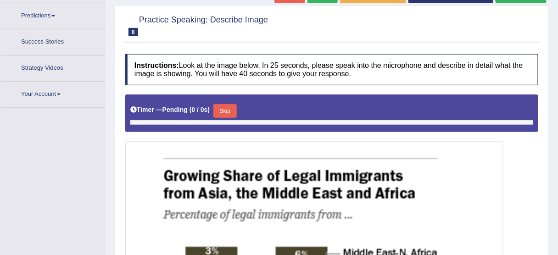
scroll to position [167, 0]
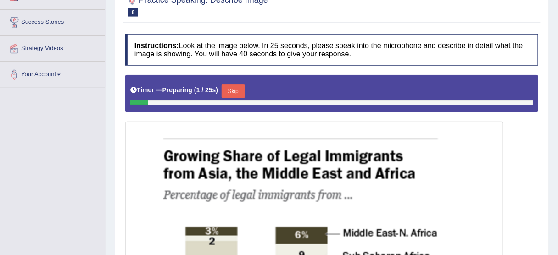
click at [242, 85] on button "Skip" at bounding box center [233, 91] width 23 height 14
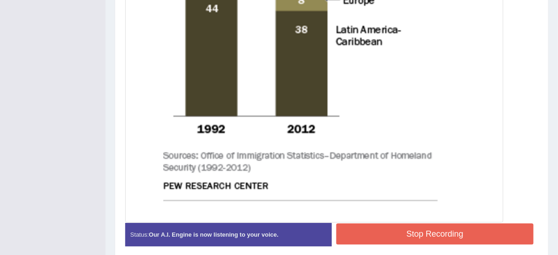
scroll to position [564, 0]
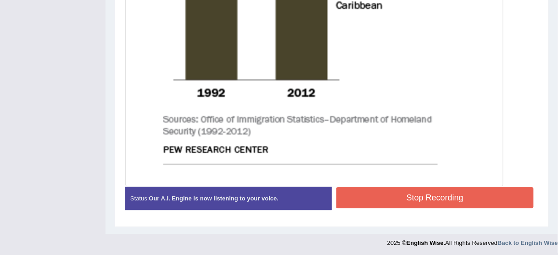
click at [379, 202] on button "Stop Recording" at bounding box center [434, 197] width 197 height 21
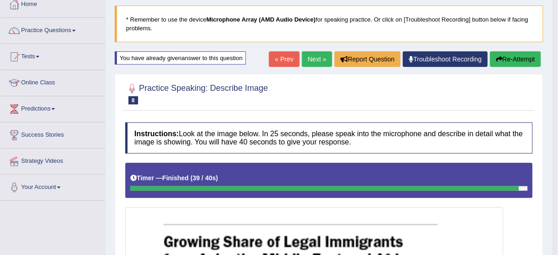
scroll to position [50, 0]
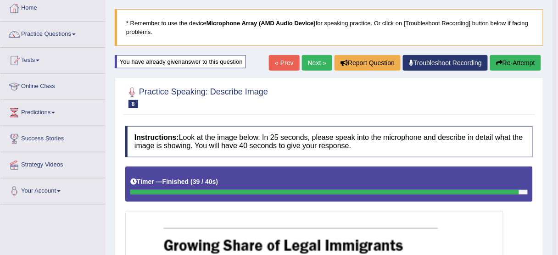
click at [521, 67] on button "Re-Attempt" at bounding box center [515, 63] width 51 height 16
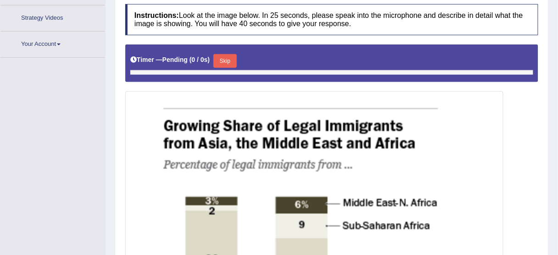
scroll to position [234, 0]
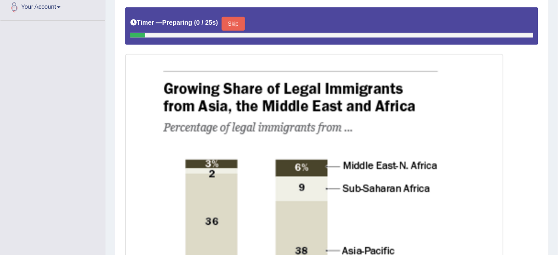
click at [238, 20] on button "Skip" at bounding box center [233, 24] width 23 height 14
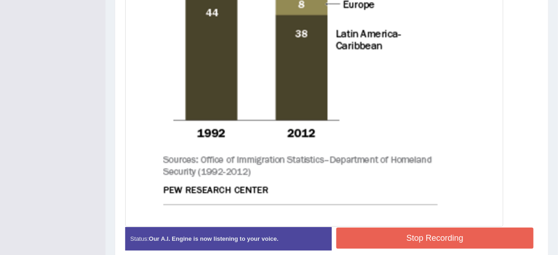
scroll to position [564, 0]
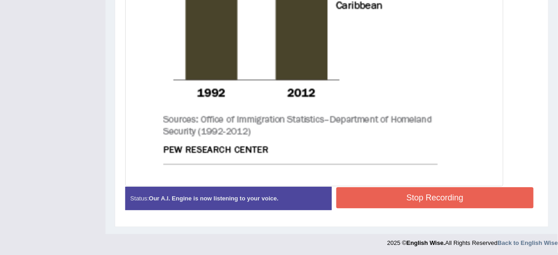
click at [384, 201] on button "Stop Recording" at bounding box center [434, 197] width 197 height 21
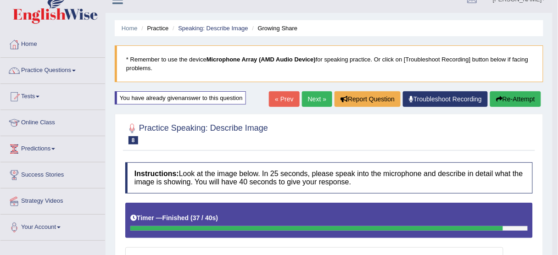
scroll to position [13, 0]
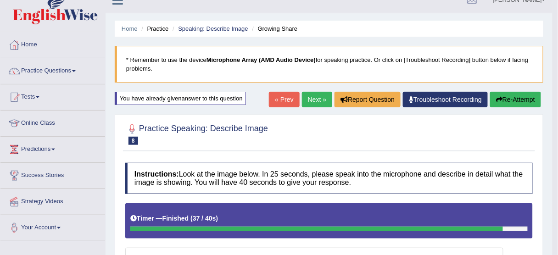
click at [311, 98] on link "Next »" at bounding box center [317, 100] width 30 height 16
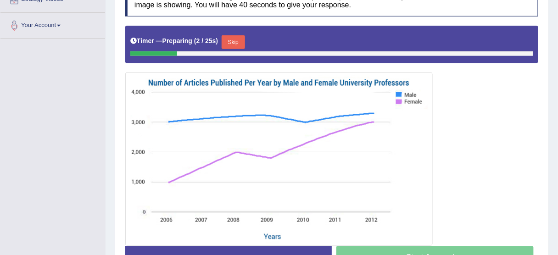
click at [237, 36] on button "Skip" at bounding box center [233, 42] width 23 height 14
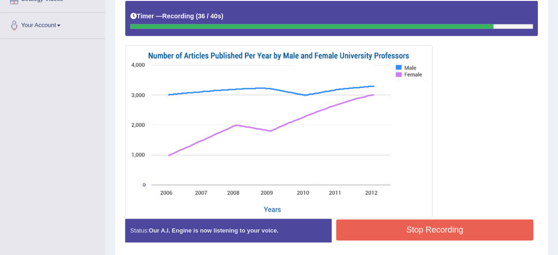
click at [399, 229] on button "Stop Recording" at bounding box center [434, 230] width 197 height 21
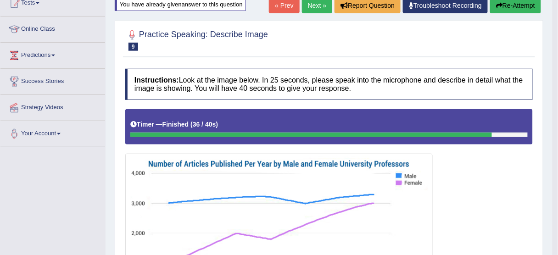
scroll to position [9, 0]
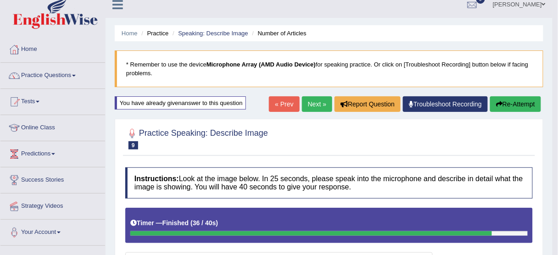
drag, startPoint x: 319, startPoint y: 106, endPoint x: 317, endPoint y: 115, distance: 8.8
click at [318, 107] on link "Next »" at bounding box center [317, 104] width 30 height 16
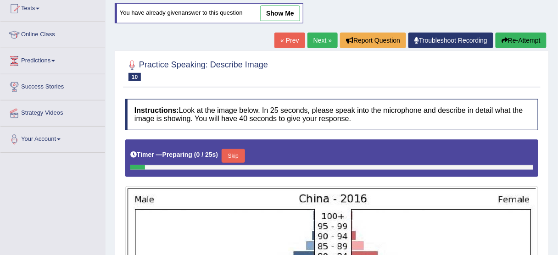
scroll to position [20, 0]
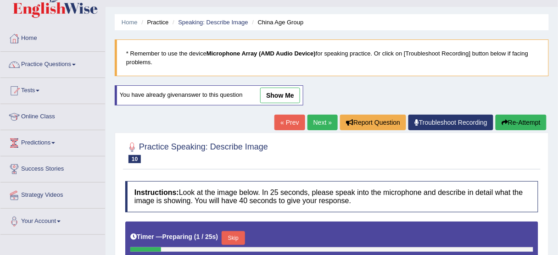
click at [290, 121] on link "« Prev" at bounding box center [289, 123] width 30 height 16
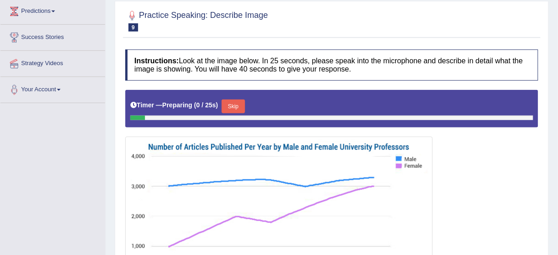
click at [238, 103] on button "Skip" at bounding box center [233, 107] width 23 height 14
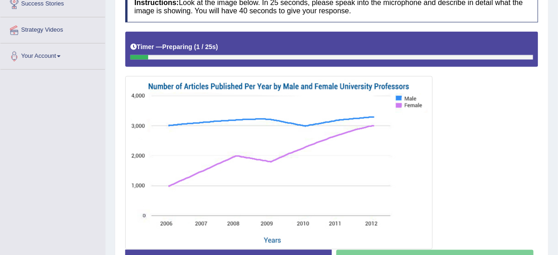
scroll to position [225, 0]
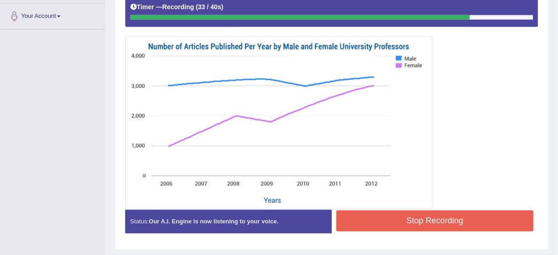
click at [431, 220] on button "Stop Recording" at bounding box center [434, 221] width 197 height 21
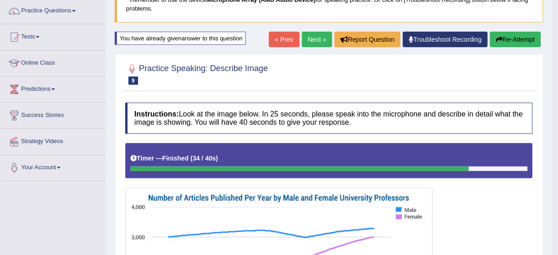
scroll to position [0, 0]
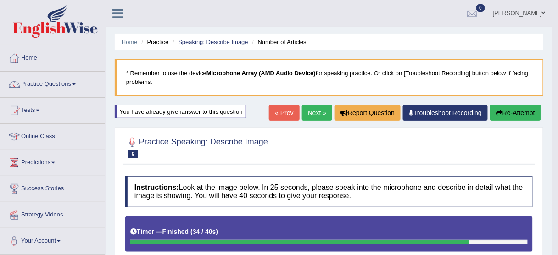
click at [313, 110] on link "Next »" at bounding box center [317, 113] width 30 height 16
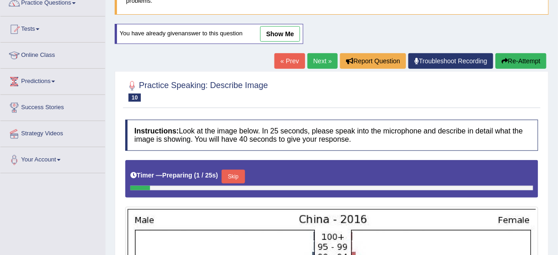
scroll to position [69, 0]
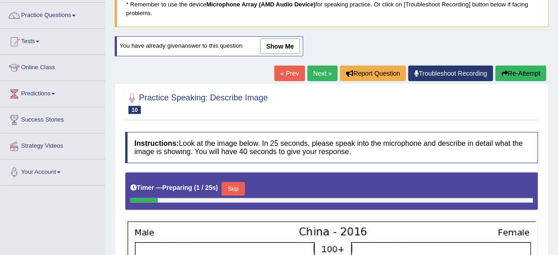
click at [289, 70] on link "« Prev" at bounding box center [289, 74] width 30 height 16
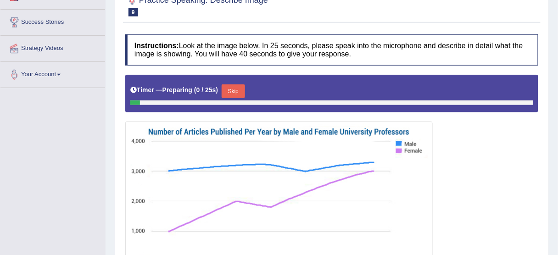
scroll to position [20, 0]
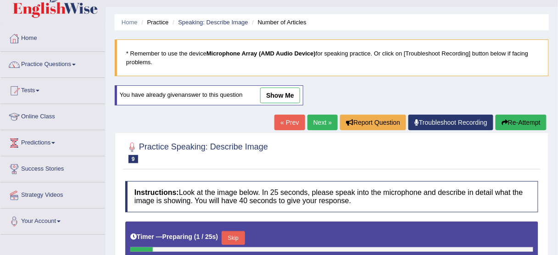
click at [326, 118] on link "Next »" at bounding box center [322, 123] width 30 height 16
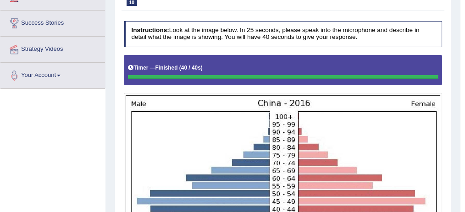
scroll to position [103, 0]
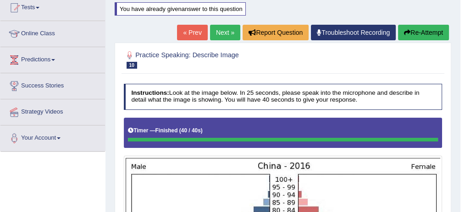
click at [426, 33] on button "Re-Attempt" at bounding box center [423, 33] width 51 height 16
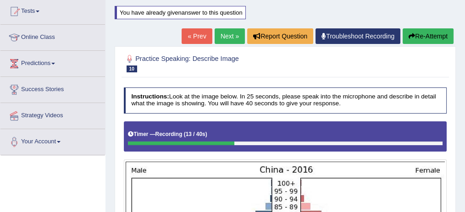
scroll to position [61, 0]
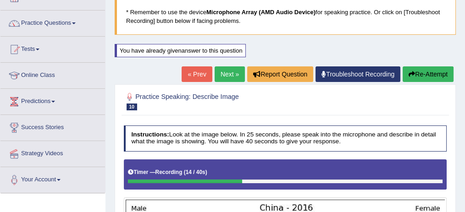
click at [420, 78] on button "Re-Attempt" at bounding box center [428, 75] width 51 height 16
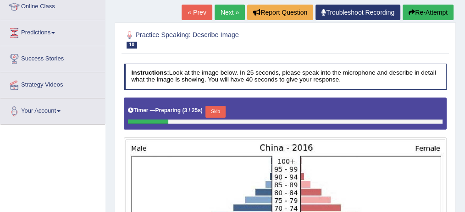
scroll to position [214, 0]
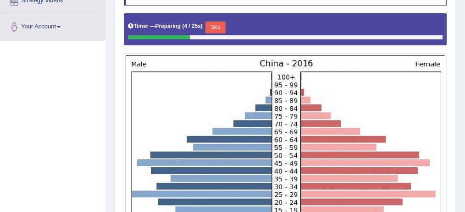
click at [212, 27] on button "Skip" at bounding box center [216, 28] width 20 height 12
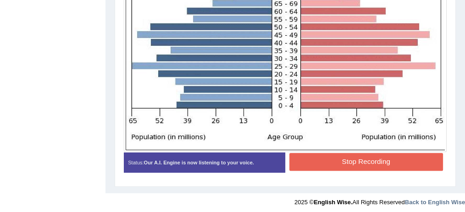
scroll to position [335, 0]
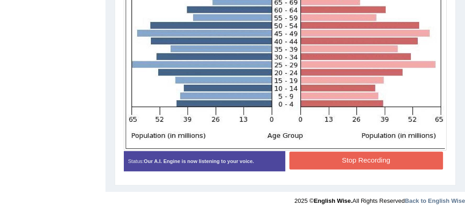
click at [368, 166] on button "Stop Recording" at bounding box center [367, 161] width 154 height 18
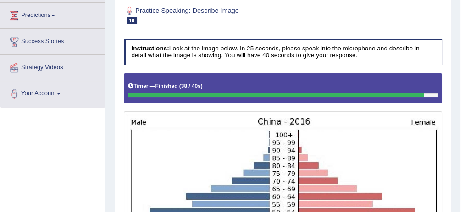
scroll to position [90, 0]
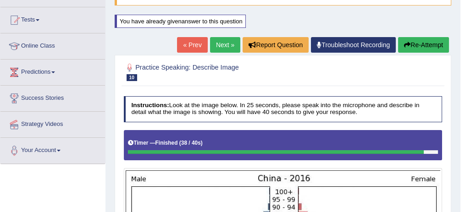
click at [226, 45] on link "Next »" at bounding box center [225, 45] width 30 height 16
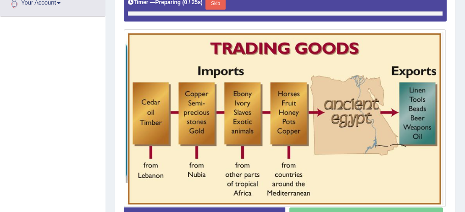
scroll to position [249, 0]
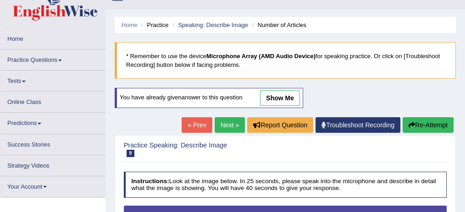
click at [29, 59] on link "Practice Questions" at bounding box center [52, 59] width 105 height 18
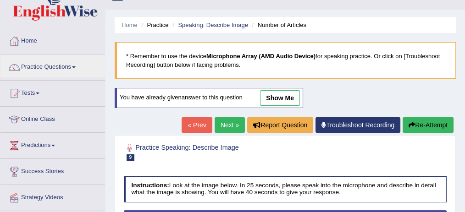
scroll to position [17, 0]
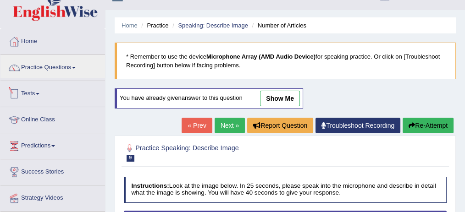
click at [36, 98] on link "Tests" at bounding box center [52, 92] width 105 height 23
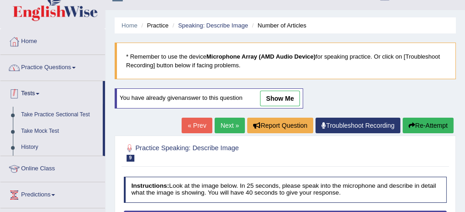
click at [57, 72] on link "Practice Questions" at bounding box center [52, 66] width 105 height 23
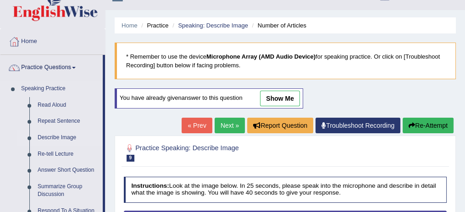
click at [53, 135] on link "Describe Image" at bounding box center [67, 138] width 69 height 17
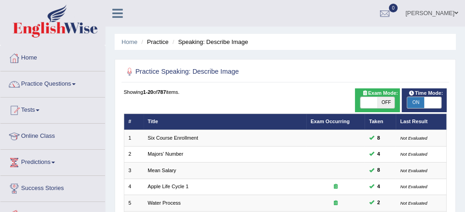
click at [433, 100] on span at bounding box center [432, 102] width 17 height 11
checkbox input "false"
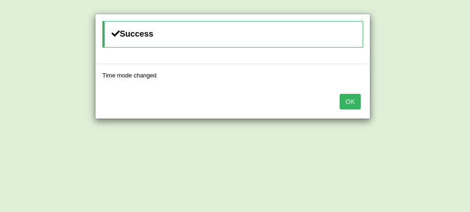
click at [355, 101] on button "OK" at bounding box center [350, 102] width 21 height 16
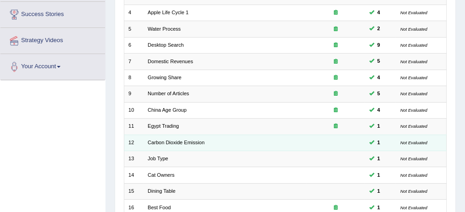
scroll to position [184, 0]
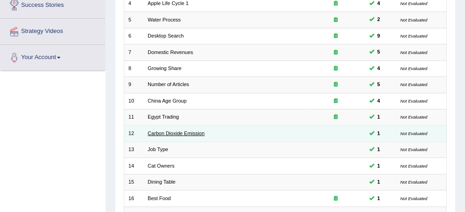
click at [192, 133] on link "Carbon Dioxide Emission" at bounding box center [176, 134] width 57 height 6
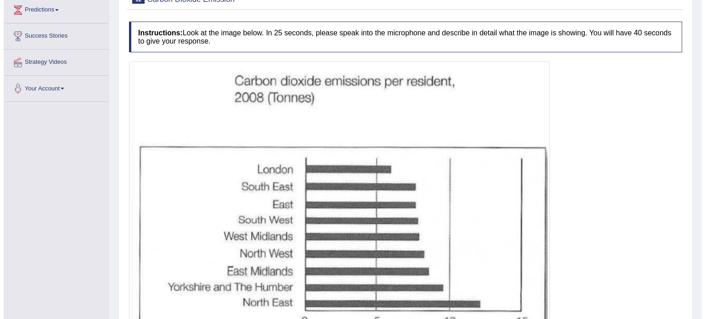
scroll to position [199, 0]
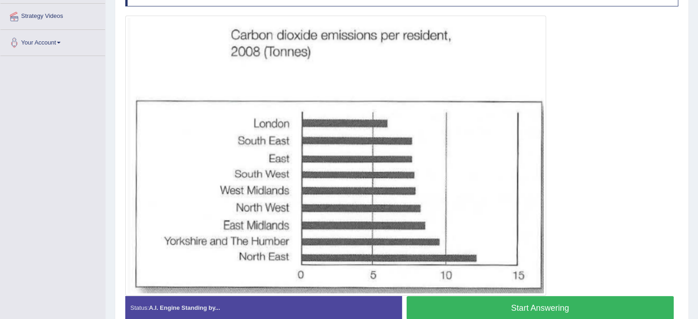
click at [465, 212] on button "Start Answering" at bounding box center [540, 307] width 267 height 23
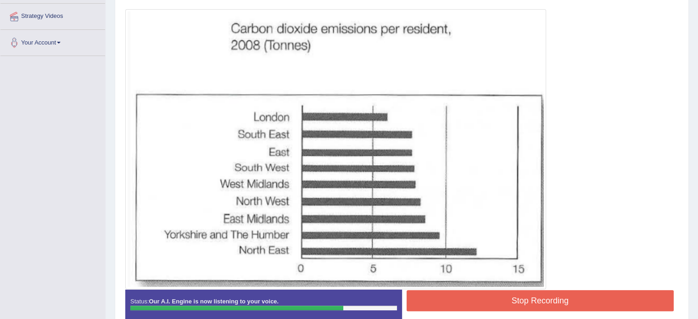
click at [459, 212] on button "Stop Recording" at bounding box center [540, 300] width 267 height 21
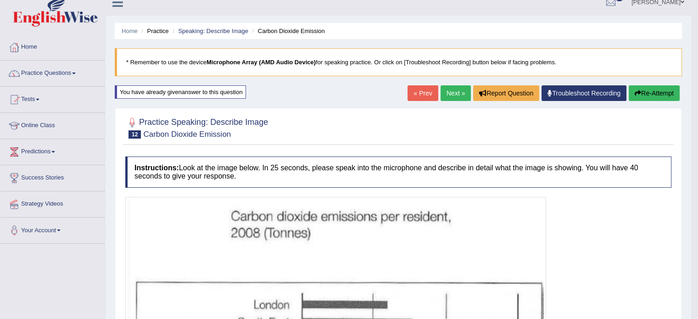
scroll to position [0, 0]
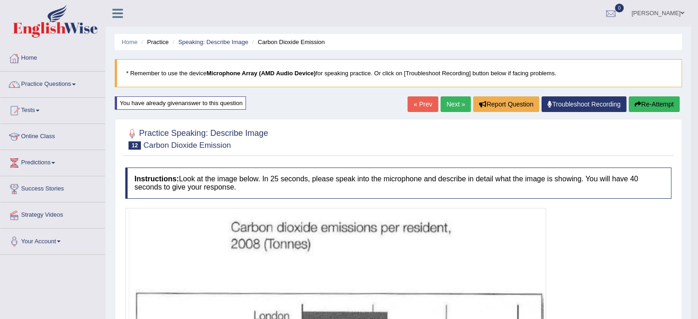
click at [465, 103] on button "Re-Attempt" at bounding box center [654, 104] width 51 height 16
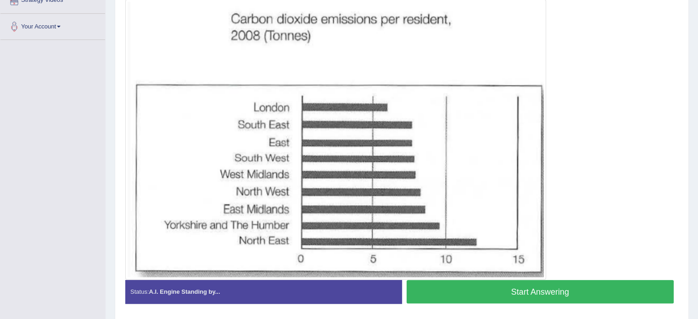
scroll to position [199, 0]
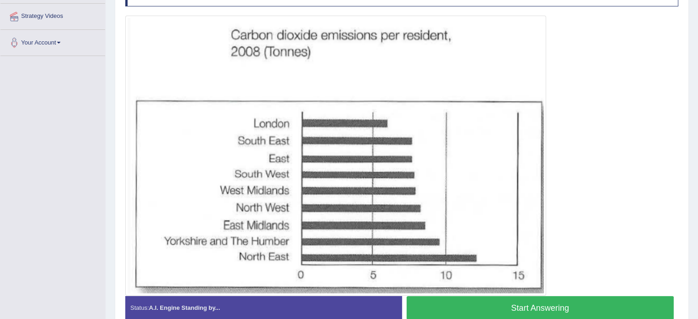
click at [518, 305] on button "Start Answering" at bounding box center [540, 307] width 267 height 23
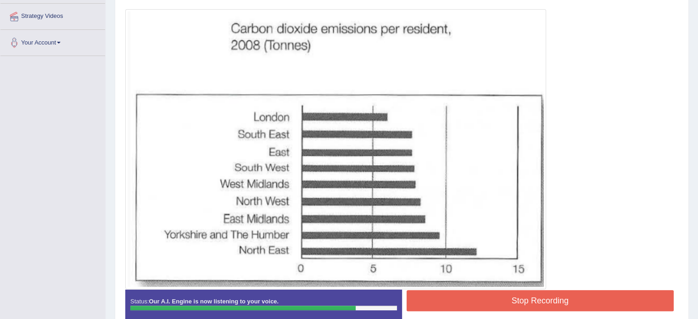
click at [509, 303] on button "Stop Recording" at bounding box center [540, 300] width 267 height 21
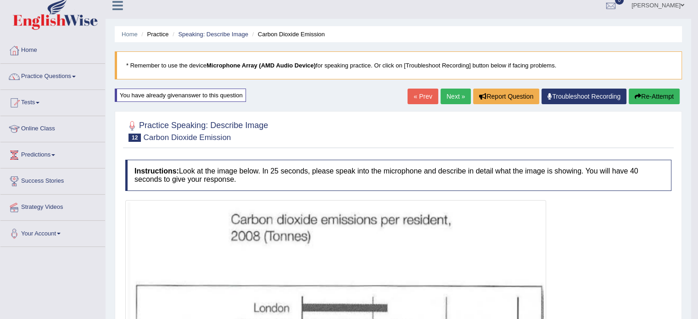
scroll to position [0, 0]
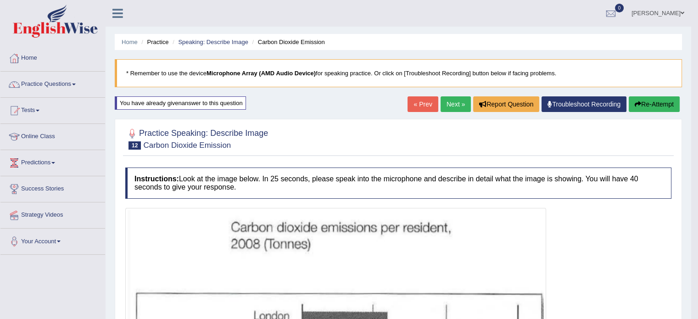
click at [660, 103] on button "Re-Attempt" at bounding box center [654, 104] width 51 height 16
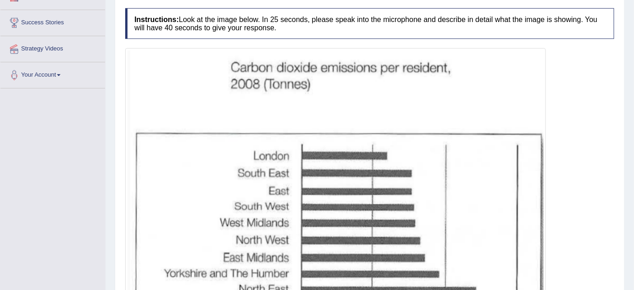
scroll to position [216, 0]
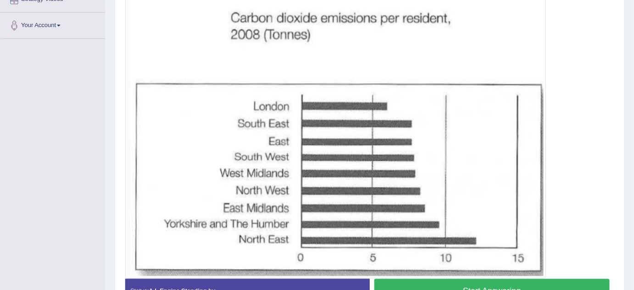
click at [454, 284] on button "Start Answering" at bounding box center [491, 290] width 235 height 23
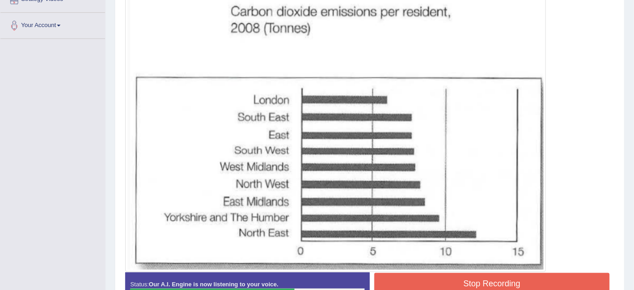
click at [477, 277] on button "Stop Recording" at bounding box center [491, 283] width 235 height 21
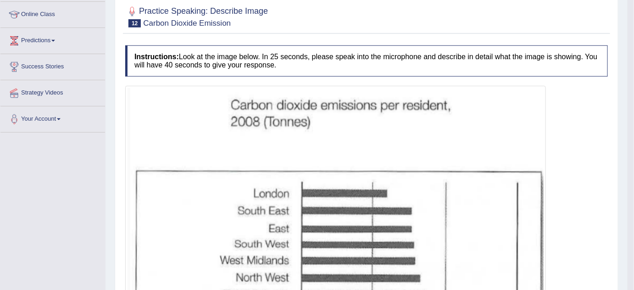
scroll to position [7, 0]
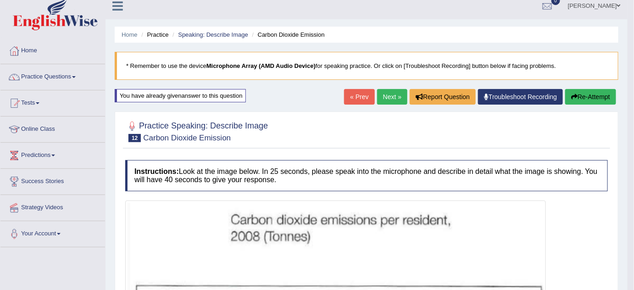
click at [384, 99] on link "Next »" at bounding box center [392, 97] width 30 height 16
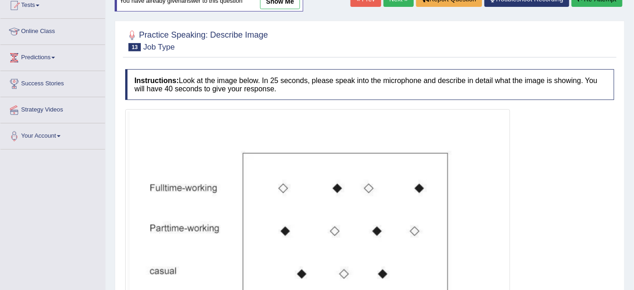
scroll to position [98, 0]
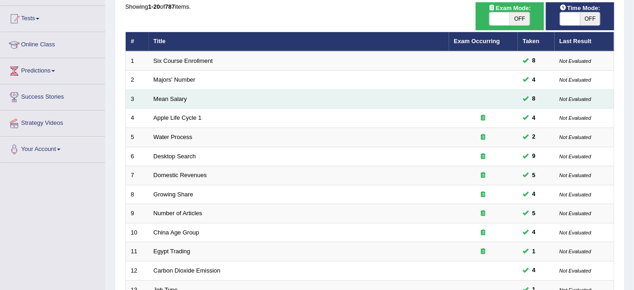
scroll to position [91, 0]
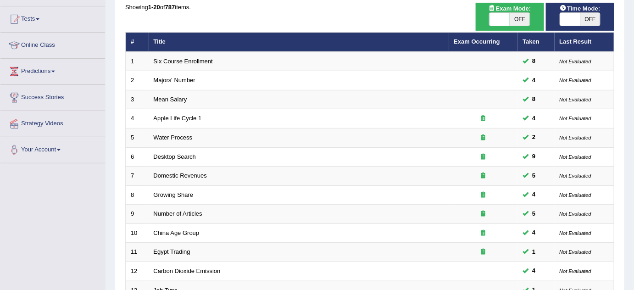
click at [565, 18] on span at bounding box center [570, 19] width 20 height 13
click at [568, 15] on span at bounding box center [570, 19] width 20 height 13
checkbox input "true"
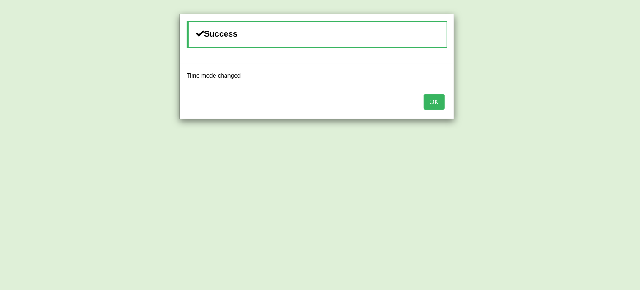
click at [438, 104] on button "OK" at bounding box center [434, 102] width 21 height 16
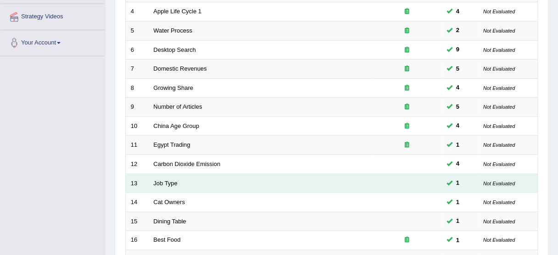
scroll to position [275, 0]
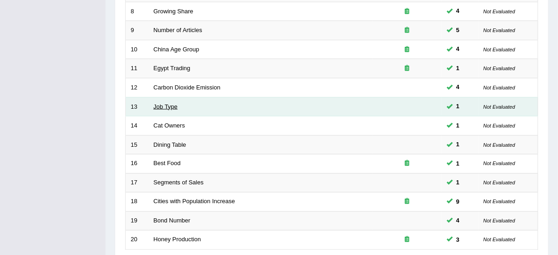
click at [165, 106] on link "Job Type" at bounding box center [166, 106] width 24 height 7
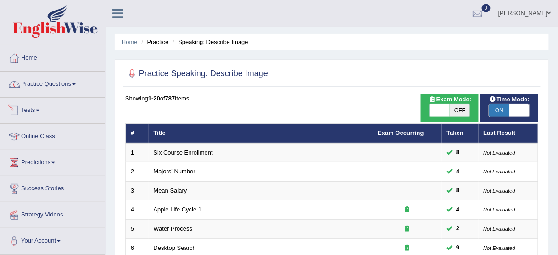
click at [43, 88] on link "Practice Questions" at bounding box center [52, 83] width 105 height 23
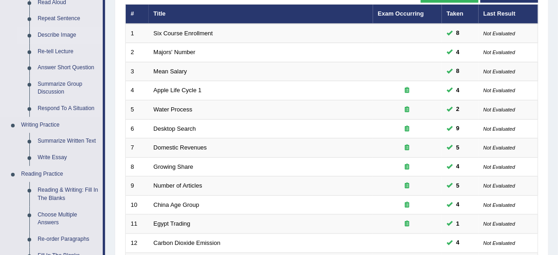
scroll to position [147, 0]
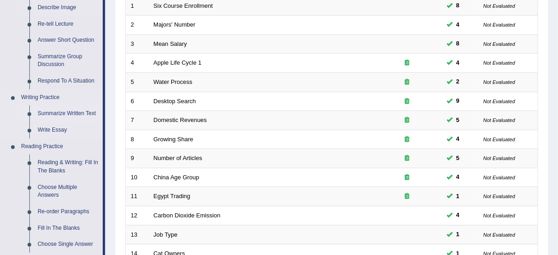
click at [73, 114] on link "Summarize Written Text" at bounding box center [67, 114] width 69 height 17
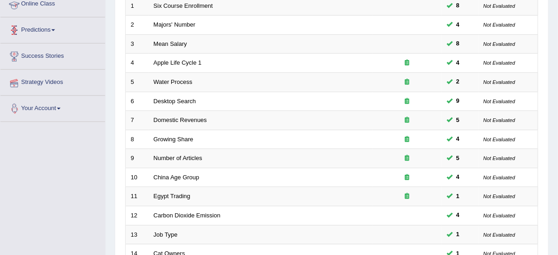
scroll to position [215, 0]
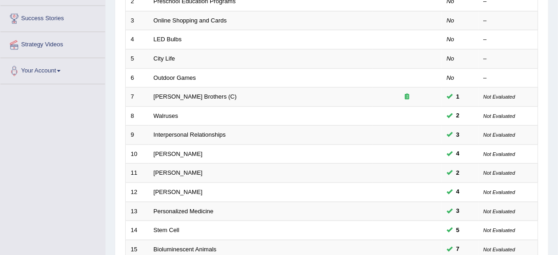
scroll to position [110, 0]
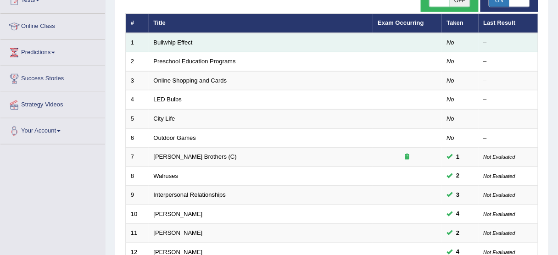
click at [183, 38] on td "Bullwhip Effect" at bounding box center [261, 42] width 224 height 19
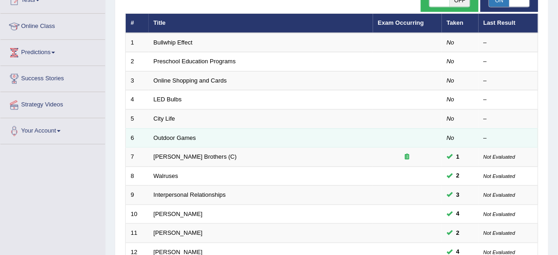
click at [360, 140] on td "Outdoor Games" at bounding box center [261, 137] width 224 height 19
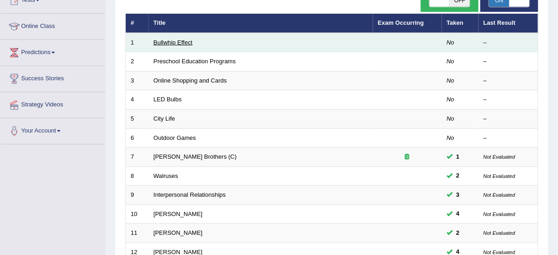
click at [177, 43] on link "Bullwhip Effect" at bounding box center [173, 42] width 39 height 7
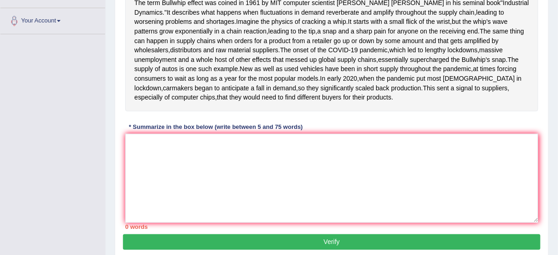
scroll to position [184, 0]
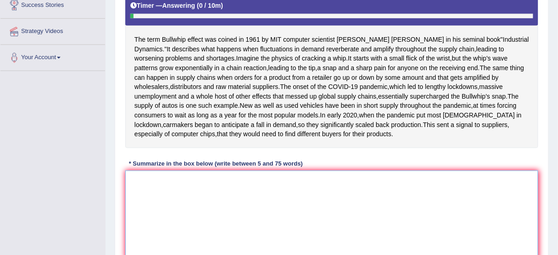
click at [212, 224] on textarea at bounding box center [331, 215] width 413 height 89
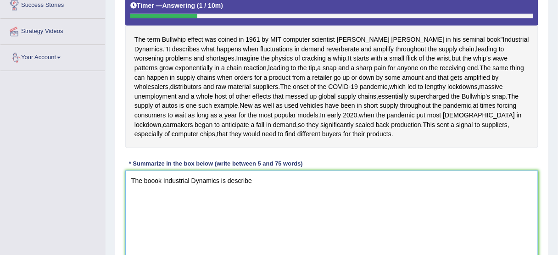
click at [157, 214] on textarea "The boook Industrial Dynamics is describe" at bounding box center [331, 215] width 413 height 89
drag, startPoint x: 211, startPoint y: 219, endPoint x: 231, endPoint y: 219, distance: 20.2
click at [222, 219] on textarea "The book Industrial Dynamics is describe" at bounding box center [331, 215] width 413 height 89
click at [226, 220] on textarea "The book Industrial Dynamics is describe" at bounding box center [331, 215] width 413 height 89
click at [222, 222] on textarea "The book Industrial Dynamics is describe" at bounding box center [331, 215] width 413 height 89
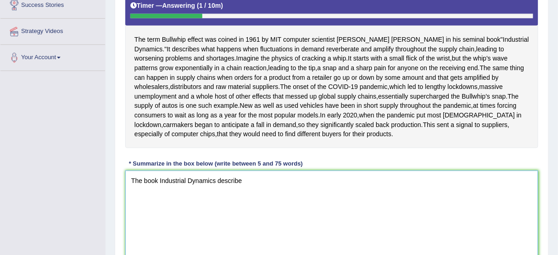
click at [292, 229] on textarea "The book Industrial Dynamics describe" at bounding box center [331, 215] width 413 height 89
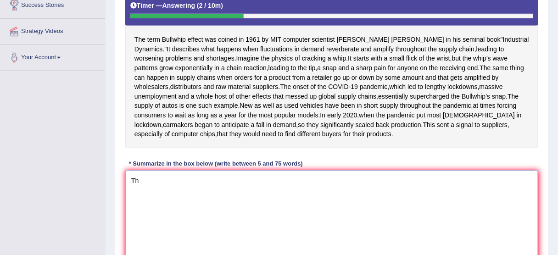
type textarea "T"
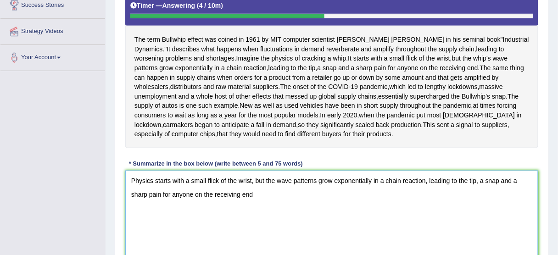
click at [469, 232] on textarea "Physics starts with a small flick of the wrist, but the wave patterns grow expo…" at bounding box center [331, 215] width 413 height 89
click at [457, 235] on textarea "Physics starts with a small flick of the wrist, but the wave patterns grow expo…" at bounding box center [331, 215] width 413 height 89
drag, startPoint x: 446, startPoint y: 236, endPoint x: 422, endPoint y: 239, distance: 24.5
click at [422, 239] on textarea "Physics starts with a small flick of the wrist, but the wave patterns grow expo…" at bounding box center [331, 215] width 413 height 89
click at [307, 228] on textarea "Physics starts with a small flick of the wrist, but the wave patterns grow expo…" at bounding box center [331, 215] width 413 height 89
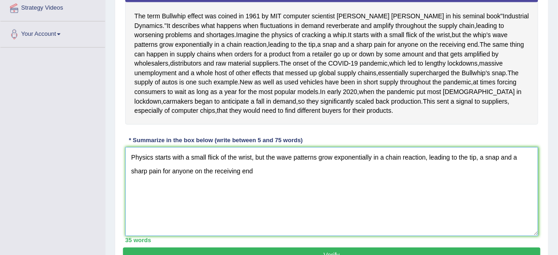
scroll to position [220, 0]
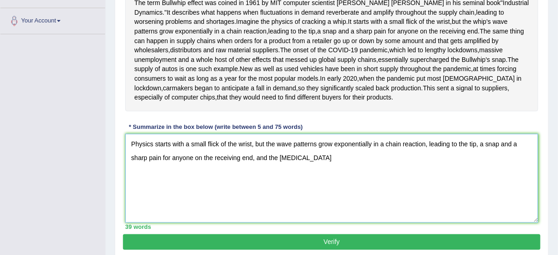
click at [278, 193] on textarea "Physics starts with a small flick of the wrist, but the wave patterns grow expo…" at bounding box center [331, 178] width 413 height 89
click at [382, 203] on textarea "Physics starts with a small flick of the wrist, but the wave patterns grow expo…" at bounding box center [331, 178] width 413 height 89
click at [408, 194] on textarea "Physics starts with a small flick of the wrist, but the wave patterns grow expo…" at bounding box center [331, 178] width 413 height 89
click at [407, 194] on textarea "Physics starts with a small flick of the wrist, but the wave patterns grow expo…" at bounding box center [331, 178] width 413 height 89
drag, startPoint x: 456, startPoint y: 197, endPoint x: 468, endPoint y: 195, distance: 12.5
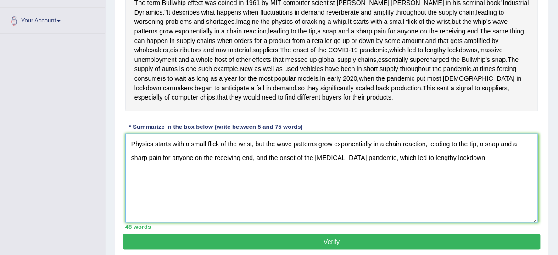
click at [456, 197] on textarea "Physics starts with a small flick of the wrist, but the wave patterns grow expo…" at bounding box center [331, 178] width 413 height 89
click at [470, 195] on textarea "Physics starts with a small flick of the wrist, but the wave patterns grow expo…" at bounding box center [331, 178] width 413 height 89
click at [466, 192] on textarea "Physics starts with a small flick of the wrist, but the wave patterns grow expo…" at bounding box center [331, 178] width 413 height 89
drag, startPoint x: 480, startPoint y: 195, endPoint x: 523, endPoint y: 190, distance: 42.5
click at [523, 190] on textarea "Physics starts with a small flick of the wrist, but the wave patterns grow expo…" at bounding box center [331, 178] width 413 height 89
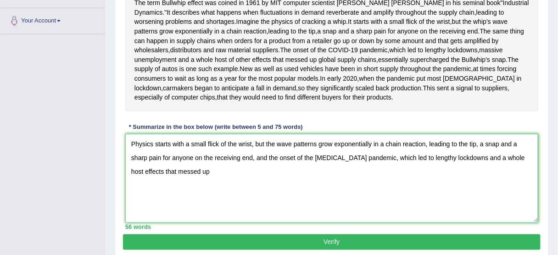
click at [522, 191] on textarea "Physics starts with a small flick of the wrist, but the wave patterns grow expo…" at bounding box center [331, 178] width 413 height 89
click at [516, 193] on textarea "Physics starts with a small flick of the wrist, but the wave patterns grow expo…" at bounding box center [331, 178] width 413 height 89
click at [521, 194] on textarea "Physics starts with a small flick of the wrist, but the wave patterns grow expo…" at bounding box center [331, 178] width 413 height 89
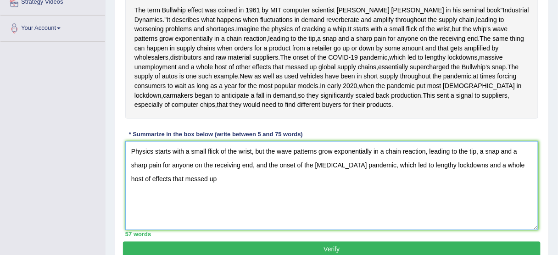
scroll to position [257, 0]
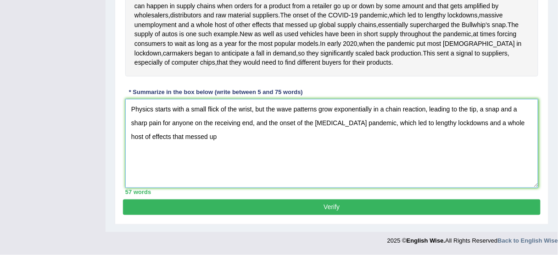
click at [228, 185] on textarea "Physics starts with a small flick of the wrist, but the wave patterns grow expo…" at bounding box center [331, 143] width 413 height 89
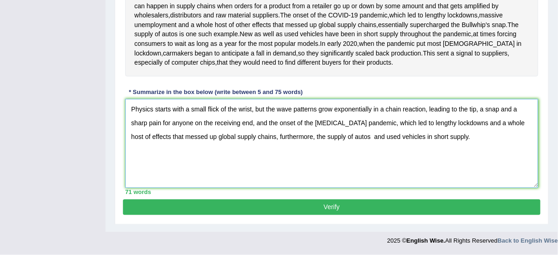
scroll to position [291, 0]
click at [365, 135] on textarea "Physics starts with a small flick of the wrist, but the wave patterns grow expo…" at bounding box center [331, 143] width 413 height 89
click at [355, 138] on textarea "Physics starts with a small flick of the wrist, but the wave patterns grow expo…" at bounding box center [331, 143] width 413 height 89
click at [353, 138] on textarea "Physics starts with a small flick of the wrist, but the wave patterns grow expo…" at bounding box center [331, 143] width 413 height 89
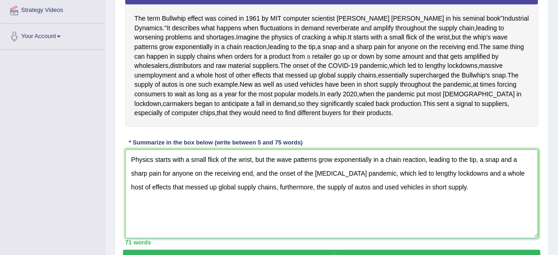
scroll to position [217, 0]
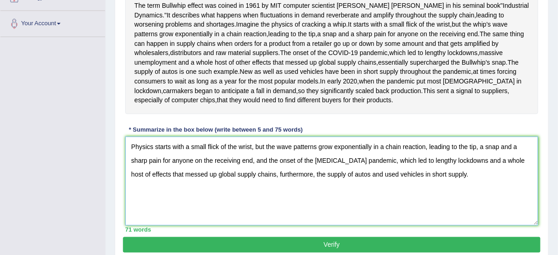
drag, startPoint x: 395, startPoint y: 195, endPoint x: 377, endPoint y: 195, distance: 18.8
click at [375, 195] on textarea "Physics starts with a small flick of the wrist, but the wave patterns grow expo…" at bounding box center [331, 181] width 413 height 89
drag, startPoint x: 523, startPoint y: 196, endPoint x: 448, endPoint y: 197, distance: 75.7
click at [448, 197] on textarea "Physics starts with a small flick of the wrist, but the wave patterns grow expo…" at bounding box center [331, 181] width 413 height 89
click at [294, 212] on textarea "Physics starts with a small flick of the wrist, but the wave patterns grow expo…" at bounding box center [331, 181] width 413 height 89
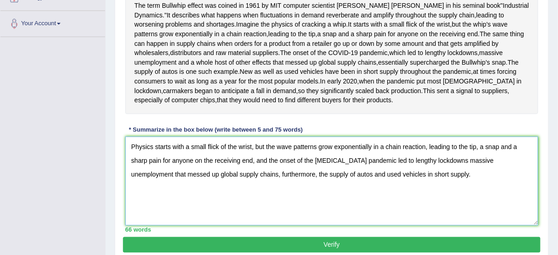
drag, startPoint x: 299, startPoint y: 212, endPoint x: 310, endPoint y: 210, distance: 11.6
click at [299, 212] on textarea "Physics starts with a small flick of the wrist, but the wave patterns grow expo…" at bounding box center [331, 181] width 413 height 89
type textarea "Physics starts with a small flick of the wrist, but the wave patterns grow expo…"
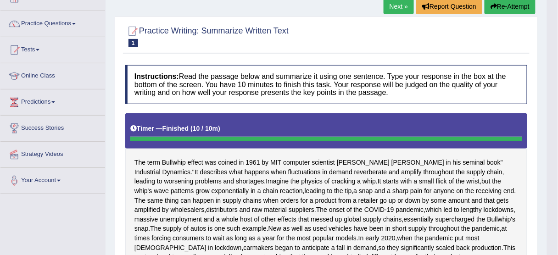
scroll to position [0, 0]
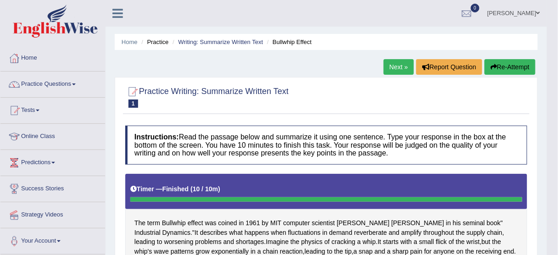
click at [500, 65] on button "Re-Attempt" at bounding box center [509, 67] width 51 height 16
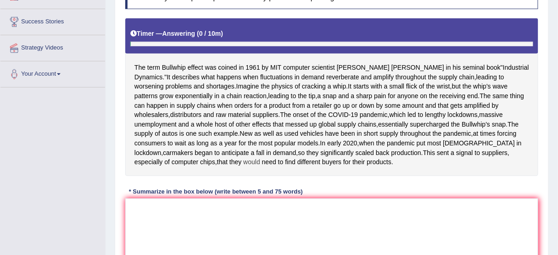
scroll to position [277, 0]
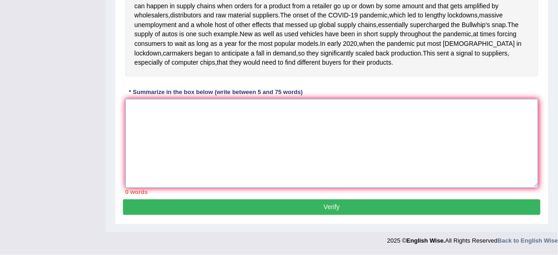
click at [202, 141] on textarea at bounding box center [331, 143] width 413 height 89
paste textarea "hysics starts with a small flick of the wrist, but the wave patterns grow expon…"
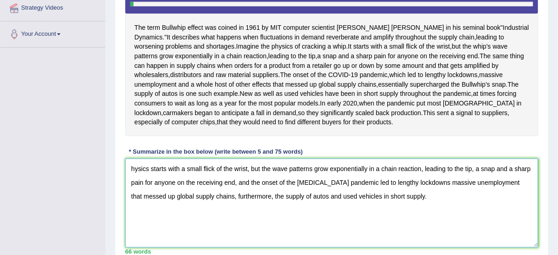
scroll to position [203, 0]
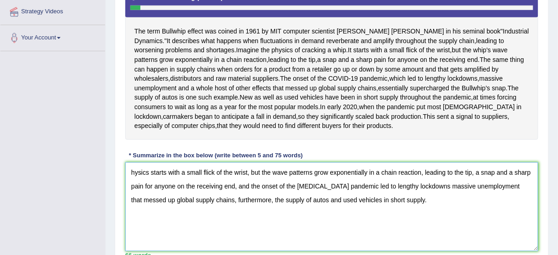
click at [145, 216] on textarea "hysics starts with a small flick of the wrist, but the wave patterns grow expon…" at bounding box center [331, 206] width 413 height 89
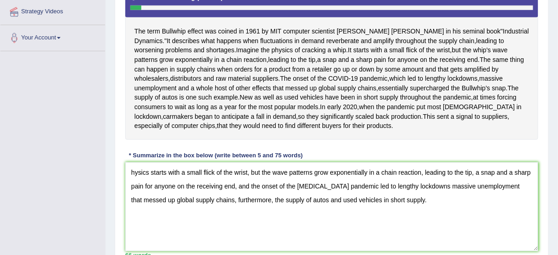
click at [121, 210] on div "Practice Writing: Summarize Written Text 1 Bullwhip Effect Instructions: Read t…" at bounding box center [332, 86] width 434 height 403
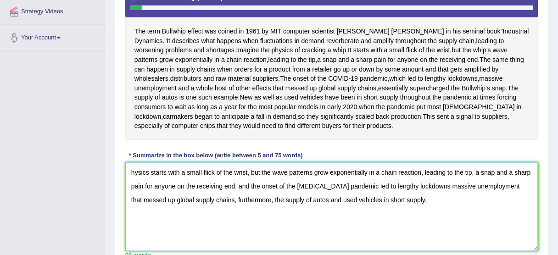
click at [129, 207] on textarea "hysics starts with a small flick of the wrist, but the wave patterns grow expon…" at bounding box center [331, 206] width 413 height 89
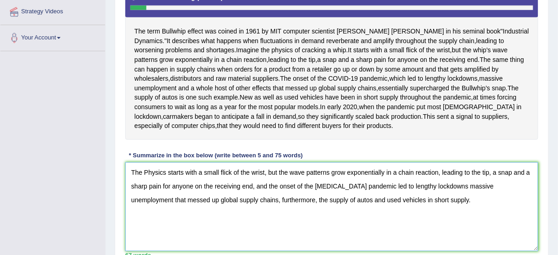
drag, startPoint x: 159, startPoint y: 206, endPoint x: 175, endPoint y: 206, distance: 16.1
click at [161, 206] on textarea "The Physics starts with a small flick of the wrist, but the wave patterns grow …" at bounding box center [331, 206] width 413 height 89
click at [170, 206] on textarea "The Physics starts with a small flick of the wrist, but the wave patterns grow …" at bounding box center [331, 206] width 413 height 89
click at [167, 207] on textarea "The Physics starts with a small flick of the wrist, but the wave patterns grow …" at bounding box center [331, 206] width 413 height 89
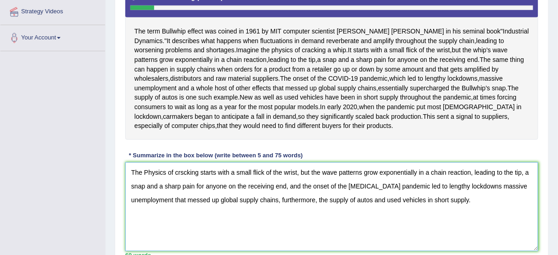
click at [191, 207] on textarea "The Physics of crscking starts with a small flick of the wrist, but the wave pa…" at bounding box center [331, 206] width 413 height 89
drag, startPoint x: 187, startPoint y: 207, endPoint x: 182, endPoint y: 207, distance: 5.5
click at [187, 207] on textarea "The Physics of crscking starts with a small flick of the wrist, but the wave pa…" at bounding box center [331, 206] width 413 height 89
click at [180, 207] on textarea "The Physics of crscking starts with a small flick of the wrist, but the wave pa…" at bounding box center [331, 206] width 413 height 89
click at [184, 207] on textarea "The Physics of crscking starts with a small flick of the wrist, but the wave pa…" at bounding box center [331, 206] width 413 height 89
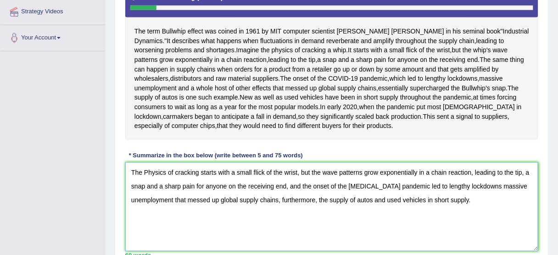
click at [188, 211] on textarea "The Physics of cracking starts with a small flick of the wrist, but the wave pa…" at bounding box center [331, 206] width 413 height 89
click at [198, 211] on textarea "The Physics of cracking starts with a small flick of the wrist, but the wave pa…" at bounding box center [331, 206] width 413 height 89
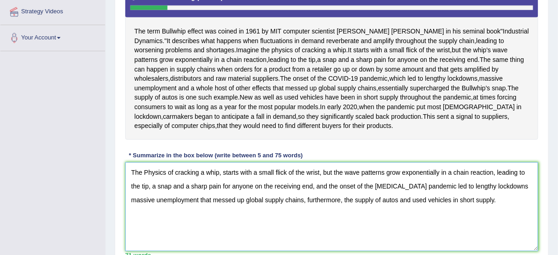
click at [317, 246] on textarea "The Physics of cracking a whip, starts with a small flick of the wrist, but the…" at bounding box center [331, 206] width 413 height 89
click at [319, 246] on textarea "The Physics of cracking a whip, starts with a small flick of the wrist, but the…" at bounding box center [331, 206] width 413 height 89
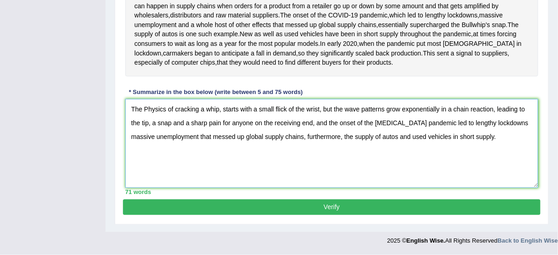
scroll to position [265, 0]
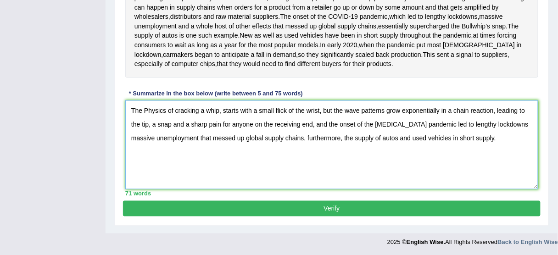
click at [348, 189] on textarea "The Physics of cracking a whip, starts with a small flick of the wrist, but the…" at bounding box center [331, 144] width 413 height 89
click at [360, 185] on textarea "The Physics of cracking a whip, starts with a small flick of the wrist, but the…" at bounding box center [331, 144] width 413 height 89
click at [357, 172] on textarea "The Physics of cracking a whip, starts with a small flick of the wrist, but the…" at bounding box center [331, 144] width 413 height 89
drag, startPoint x: 449, startPoint y: 173, endPoint x: 457, endPoint y: 173, distance: 7.3
click at [449, 173] on textarea "The Physics of cracking a whip, starts with a small flick of the wrist, but the…" at bounding box center [331, 144] width 413 height 89
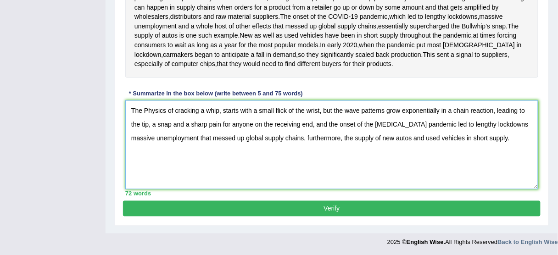
drag, startPoint x: 480, startPoint y: 170, endPoint x: 490, endPoint y: 170, distance: 9.6
click at [481, 170] on textarea "The Physics of cracking a whip, starts with a small flick of the wrist, but the…" at bounding box center [331, 144] width 413 height 89
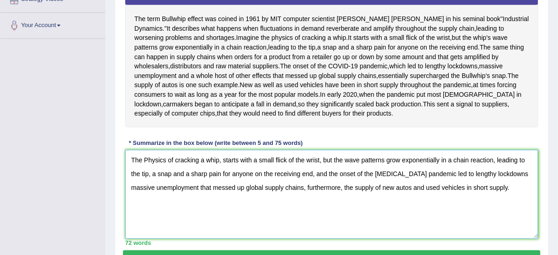
scroll to position [228, 0]
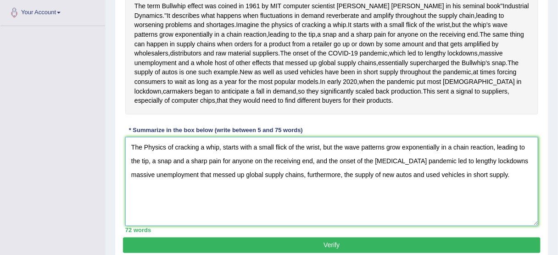
click at [312, 197] on textarea "The Physics of cracking a whip, starts with a small flick of the wrist, but the…" at bounding box center [331, 181] width 413 height 89
drag, startPoint x: 314, startPoint y: 197, endPoint x: 173, endPoint y: 196, distance: 140.4
click at [173, 196] on textarea "The Physics of cracking a whip, starts with a small flick of the wrist, but the…" at bounding box center [331, 181] width 413 height 89
click at [173, 195] on textarea "The Physics of cracking a whip, starts with a small flick of the wrist, but the…" at bounding box center [331, 181] width 413 height 89
click at [189, 195] on textarea "The Physics of cracking a whip, starts with a small flick of the wrist, but the…" at bounding box center [331, 181] width 413 height 89
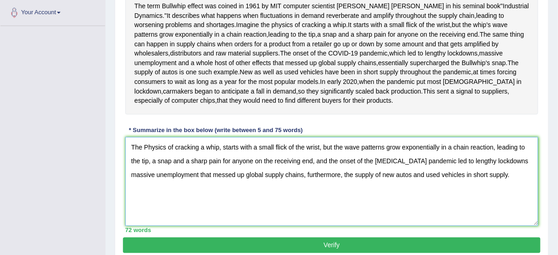
drag, startPoint x: 185, startPoint y: 196, endPoint x: 155, endPoint y: 182, distance: 33.7
click at [152, 190] on textarea "The Physics of cracking a whip, starts with a small flick of the wrist, but the…" at bounding box center [331, 181] width 413 height 89
click at [192, 200] on textarea "The Physics of cracking a whip, starts with a small flick of the wrist, but the…" at bounding box center [331, 181] width 413 height 89
drag, startPoint x: 173, startPoint y: 197, endPoint x: 151, endPoint y: 194, distance: 22.3
click at [151, 194] on textarea "The Physics of cracking a whip, starts with a small flick of the wrist, but the…" at bounding box center [331, 181] width 413 height 89
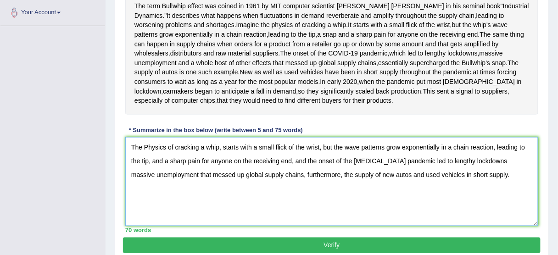
click at [217, 196] on textarea "The Physics of cracking a whip, starts with a small flick of the wrist, but the…" at bounding box center [331, 181] width 413 height 89
click at [298, 204] on textarea "The Physics of cracking a whip, starts with a small flick of the wrist, but the…" at bounding box center [331, 181] width 413 height 89
drag, startPoint x: 291, startPoint y: 195, endPoint x: 152, endPoint y: 194, distance: 138.6
click at [152, 194] on textarea "The Physics of cracking a whip, starts with a small flick of the wrist, but the…" at bounding box center [331, 181] width 413 height 89
click at [494, 202] on textarea "The Physics of cracking a whip, starts with a small flick of the wrist, but the…" at bounding box center [331, 181] width 413 height 89
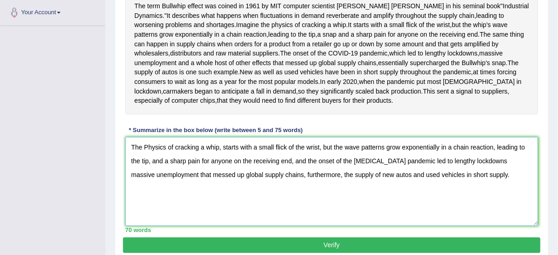
drag, startPoint x: 520, startPoint y: 182, endPoint x: 147, endPoint y: 197, distance: 373.8
click at [147, 197] on textarea "The Physics of cracking a whip, starts with a small flick of the wrist, but the…" at bounding box center [331, 181] width 413 height 89
drag, startPoint x: 172, startPoint y: 188, endPoint x: 181, endPoint y: 189, distance: 9.3
click at [172, 188] on textarea "The Physics of cracking a whip, starts with a small flick of the wrist, but the…" at bounding box center [331, 181] width 413 height 89
click at [472, 221] on textarea "The Physics of cracking a whip, starts with a small flick of the wrist, but the…" at bounding box center [331, 181] width 413 height 89
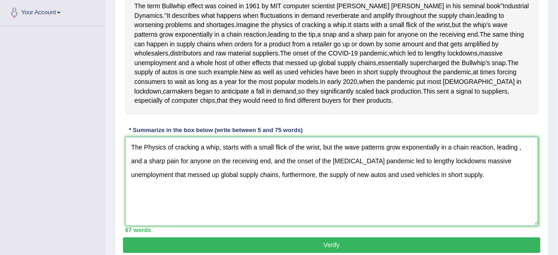
drag, startPoint x: 141, startPoint y: 198, endPoint x: 518, endPoint y: 186, distance: 377.3
click at [518, 186] on textarea "The Physics of cracking a whip, starts with a small flick of the wrist, but the…" at bounding box center [331, 181] width 413 height 89
click at [516, 185] on textarea "The Physics of cracking a whip, starts with a small flick of the wrist, but the…" at bounding box center [331, 181] width 413 height 89
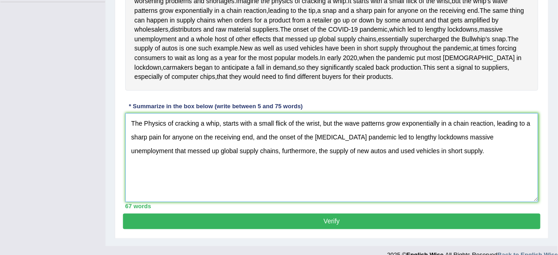
scroll to position [265, 0]
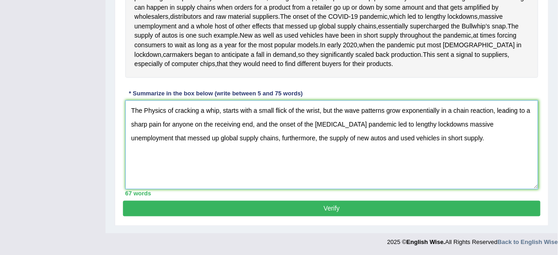
drag, startPoint x: 245, startPoint y: 157, endPoint x: 272, endPoint y: 160, distance: 26.3
click at [245, 157] on textarea "The Physics of cracking a whip, starts with a small flick of the wrist, but the…" at bounding box center [331, 144] width 413 height 89
drag, startPoint x: 303, startPoint y: 164, endPoint x: 321, endPoint y: 164, distance: 17.9
click at [303, 164] on textarea "The Physics of cracking a whip, starts with a small flick of the wrist, but the…" at bounding box center [331, 144] width 413 height 89
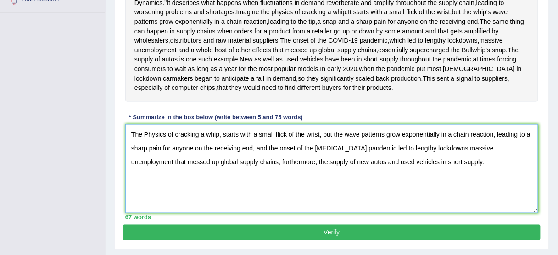
scroll to position [228, 0]
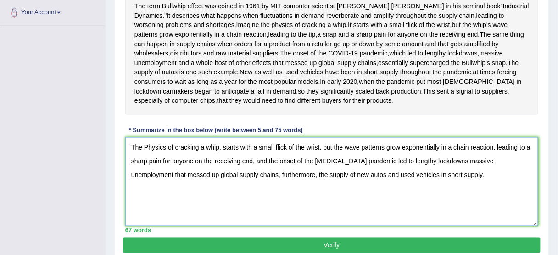
click at [314, 195] on textarea "The Physics of cracking a whip, starts with a small flick of the wrist, but the…" at bounding box center [331, 181] width 413 height 89
click at [373, 199] on textarea "The Physics of cracking a whip, starts with a small flick of the wrist, but the…" at bounding box center [331, 181] width 413 height 89
click at [449, 199] on textarea "The Physics of cracking a whip, starts with a small flick of the wrist, but the…" at bounding box center [331, 181] width 413 height 89
click at [448, 199] on textarea "The Physics of cracking a whip, starts with a small flick of the wrist, but the…" at bounding box center [331, 181] width 413 height 89
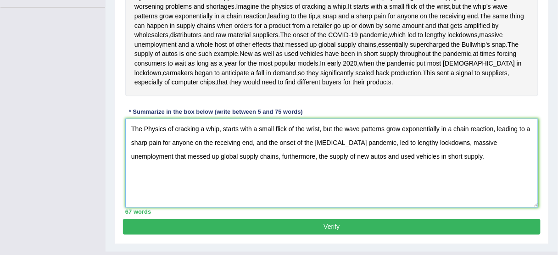
scroll to position [302, 0]
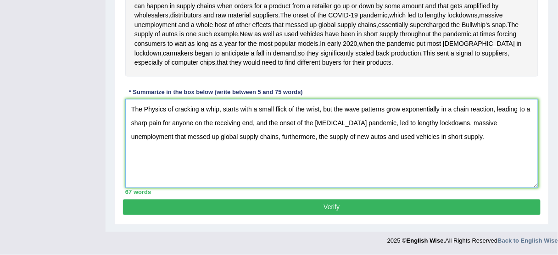
click at [514, 173] on textarea "The Physics of cracking a whip, starts with a small flick of the wrist, but the…" at bounding box center [331, 143] width 413 height 89
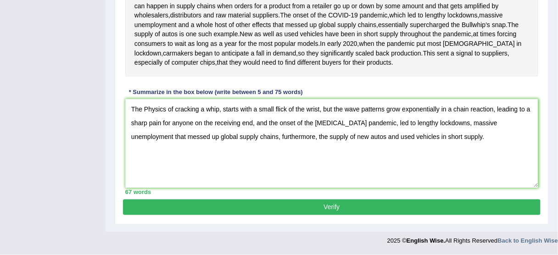
drag, startPoint x: 546, startPoint y: 162, endPoint x: 513, endPoint y: 146, distance: 36.7
click at [546, 162] on div "Practice Writing: Summarize Written Text 1 Bullwhip Effect Instructions: Read t…" at bounding box center [332, 23] width 434 height 403
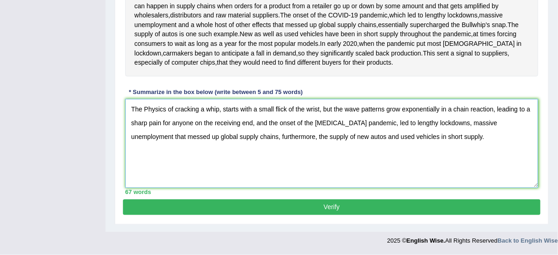
click at [506, 140] on textarea "The Physics of cracking a whip, starts with a small flick of the wrist, but the…" at bounding box center [331, 143] width 413 height 89
click at [506, 134] on textarea "The Physics of cracking a whip, starts with a small flick of the wrist, but the…" at bounding box center [331, 143] width 413 height 89
click at [474, 112] on textarea "The Physics of cracking a whip, starts with a small flick of the wrist, but the…" at bounding box center [331, 143] width 413 height 89
click at [483, 118] on textarea "The Physics of cracking a whip, starts with a small flick of the wrist, but the…" at bounding box center [331, 143] width 413 height 89
drag, startPoint x: 477, startPoint y: 123, endPoint x: 518, endPoint y: 122, distance: 41.3
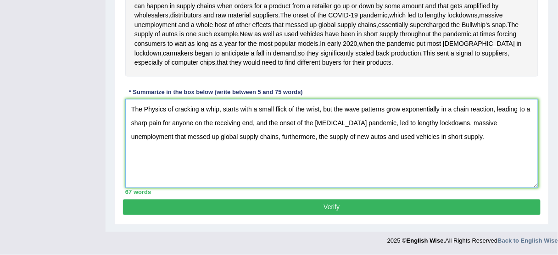
click at [518, 122] on textarea "The Physics of cracking a whip, starts with a small flick of the wrist, but the…" at bounding box center [331, 143] width 413 height 89
click at [441, 165] on textarea "The Physics of cracking a whip, starts with a small flick of the wrist, but the…" at bounding box center [331, 143] width 413 height 89
click at [488, 128] on textarea "The Physics of cracking a whip, starts with a small flick of the wrist, but the…" at bounding box center [331, 143] width 413 height 89
click at [518, 126] on textarea "The Physics of cracking a whip, starts with a small flick of the wrist, but the…" at bounding box center [331, 143] width 413 height 89
click at [149, 136] on textarea "The Physics of cracking a whip, starts with a small flick of the wrist, but the…" at bounding box center [331, 143] width 413 height 89
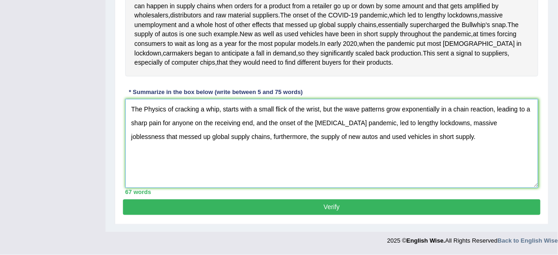
click at [162, 137] on textarea "The Physics of cracking a whip, starts with a small flick of the wrist, but the…" at bounding box center [331, 143] width 413 height 89
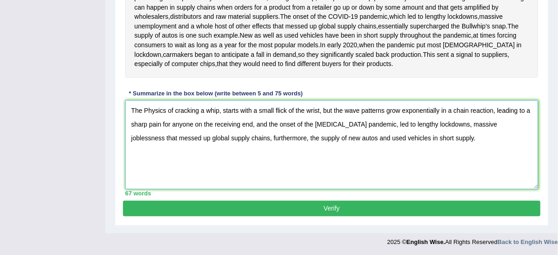
drag, startPoint x: 390, startPoint y: 174, endPoint x: 385, endPoint y: 172, distance: 5.4
click at [385, 172] on textarea "The Physics of cracking a whip, starts with a small flick of the wrist, but the…" at bounding box center [331, 144] width 413 height 89
type textarea "The Physics of cracking a whip, starts with a small flick of the wrist, but the…"
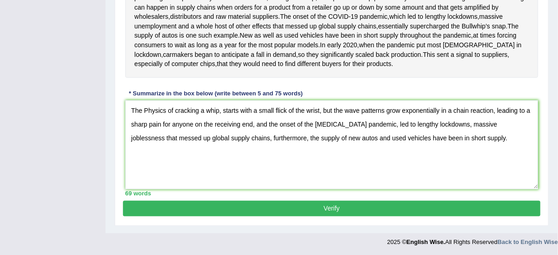
click at [319, 217] on button "Verify" at bounding box center [332, 209] width 418 height 16
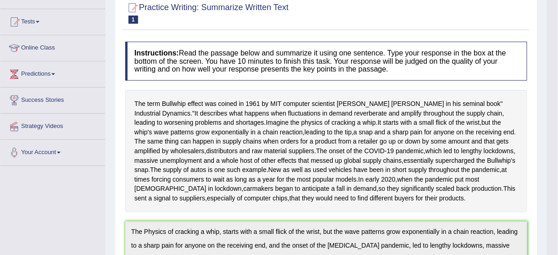
scroll to position [0, 0]
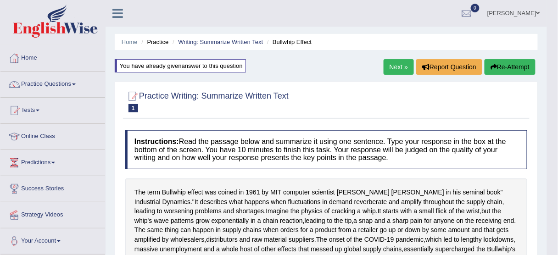
click at [509, 67] on button "Re-Attempt" at bounding box center [509, 67] width 51 height 16
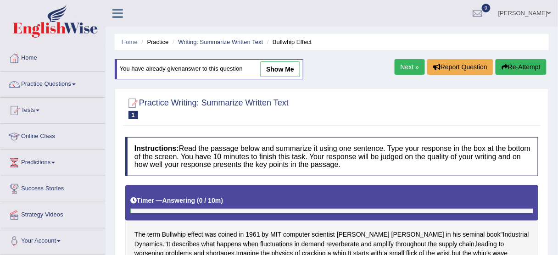
scroll to position [37, 0]
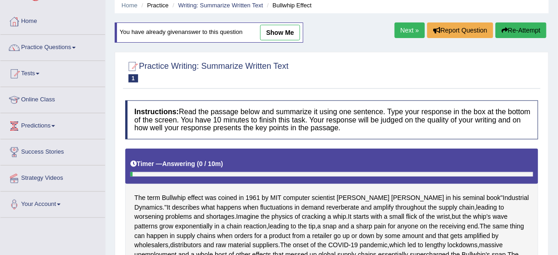
click at [404, 30] on link "Next »" at bounding box center [410, 30] width 30 height 16
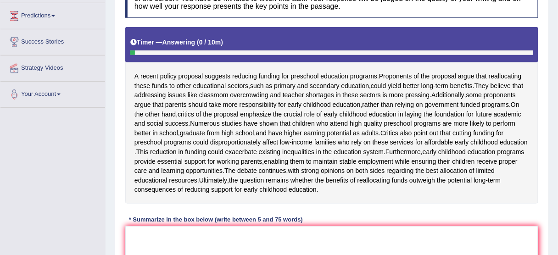
scroll to position [184, 0]
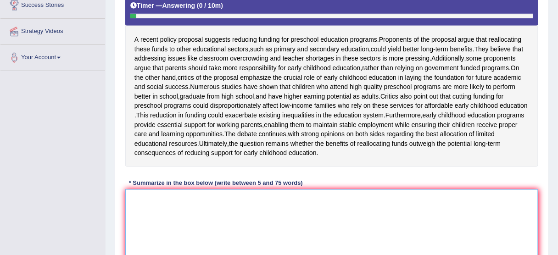
click at [225, 216] on textarea at bounding box center [331, 233] width 413 height 89
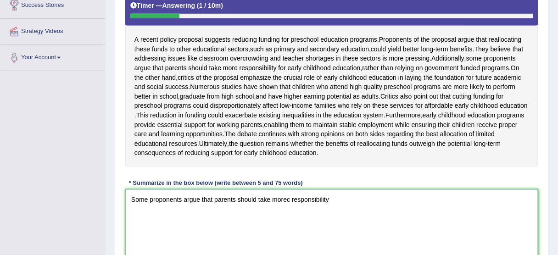
click at [316, 222] on textarea "Some proponents argue that parents should take morec responsibility" at bounding box center [331, 233] width 413 height 89
click at [295, 221] on textarea "Some proponents argue that parents should take morec responsibility" at bounding box center [331, 233] width 413 height 89
click at [287, 224] on textarea "Some proponents argue that parents should take morec responsibility" at bounding box center [331, 233] width 413 height 89
click at [291, 223] on textarea "Some proponents argue that parents should take morec responsibility" at bounding box center [331, 233] width 413 height 89
click at [351, 212] on textarea "Some proponents argue that parents should take more responsibility" at bounding box center [331, 233] width 413 height 89
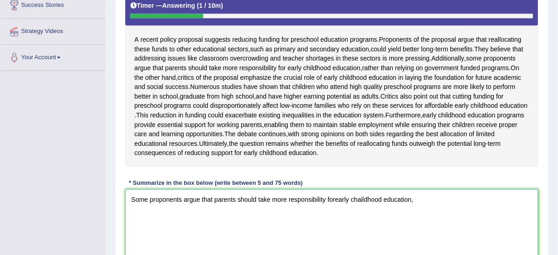
click at [339, 230] on textarea "Some proponents argue that parents should take more responsibility forearly cha…" at bounding box center [331, 233] width 413 height 89
click at [323, 229] on textarea "Some proponents argue that parents should take more responsibility forearly cha…" at bounding box center [331, 233] width 413 height 89
click at [337, 226] on textarea "Some proponents argue that parents should take more responsibility forearly cha…" at bounding box center [331, 233] width 413 height 89
click at [336, 226] on textarea "Some proponents argue that parents should take more responsibility forearly cha…" at bounding box center [331, 233] width 413 height 89
click at [416, 228] on textarea "Some proponents argue that parents should take more responsibility for early ch…" at bounding box center [331, 233] width 413 height 89
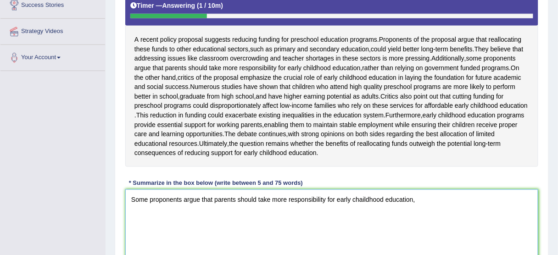
click at [419, 228] on textarea "Some proponents argue that parents should take more responsibility for early ch…" at bounding box center [331, 233] width 413 height 89
drag, startPoint x: 440, startPoint y: 231, endPoint x: 412, endPoint y: 242, distance: 30.9
click at [440, 231] on textarea "Some proponents argue that parents should take more responsibility for early ch…" at bounding box center [331, 233] width 413 height 89
drag, startPoint x: 377, startPoint y: 245, endPoint x: 361, endPoint y: 239, distance: 17.1
click at [377, 245] on textarea "Some proponents argue that parents should take more responsibility for early ch…" at bounding box center [331, 233] width 413 height 89
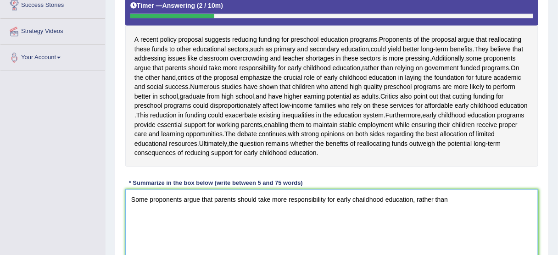
click at [357, 239] on textarea "Some proponents argue that parents should take more responsibility for early ch…" at bounding box center [331, 233] width 413 height 89
click at [362, 239] on textarea "Some proponents argue that parents should take more responsibility for early ch…" at bounding box center [331, 233] width 413 height 89
click at [454, 225] on textarea "Some proponents argue that parents should take more responsibility for early ch…" at bounding box center [331, 233] width 413 height 89
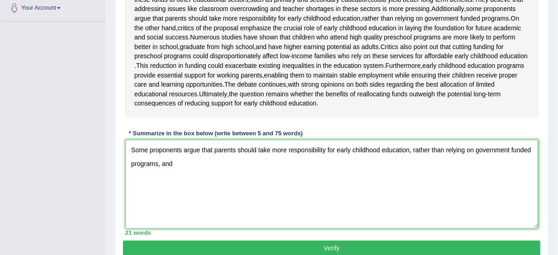
scroll to position [220, 0]
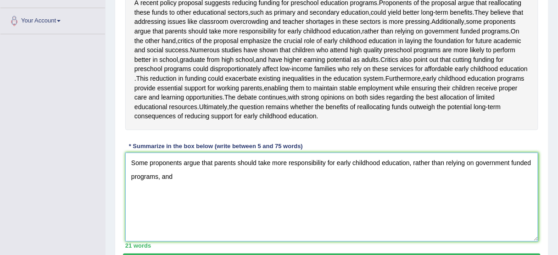
click at [253, 216] on textarea "Some proponents argue that parents should take more responsibility for early ch…" at bounding box center [331, 197] width 413 height 89
click at [255, 194] on textarea "Some proponents argue that parents should take more responsibility for early ch…" at bounding box center [331, 197] width 413 height 89
click at [248, 195] on textarea "Some proponents argue that parents should take more responsibility for early ch…" at bounding box center [331, 197] width 413 height 89
click at [256, 195] on textarea "Some proponents argue that parents should take more responsibility for early ch…" at bounding box center [331, 197] width 413 height 89
click at [284, 195] on textarea "Some proponents argue that parents should take more responsibility for early ch…" at bounding box center [331, 197] width 413 height 89
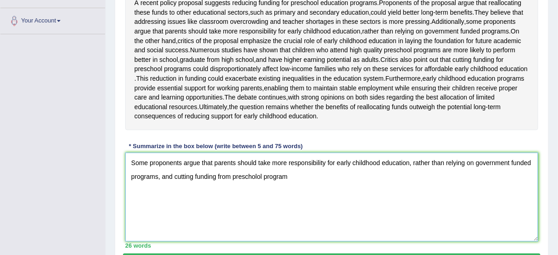
click at [287, 195] on textarea "Some proponents argue that parents should take more responsibility for early ch…" at bounding box center [331, 197] width 413 height 89
click at [247, 200] on textarea "Some proponents argue that parents should take more responsibility for early ch…" at bounding box center [331, 197] width 413 height 89
click at [251, 195] on textarea "Some proponents argue that parents should take more responsibility for early ch…" at bounding box center [331, 197] width 413 height 89
drag, startPoint x: 239, startPoint y: 195, endPoint x: 231, endPoint y: 195, distance: 8.7
click at [239, 195] on textarea "Some proponents argue that parents should take more responsibility for early ch…" at bounding box center [331, 197] width 413 height 89
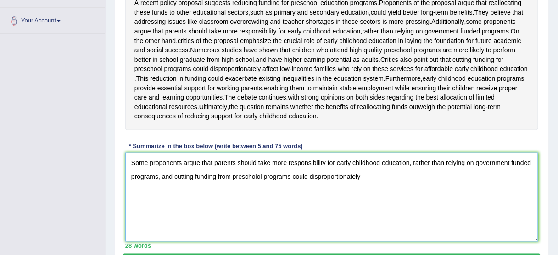
click at [347, 195] on textarea "Some proponents argue that parents should take more responsibility for early ch…" at bounding box center [331, 197] width 413 height 89
click at [361, 193] on textarea "Some proponents argue that parents should take more responsibility for early ch…" at bounding box center [331, 197] width 413 height 89
click at [259, 189] on textarea "Some proponents argue that parents should take more responsibility for early ch…" at bounding box center [331, 197] width 413 height 89
click at [506, 200] on textarea "Some proponents argue that parents should take more responsibility for early ch…" at bounding box center [331, 197] width 413 height 89
click at [512, 182] on textarea "Some proponents argue that parents should take more responsibility for early ch…" at bounding box center [331, 197] width 413 height 89
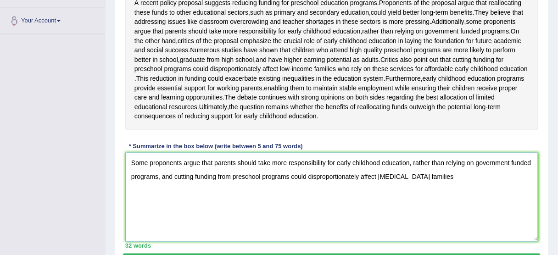
drag, startPoint x: 292, startPoint y: 209, endPoint x: 298, endPoint y: 208, distance: 6.6
click at [292, 209] on textarea "Some proponents argue that parents should take more responsibility for early ch…" at bounding box center [331, 197] width 413 height 89
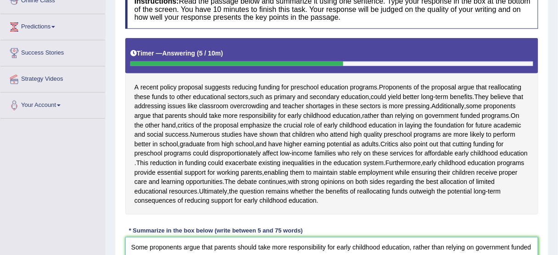
scroll to position [217, 0]
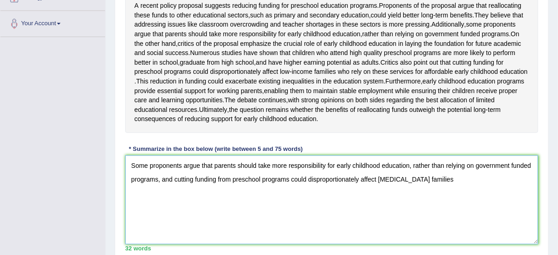
click at [451, 190] on textarea "Some proponents argue that parents should take more responsibility for early ch…" at bounding box center [331, 200] width 413 height 89
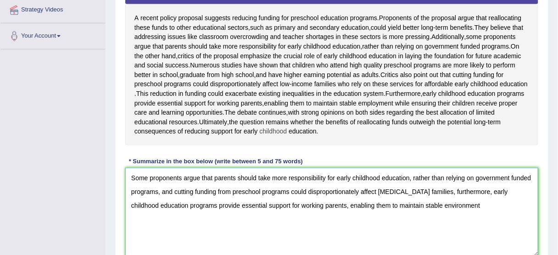
scroll to position [254, 0]
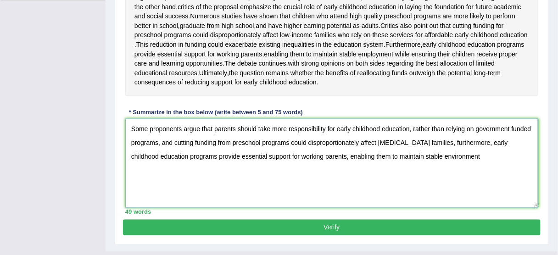
click at [466, 154] on textarea "Some proponents argue that parents should take more responsibility for early ch…" at bounding box center [331, 163] width 413 height 89
drag, startPoint x: 458, startPoint y: 172, endPoint x: 422, endPoint y: 175, distance: 36.4
click at [422, 175] on textarea "Some proponents argue that parents should take more responsibility for early ch…" at bounding box center [331, 163] width 413 height 89
drag, startPoint x: 539, startPoint y: 172, endPoint x: 525, endPoint y: 175, distance: 14.6
click at [539, 172] on div "Instructions: Read the passage below and summarize it using one sentence. Type …" at bounding box center [332, 43] width 418 height 352
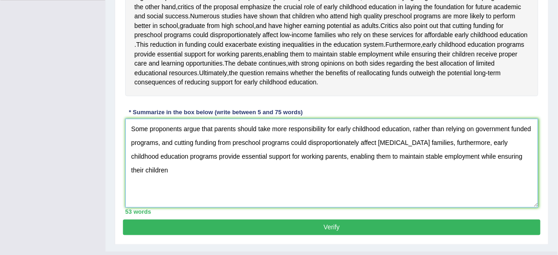
click at [470, 160] on textarea "Some proponents argue that parents should take more responsibility for early ch…" at bounding box center [331, 163] width 413 height 89
click at [538, 176] on textarea "Some proponents argue that parents should take more responsibility for early ch…" at bounding box center [331, 163] width 413 height 89
click at [526, 177] on textarea "Some proponents argue that parents should take more responsibility for early ch…" at bounding box center [331, 163] width 413 height 89
click at [532, 174] on textarea "Some proponents argue that parents should take more responsibility for early ch…" at bounding box center [331, 163] width 413 height 89
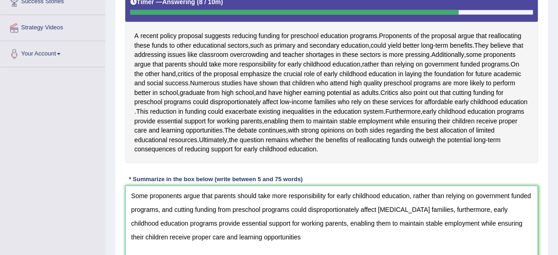
scroll to position [217, 0]
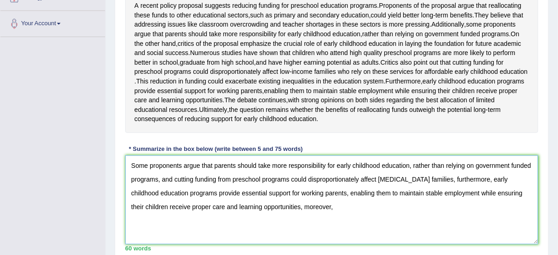
click at [460, 187] on textarea "Some proponents argue that parents should take more responsibility for early ch…" at bounding box center [331, 200] width 413 height 89
click at [446, 196] on textarea "Some proponents argue that parents should take more responsibility for early ch…" at bounding box center [331, 200] width 413 height 89
click at [306, 201] on textarea "Some proponents argue that parents should take more responsibility for early ch…" at bounding box center [331, 200] width 413 height 89
click at [278, 210] on textarea "Some proponents argue that parents should take more responsibility for early ch…" at bounding box center [331, 200] width 413 height 89
click at [278, 203] on textarea "Some proponents argue that parents should take more responsibility for early ch…" at bounding box center [331, 200] width 413 height 89
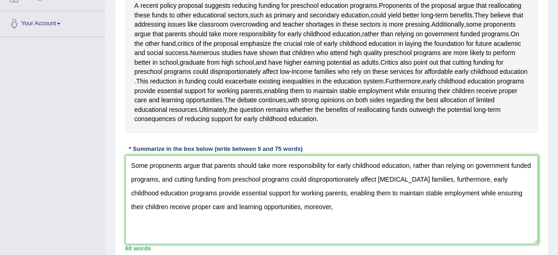
click at [288, 198] on textarea "Some proponents argue that parents should take more responsibility for early ch…" at bounding box center [331, 200] width 413 height 89
drag, startPoint x: 400, startPoint y: 194, endPoint x: 408, endPoint y: 191, distance: 9.0
click at [400, 192] on textarea "Some proponents argue that parents should take more responsibility for early ch…" at bounding box center [331, 200] width 413 height 89
click at [420, 191] on textarea "Some proponents argue that parents should take more responsibility for early ch…" at bounding box center [331, 200] width 413 height 89
click at [430, 191] on textarea "Some proponents argue that parents should take more responsibility for early ch…" at bounding box center [331, 200] width 413 height 89
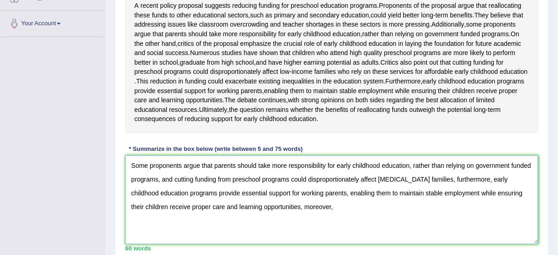
click at [434, 199] on textarea "Some proponents argue that parents should take more responsibility for early ch…" at bounding box center [331, 200] width 413 height 89
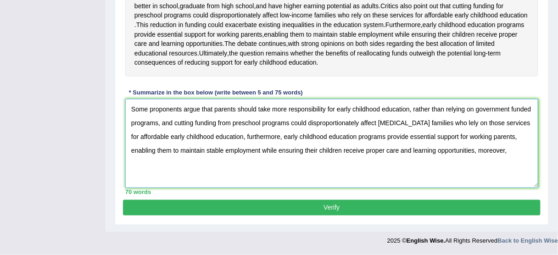
scroll to position [291, 0]
drag, startPoint x: 513, startPoint y: 156, endPoint x: 473, endPoint y: 155, distance: 39.5
click at [473, 155] on textarea "Some proponents argue that parents should take more responsibility for early ch…" at bounding box center [331, 143] width 413 height 89
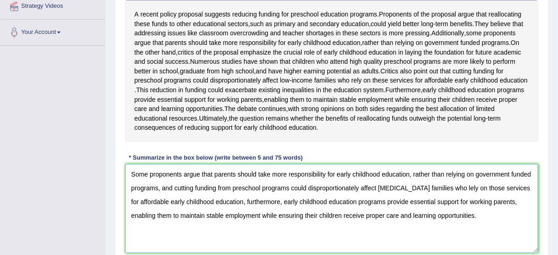
scroll to position [254, 0]
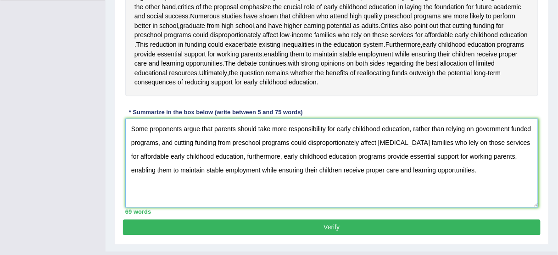
click at [323, 148] on textarea "Some proponents argue that parents should take more responsibility for early ch…" at bounding box center [331, 163] width 413 height 89
drag, startPoint x: 464, startPoint y: 147, endPoint x: 446, endPoint y: 149, distance: 17.5
click at [446, 149] on textarea "Some proponents argue that parents should take more responsibility for early ch…" at bounding box center [331, 163] width 413 height 89
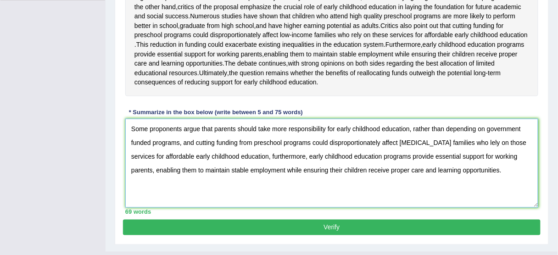
type textarea "Some proponents argue that parents should take more responsibility for early ch…"
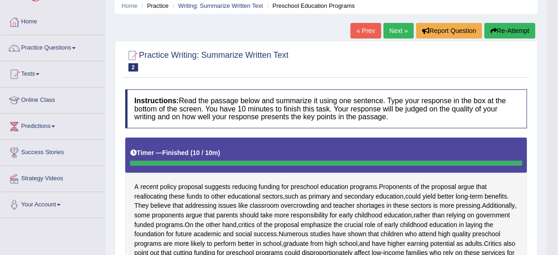
scroll to position [35, 0]
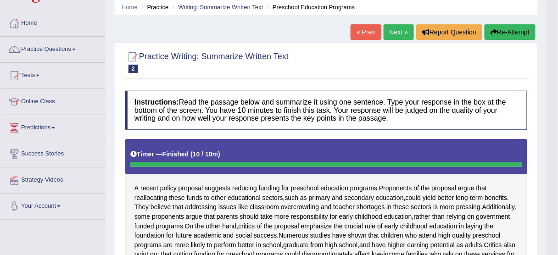
click at [497, 34] on button "Re-Attempt" at bounding box center [509, 32] width 51 height 16
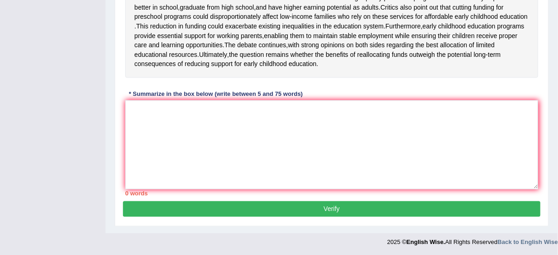
scroll to position [302, 0]
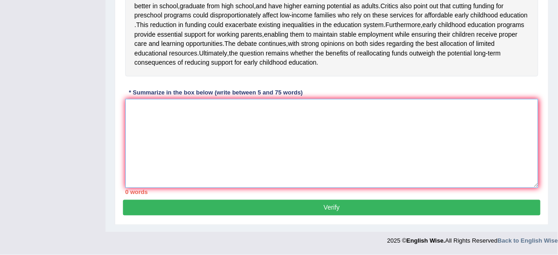
click at [261, 116] on textarea at bounding box center [331, 143] width 413 height 89
paste textarea "Some proponents argue that parents should take more responsibility for early ch…"
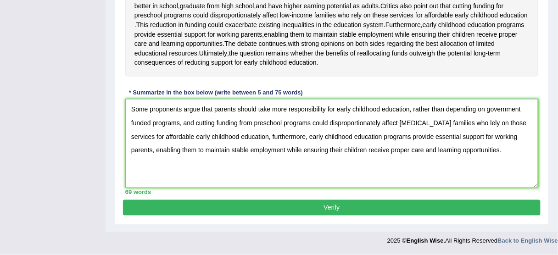
click at [438, 144] on textarea "Some proponents argue that parents should take more responsibility for early ch…" at bounding box center [331, 143] width 413 height 89
drag, startPoint x: 457, startPoint y: 131, endPoint x: 465, endPoint y: 126, distance: 8.9
click at [457, 130] on textarea "Some proponents argue that parents should take more responsibility for early ch…" at bounding box center [331, 143] width 413 height 89
click at [470, 122] on textarea "Some proponents argue that parents should take more responsibility for early ch…" at bounding box center [331, 143] width 413 height 89
click at [473, 122] on textarea "Some proponents argue that parents should take more responsibility for early ch…" at bounding box center [331, 143] width 413 height 89
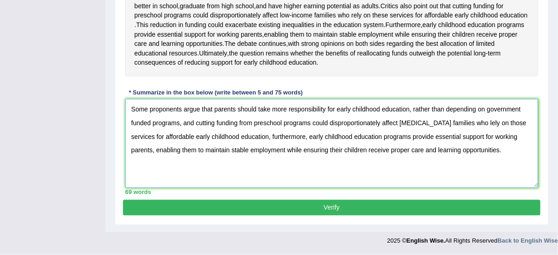
click at [478, 123] on textarea "Some proponents argue that parents should take more responsibility for early ch…" at bounding box center [331, 143] width 413 height 89
click at [481, 123] on textarea "Some proponents argue that parents should take more responsibility for early ch…" at bounding box center [331, 143] width 413 height 89
drag, startPoint x: 481, startPoint y: 122, endPoint x: 472, endPoint y: 123, distance: 8.8
click at [472, 123] on textarea "Some proponents argue that parents should take more responsibility for early ch…" at bounding box center [331, 143] width 413 height 89
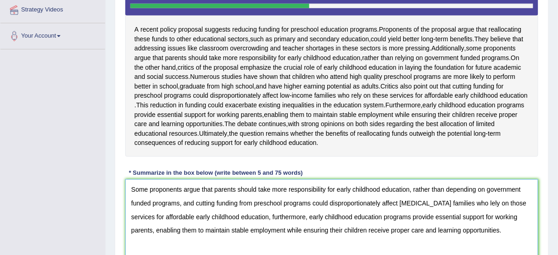
scroll to position [228, 0]
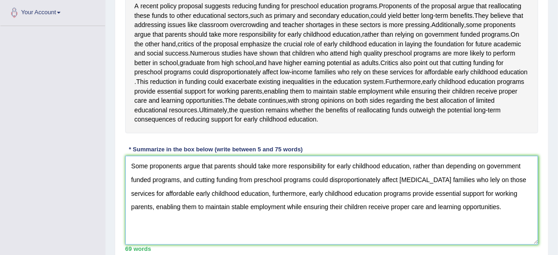
click at [484, 201] on textarea "Some proponents argue that parents should take more responsibility for early ch…" at bounding box center [331, 200] width 413 height 89
click at [473, 195] on textarea "Some proponents argue that parents should take more responsibility for early ch…" at bounding box center [331, 200] width 413 height 89
drag, startPoint x: 356, startPoint y: 210, endPoint x: 283, endPoint y: 206, distance: 73.5
click at [283, 206] on textarea "Some proponents argue that parents should take more responsibility for early ch…" at bounding box center [331, 200] width 413 height 89
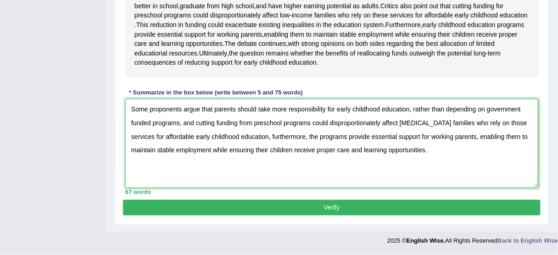
type textarea "Some proponents argue that parents should take more responsibility for early ch…"
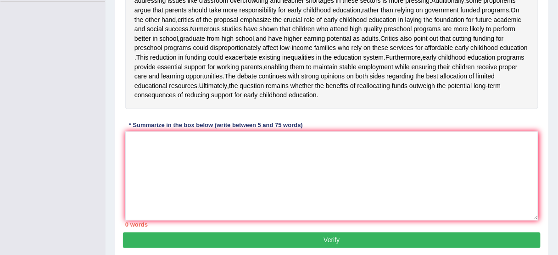
scroll to position [265, 0]
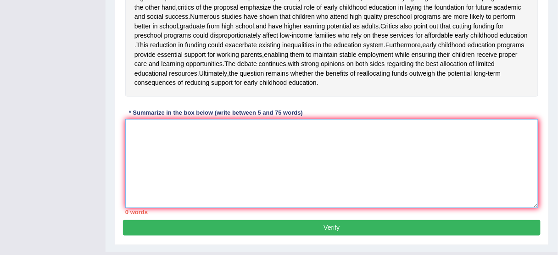
click at [206, 149] on textarea at bounding box center [331, 163] width 413 height 89
paste textarea "Some proponents argue that parents should take more responsibility for early ch…"
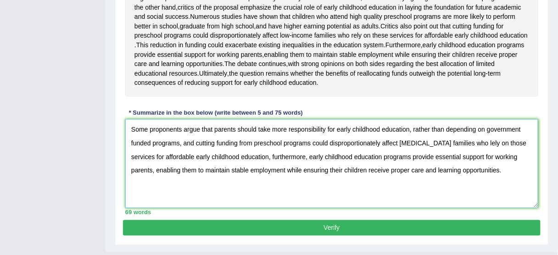
click at [485, 173] on textarea "Some proponents argue that parents should take more responsibility for early ch…" at bounding box center [331, 163] width 413 height 89
drag, startPoint x: 490, startPoint y: 173, endPoint x: 468, endPoint y: 178, distance: 22.9
click at [468, 178] on textarea "Some proponents argue that parents should take more responsibility for early ch…" at bounding box center [331, 163] width 413 height 89
click at [468, 175] on textarea "Some proponents argue that parents should take more responsibility for early ch…" at bounding box center [331, 163] width 413 height 89
click at [487, 177] on textarea "Some proponents argue that parents should take more responsibility for early ch…" at bounding box center [331, 163] width 413 height 89
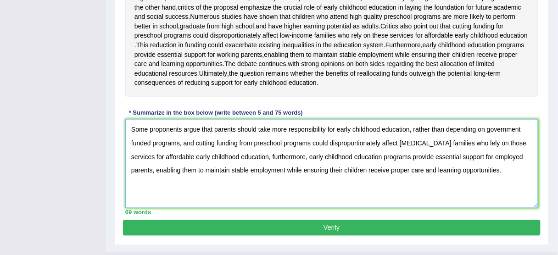
click at [502, 177] on textarea "Some proponents argue that parents should take more responsibility for early ch…" at bounding box center [331, 163] width 413 height 89
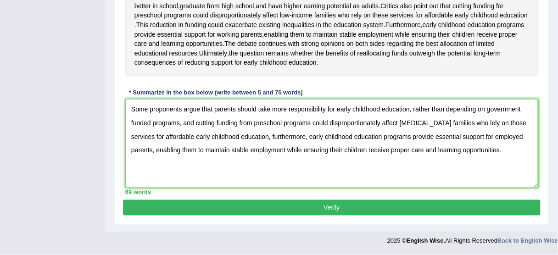
scroll to position [302, 0]
click at [465, 153] on textarea "Some proponents argue that parents should take more responsibility for early ch…" at bounding box center [331, 143] width 413 height 89
click at [470, 152] on textarea "Some proponents argue that parents should take more responsibility for early ch…" at bounding box center [331, 143] width 413 height 89
click at [442, 139] on textarea "Some proponents argue that parents should take more responsibility for early ch…" at bounding box center [331, 143] width 413 height 89
click at [442, 136] on textarea "Some proponents argue that parents should take more responsibility for early ch…" at bounding box center [331, 143] width 413 height 89
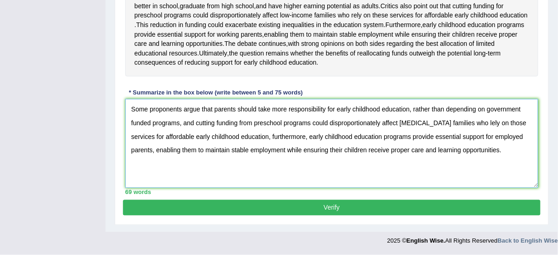
click at [520, 107] on textarea "Some proponents argue that parents should take more responsibility for early ch…" at bounding box center [331, 143] width 413 height 89
click at [401, 134] on textarea "Some proponents argue that parents should take more responsibility for early ch…" at bounding box center [331, 143] width 413 height 89
drag, startPoint x: 414, startPoint y: 138, endPoint x: 420, endPoint y: 130, distance: 9.2
click at [414, 138] on textarea "Some proponents argue that parents should take more responsibility for early ch…" at bounding box center [331, 143] width 413 height 89
drag, startPoint x: 399, startPoint y: 123, endPoint x: 432, endPoint y: 124, distance: 33.5
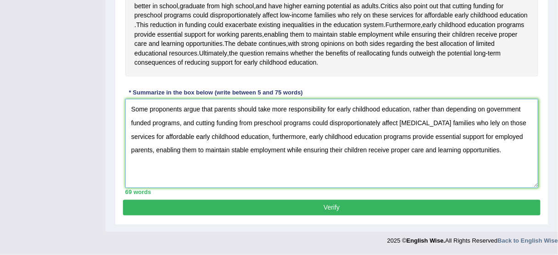
click at [432, 124] on textarea "Some proponents argue that parents should take more responsibility for early ch…" at bounding box center [331, 143] width 413 height 89
click at [434, 122] on textarea "Some proponents argue that parents should take more responsibility for early ch…" at bounding box center [331, 143] width 413 height 89
click at [408, 113] on textarea "Some proponents argue that parents should take more responsibility for early ch…" at bounding box center [331, 143] width 413 height 89
click at [421, 117] on textarea "Some proponents argue that parents should take more responsibility for early ch…" at bounding box center [331, 143] width 413 height 89
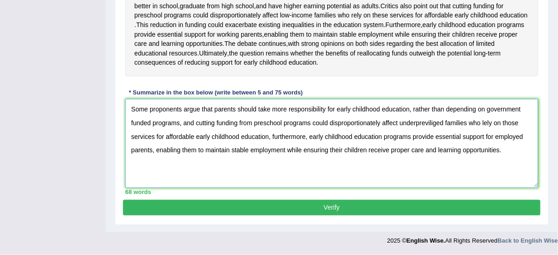
click at [425, 118] on textarea "Some proponents argue that parents should take more responsibility for early ch…" at bounding box center [331, 143] width 413 height 89
click at [431, 123] on textarea "Some proponents argue that parents should take more responsibility for early ch…" at bounding box center [331, 143] width 413 height 89
click at [429, 123] on textarea "Some proponents argue that parents should take more responsibility for early ch…" at bounding box center [331, 143] width 413 height 89
click at [434, 123] on textarea "Some proponents argue that parents should take more responsibility for early ch…" at bounding box center [331, 143] width 413 height 89
drag, startPoint x: 351, startPoint y: 139, endPoint x: 334, endPoint y: 142, distance: 17.7
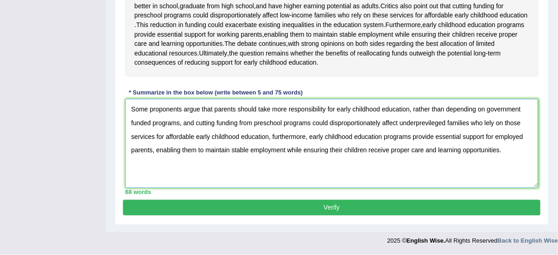
click at [313, 140] on textarea "Some proponents argue that parents should take more responsibility for early ch…" at bounding box center [331, 143] width 413 height 89
drag, startPoint x: 363, startPoint y: 149, endPoint x: 369, endPoint y: 148, distance: 6.0
click at [363, 149] on textarea "Some proponents argue that parents should take more responsibility for early ch…" at bounding box center [331, 143] width 413 height 89
drag, startPoint x: 384, startPoint y: 136, endPoint x: 309, endPoint y: 138, distance: 75.3
click at [309, 138] on textarea "Some proponents argue that parents should take more responsibility for early ch…" at bounding box center [331, 143] width 413 height 89
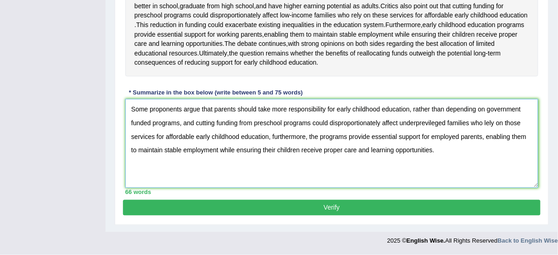
drag, startPoint x: 459, startPoint y: 137, endPoint x: 430, endPoint y: 140, distance: 29.1
click at [430, 140] on textarea "Some proponents argue that parents should take more responsibility for early ch…" at bounding box center [331, 143] width 413 height 89
click at [412, 134] on textarea "Some proponents argue that parents should take more responsibility for early ch…" at bounding box center [331, 143] width 413 height 89
click at [345, 114] on textarea "Some proponents argue that parents should take more responsibility for early ch…" at bounding box center [331, 143] width 413 height 89
click at [391, 171] on textarea "Some proponents argue that parents should take more responsibility for early ch…" at bounding box center [331, 143] width 413 height 89
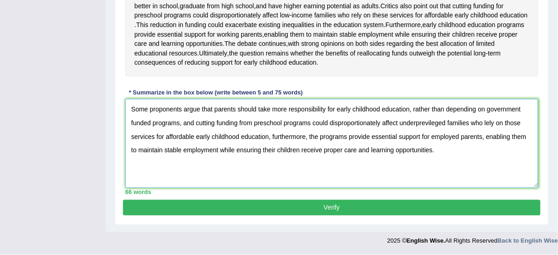
drag, startPoint x: 375, startPoint y: 123, endPoint x: 334, endPoint y: 120, distance: 41.4
click at [333, 120] on textarea "Some proponents argue that parents should take more responsibility for early ch…" at bounding box center [331, 143] width 413 height 89
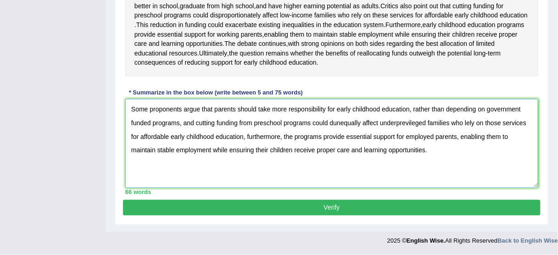
click at [334, 120] on textarea "Some proponents argue that parents should take more responsibility for early ch…" at bounding box center [331, 143] width 413 height 89
drag, startPoint x: 334, startPoint y: 138, endPoint x: 316, endPoint y: 136, distance: 18.5
click at [316, 136] on textarea "Some proponents argue that parents should take more responsibility for early ch…" at bounding box center [331, 143] width 413 height 89
click at [316, 138] on textarea "Some proponents argue that parents should take more responsibility for early ch…" at bounding box center [331, 143] width 413 height 89
click at [183, 149] on textarea "Some proponents argue that parents should take more responsibility for early ch…" at bounding box center [331, 143] width 413 height 89
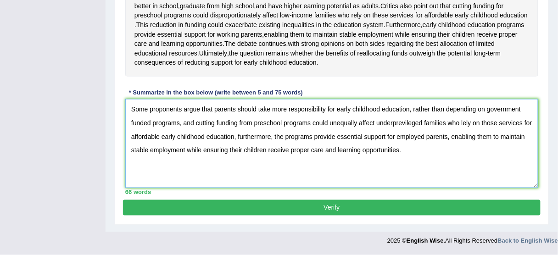
drag, startPoint x: 184, startPoint y: 149, endPoint x: 150, endPoint y: 149, distance: 34.4
click at [150, 149] on textarea "Some proponents argue that parents should take more responsibility for early ch…" at bounding box center [331, 143] width 413 height 89
click at [267, 154] on textarea "Some proponents argue that parents should take more responsibility for early ch…" at bounding box center [331, 143] width 413 height 89
drag, startPoint x: 345, startPoint y: 155, endPoint x: 354, endPoint y: 159, distance: 9.9
click at [345, 155] on textarea "Some proponents argue that parents should take more responsibility for early ch…" at bounding box center [331, 143] width 413 height 89
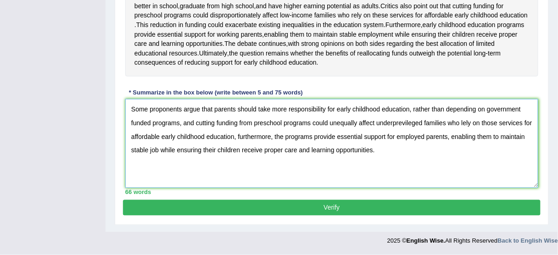
drag, startPoint x: 373, startPoint y: 151, endPoint x: 336, endPoint y: 147, distance: 36.4
click at [336, 148] on textarea "Some proponents argue that parents should take more responsibility for early ch…" at bounding box center [331, 143] width 413 height 89
click at [170, 146] on textarea "Some proponents argue that parents should take more responsibility for early ch…" at bounding box center [331, 143] width 413 height 89
click at [179, 145] on textarea "Some proponents argue that parents should take more responsibility for early ch…" at bounding box center [331, 143] width 413 height 89
click at [186, 145] on textarea "Some proponents argue that parents should take more responsibility for early ch…" at bounding box center [331, 143] width 413 height 89
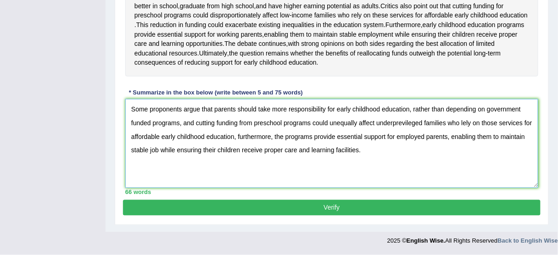
drag, startPoint x: 200, startPoint y: 151, endPoint x: 177, endPoint y: 150, distance: 23.4
click at [177, 150] on textarea "Some proponents argue that parents should take more responsibility for early ch…" at bounding box center [331, 143] width 413 height 89
type textarea "Some proponents argue that parents should take more responsibility for early ch…"
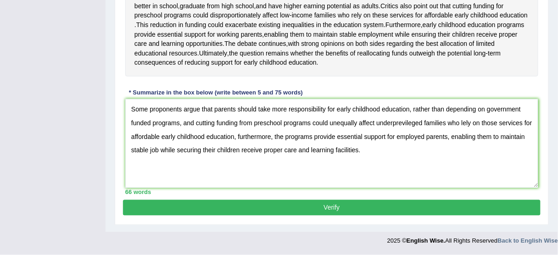
click at [320, 207] on button "Verify" at bounding box center [332, 208] width 418 height 16
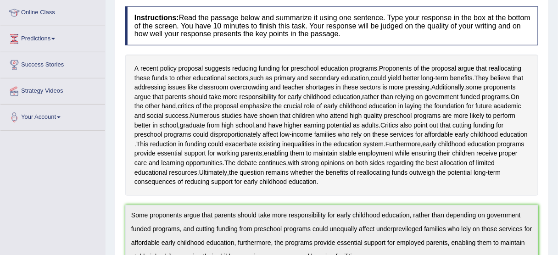
scroll to position [14, 0]
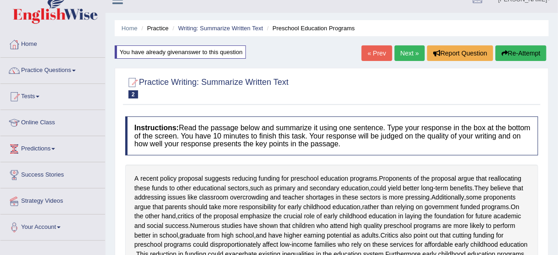
click at [531, 50] on button "Re-Attempt" at bounding box center [521, 53] width 51 height 16
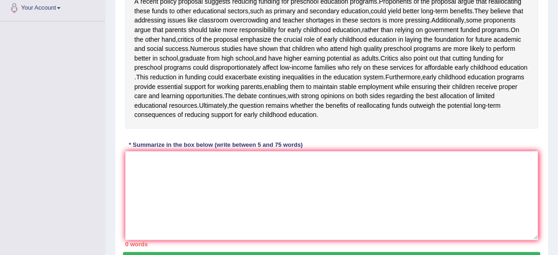
scroll to position [271, 0]
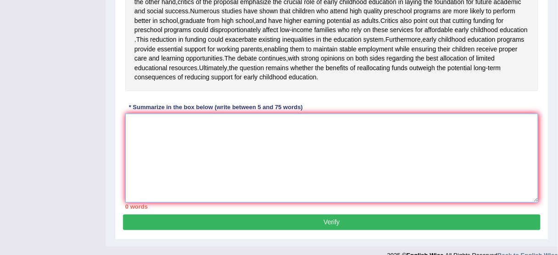
click at [193, 157] on textarea at bounding box center [331, 158] width 413 height 89
paste textarea "Some proponents argue that parents should take more responsibility for early ch…"
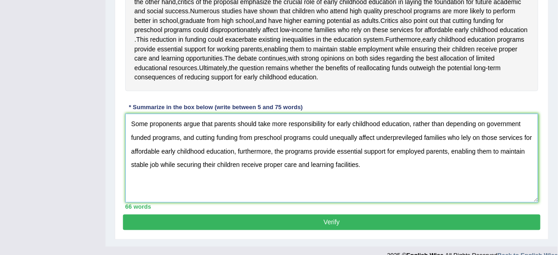
click at [480, 203] on textarea "Some proponents argue that parents should take more responsibility for early ch…" at bounding box center [331, 158] width 413 height 89
drag, startPoint x: 453, startPoint y: 184, endPoint x: 440, endPoint y: 181, distance: 12.8
click at [451, 183] on textarea "Some proponents argue that parents should take more responsibility for early ch…" at bounding box center [331, 158] width 413 height 89
click at [425, 180] on textarea "Some proponents argue that parents should take more responsibility for early ch…" at bounding box center [331, 158] width 413 height 89
drag, startPoint x: 474, startPoint y: 173, endPoint x: 457, endPoint y: 156, distance: 25.3
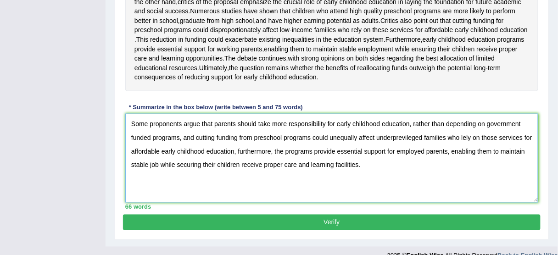
click at [472, 168] on textarea "Some proponents argue that parents should take more responsibility for early ch…" at bounding box center [331, 158] width 413 height 89
click at [457, 156] on textarea "Some proponents argue that parents should take more responsibility for early ch…" at bounding box center [331, 158] width 413 height 89
click at [462, 153] on textarea "Some proponents argue that parents should take more responsibility for early ch…" at bounding box center [331, 158] width 413 height 89
drag, startPoint x: 431, startPoint y: 155, endPoint x: 411, endPoint y: 160, distance: 20.9
click at [431, 155] on textarea "Some proponents argue that parents should take more responsibility for early ch…" at bounding box center [331, 158] width 413 height 89
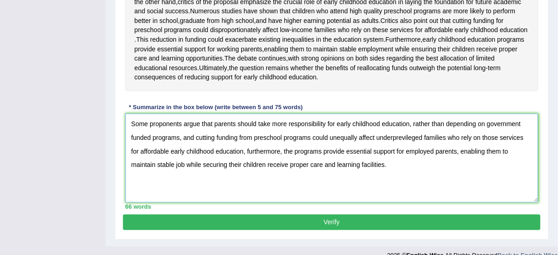
click at [407, 161] on textarea "Some proponents argue that parents should take more responsibility for early ch…" at bounding box center [331, 158] width 413 height 89
click at [403, 162] on textarea "Some proponents argue that parents should take more responsibility for early ch…" at bounding box center [331, 158] width 413 height 89
click at [404, 155] on textarea "Some proponents argue that parents should take more responsibility for early ch…" at bounding box center [331, 158] width 413 height 89
click at [401, 155] on textarea "Some proponents argue that parents should take more responsibility for early ch…" at bounding box center [331, 158] width 413 height 89
type textarea "Some proponents argue that parents should take more responsibility for early ch…"
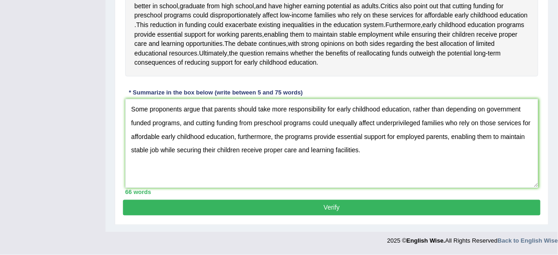
click at [307, 210] on button "Verify" at bounding box center [332, 208] width 418 height 16
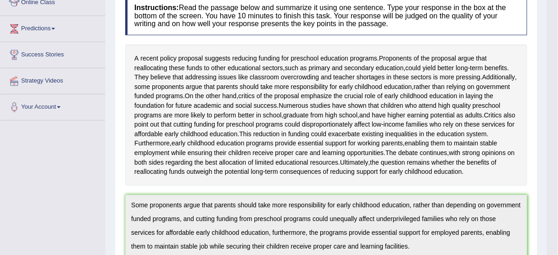
scroll to position [41, 0]
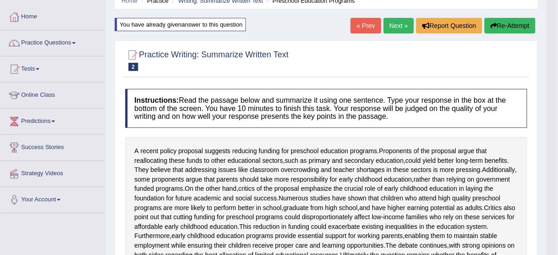
click at [392, 28] on link "Next »" at bounding box center [399, 26] width 30 height 16
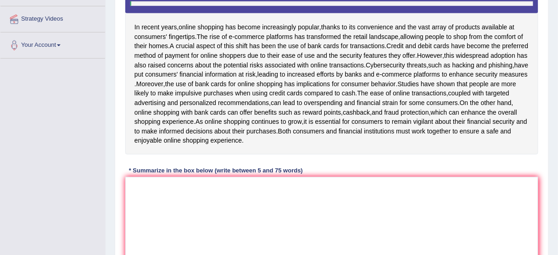
scroll to position [184, 0]
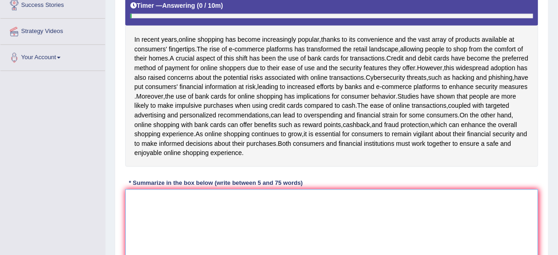
click at [230, 239] on textarea at bounding box center [331, 233] width 413 height 89
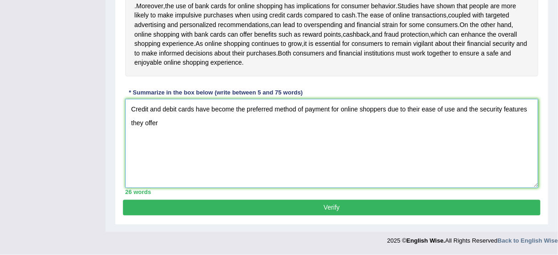
scroll to position [217, 0]
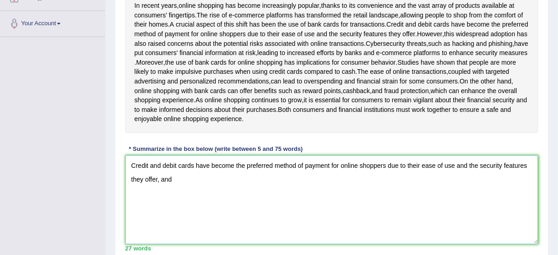
click at [196, 202] on textarea "Credit and debit cards have become the preferred method of payment for online s…" at bounding box center [331, 200] width 413 height 89
click at [255, 216] on textarea "Credit and debit cards have become the preferred method of payment for online s…" at bounding box center [331, 200] width 413 height 89
click at [177, 197] on textarea "Credit and debit cards have become the preferred method of payment for online s…" at bounding box center [331, 200] width 413 height 89
click at [201, 199] on textarea "Credit and debit cards have become the preferred method of payment for online s…" at bounding box center [331, 200] width 413 height 89
click at [351, 204] on textarea "Credit and debit cards have become the preferred method of payment for online s…" at bounding box center [331, 200] width 413 height 89
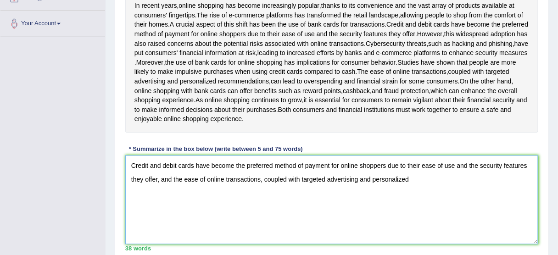
click at [406, 196] on textarea "Credit and debit cards have become the preferred method of payment for online s…" at bounding box center [331, 200] width 413 height 89
click at [416, 195] on textarea "Credit and debit cards have become the preferred method of payment for online s…" at bounding box center [331, 200] width 413 height 89
click at [420, 196] on textarea "Credit and debit cards have become the preferred method of payment for online s…" at bounding box center [331, 200] width 413 height 89
click at [422, 195] on textarea "Credit and debit cards have become the preferred method of payment for online s…" at bounding box center [331, 200] width 413 height 89
click at [467, 199] on textarea "Credit and debit cards have become the preferred method of payment for online s…" at bounding box center [331, 200] width 413 height 89
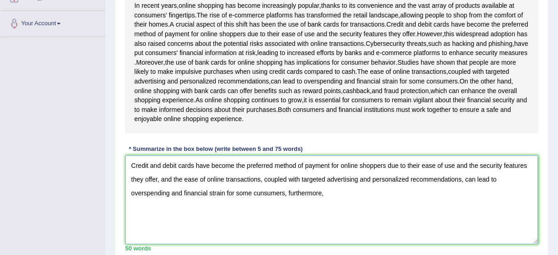
click at [350, 213] on textarea "Credit and debit cards have become the preferred method of payment for online s…" at bounding box center [331, 200] width 413 height 89
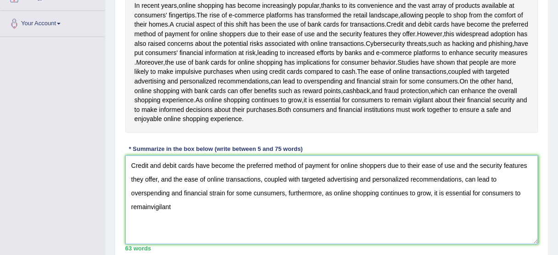
click at [151, 226] on textarea "Credit and debit cards have become the preferred method of payment for online s…" at bounding box center [331, 200] width 413 height 89
click at [176, 224] on textarea "Credit and debit cards have become the preferred method of payment for online s…" at bounding box center [331, 200] width 413 height 89
click at [463, 208] on textarea "Credit and debit cards have become the preferred method of payment for online s…" at bounding box center [331, 200] width 413 height 89
click at [446, 212] on textarea "Credit and debit cards have become the preferred method of payment for online s…" at bounding box center [331, 200] width 413 height 89
click at [434, 213] on textarea "Credit and debit cards have become the preferred method of payment for online s…" at bounding box center [331, 200] width 413 height 89
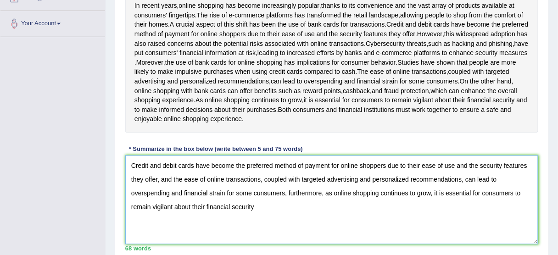
click at [493, 215] on textarea "Credit and debit cards have become the preferred method of payment for online s…" at bounding box center [331, 200] width 413 height 89
click at [199, 225] on textarea "Credit and debit cards have become the preferred method of payment for online s…" at bounding box center [331, 200] width 413 height 89
drag, startPoint x: 431, startPoint y: 209, endPoint x: 326, endPoint y: 211, distance: 105.1
click at [326, 212] on textarea "Credit and debit cards have become the preferred method of payment for online s…" at bounding box center [331, 200] width 413 height 89
click at [169, 225] on textarea "Credit and debit cards have become the preferred method of payment for online s…" at bounding box center [331, 200] width 413 height 89
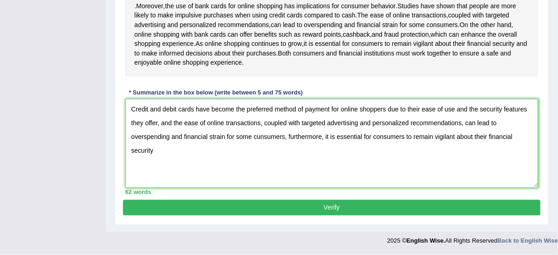
scroll to position [254, 0]
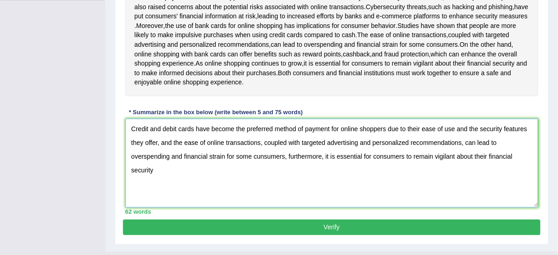
click at [173, 192] on textarea "Credit and debit cards have become the preferred method of payment for online s…" at bounding box center [331, 163] width 413 height 89
click at [324, 175] on textarea "Credit and debit cards have become the preferred method of payment for online s…" at bounding box center [331, 163] width 413 height 89
click at [280, 208] on textarea "Credit and debit cards have become the preferred method of payment for online s…" at bounding box center [331, 163] width 413 height 89
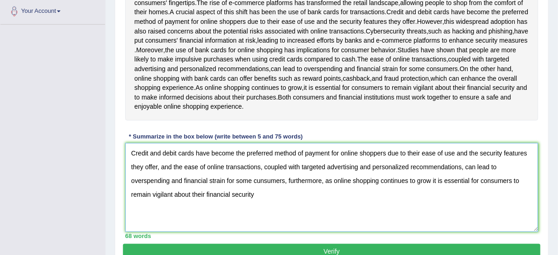
scroll to position [217, 0]
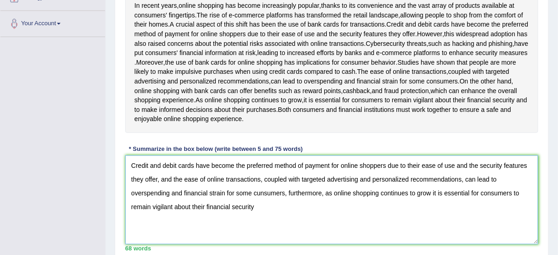
click at [256, 224] on textarea "Credit and debit cards have become the preferred method of payment for online s…" at bounding box center [331, 200] width 413 height 89
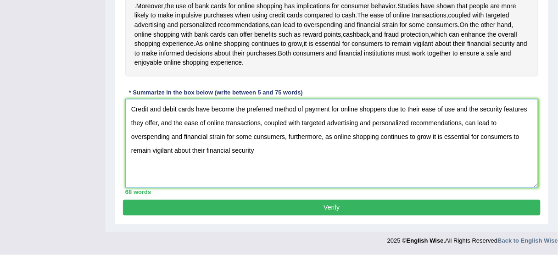
scroll to position [291, 0]
click at [379, 111] on textarea "Credit and debit cards have become the preferred method of payment for online s…" at bounding box center [331, 143] width 413 height 89
click at [364, 114] on textarea "Credit and debit cards have become the preferred method of payment for online s…" at bounding box center [331, 143] width 413 height 89
click at [512, 134] on textarea "Credit and debit cards have become the preferred method of payment for online s…" at bounding box center [331, 143] width 413 height 89
click at [512, 123] on textarea "Credit and debit cards have become the preferred method of payment for online s…" at bounding box center [331, 143] width 413 height 89
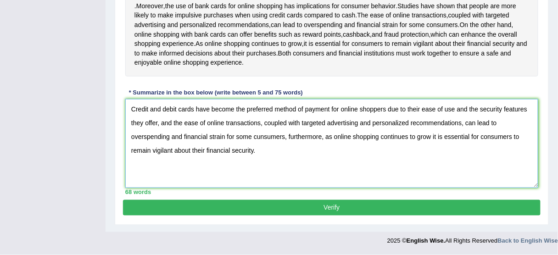
click at [432, 138] on textarea "Credit and debit cards have become the preferred method of payment for online s…" at bounding box center [331, 143] width 413 height 89
drag, startPoint x: 273, startPoint y: 111, endPoint x: 268, endPoint y: 110, distance: 5.1
click at [268, 110] on textarea "Credit and debit cards have become the preferred method of payment for online s…" at bounding box center [331, 143] width 413 height 89
click at [322, 109] on textarea "Credit and debit cards have become the preferred method of payment for online s…" at bounding box center [331, 143] width 413 height 89
click at [260, 148] on textarea "Credit and debit cards have become the preferred method of payment for online s…" at bounding box center [331, 143] width 413 height 89
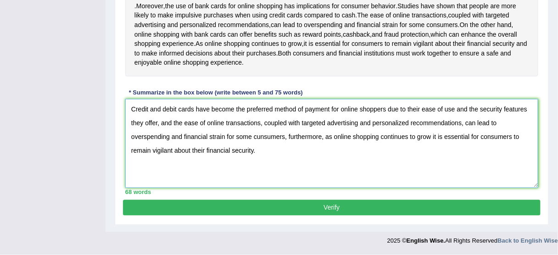
type textarea "Credit and debit cards have become the preferred method of payment for online s…"
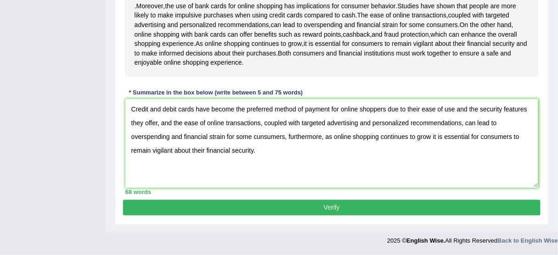
click at [326, 207] on button "Verify" at bounding box center [332, 208] width 418 height 16
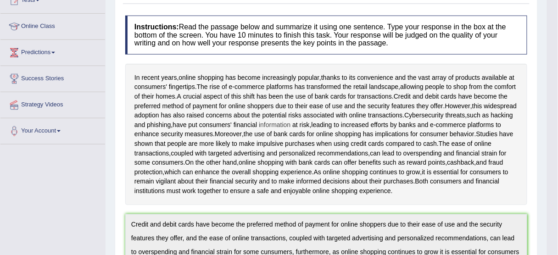
scroll to position [0, 0]
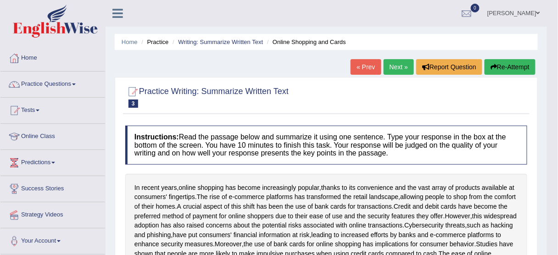
click at [396, 68] on link "Next »" at bounding box center [399, 67] width 30 height 16
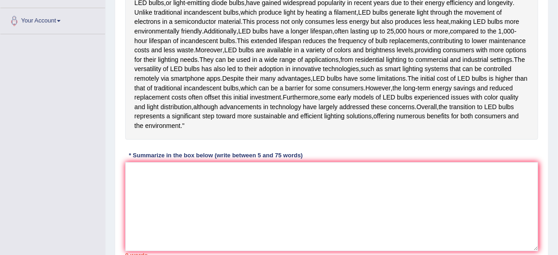
scroll to position [184, 0]
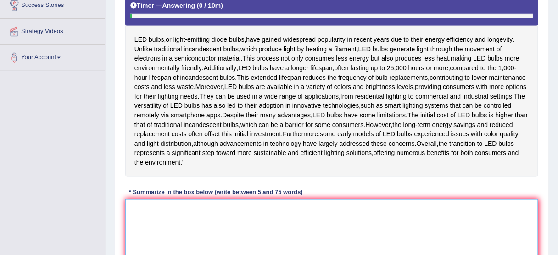
click at [237, 236] on textarea at bounding box center [331, 243] width 413 height 89
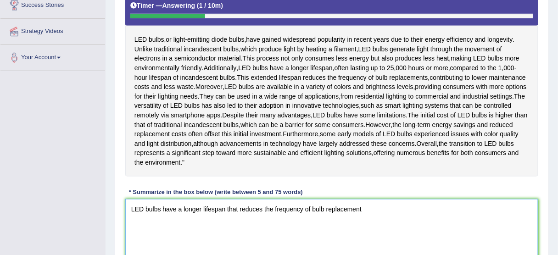
click at [238, 236] on textarea "LED bulbs have a longer lifespan that reduces the frequency of bulb replacement" at bounding box center [331, 243] width 413 height 89
click at [257, 238] on textarea "LED bulbs have a longer lifespan to reduces the frequency of bulb replacement" at bounding box center [331, 243] width 413 height 89
click at [222, 239] on textarea "LED bulbs have a longer lifespan to reduces the frequency of bulb replacement" at bounding box center [331, 243] width 413 height 89
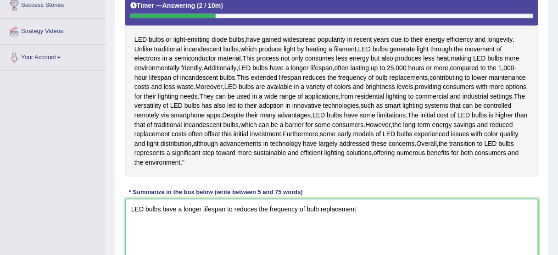
click at [228, 239] on textarea "LED bulbs have a longer lifespan to reduces the frequency of bulb replacement" at bounding box center [331, 243] width 413 height 89
click at [232, 238] on textarea "LED bulbs have a longer lifespan to reduces the frequency of bulb replacement" at bounding box center [331, 243] width 413 height 89
click at [248, 237] on textarea "LED bulbs have a longer lifespan to reduces the frequency of bulb replacement" at bounding box center [331, 243] width 413 height 89
click at [257, 235] on textarea "LED bulbs have a longer lifespan to reduces the frequency of bulb replacement" at bounding box center [331, 243] width 413 height 89
click at [401, 242] on textarea "LED bulbs have a longer lifespan to reduce the frequency of bulb replacement" at bounding box center [331, 243] width 413 height 89
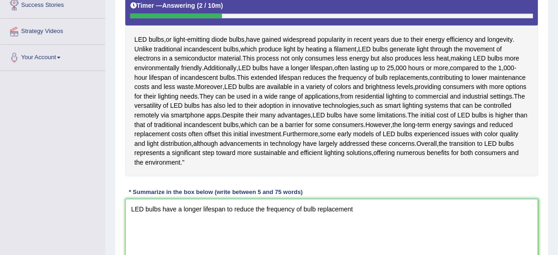
click at [392, 239] on textarea "LED bulbs have a longer lifespan to reduce the frequency of bulb replacement" at bounding box center [331, 243] width 413 height 89
drag, startPoint x: 379, startPoint y: 226, endPoint x: 358, endPoint y: 236, distance: 23.8
click at [358, 236] on textarea "LED bulbs have a longer lifespan to reduce the frequency of bulb replacement" at bounding box center [331, 243] width 413 height 89
click at [356, 239] on textarea "LED bulbs have a longer lifespan to reduce the frequency of bulb replacement" at bounding box center [331, 243] width 413 height 89
click at [350, 240] on textarea "LED bulbs have a longer lifespan to reduce the frequency of bulb replacement" at bounding box center [331, 243] width 413 height 89
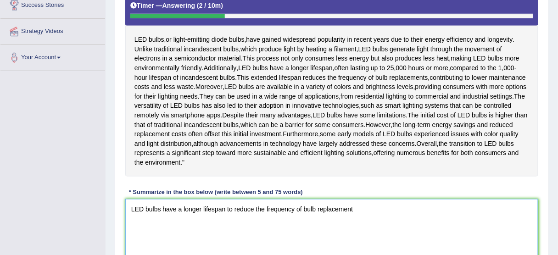
click at [359, 237] on textarea "LED bulbs have a longer lifespan to reduce the frequency of bulb replacement" at bounding box center [331, 243] width 413 height 89
drag, startPoint x: 185, startPoint y: 231, endPoint x: 191, endPoint y: 231, distance: 6.0
click at [186, 231] on textarea "LED bulbs have a longer lifespan to reduce the frequency of bulb replacement" at bounding box center [331, 243] width 413 height 89
click at [209, 231] on textarea "LED bulbs have a longer lifespan to reduce the frequency of bulb replacement" at bounding box center [331, 243] width 413 height 89
click at [201, 231] on textarea "LED bulbs have a longer lifespan to reduce the frequency of bulb replacement" at bounding box center [331, 243] width 413 height 89
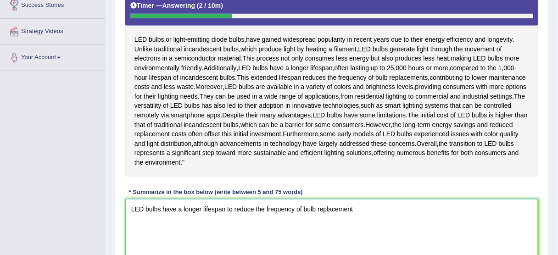
click at [346, 234] on textarea "LED bulbs have a longer lifespan to reduce the frequency of bulb replacement" at bounding box center [331, 243] width 413 height 89
click at [367, 234] on textarea "LED bulbs have a longer lifespan to reduce the frequency of bulb replacement" at bounding box center [331, 243] width 413 height 89
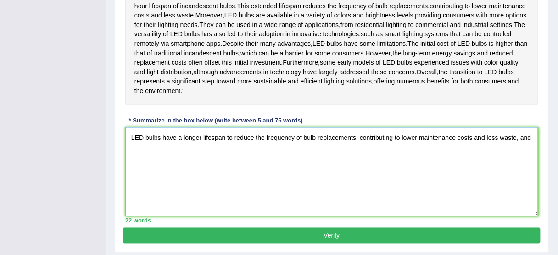
scroll to position [257, 0]
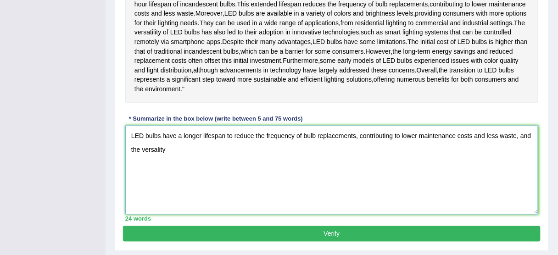
click at [157, 177] on textarea "LED bulbs have a longer lifespan to reduce the frequency of bulb replacements, …" at bounding box center [331, 170] width 413 height 89
click at [174, 179] on textarea "LED bulbs have a longer lifespan to reduce the frequency of bulb replacements, …" at bounding box center [331, 170] width 413 height 89
click at [204, 178] on textarea "LED bulbs have a longer lifespan to reduce the frequency of bulb replacements, …" at bounding box center [331, 170] width 413 height 89
click at [217, 175] on textarea "LED bulbs have a longer lifespan to reduce the frequency of bulb replacements, …" at bounding box center [331, 170] width 413 height 89
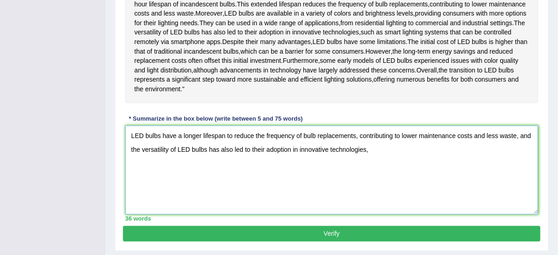
click at [337, 178] on textarea "LED bulbs have a longer lifespan to reduce the frequency of bulb replacements, …" at bounding box center [331, 170] width 413 height 89
click at [363, 177] on textarea "LED bulbs have a longer lifespan to reduce the frequency of bulb replacements, …" at bounding box center [331, 170] width 413 height 89
click at [369, 175] on textarea "LED bulbs have a longer lifespan to reduce the frequency of bulb replacements, …" at bounding box center [331, 170] width 413 height 89
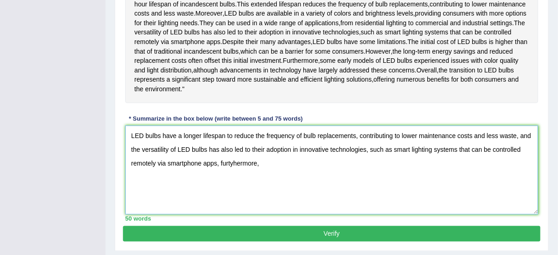
click at [234, 185] on textarea "LED bulbs have a longer lifespan to reduce the frequency of bulb replacements, …" at bounding box center [331, 170] width 413 height 89
click at [256, 185] on textarea "LED bulbs have a longer lifespan to reduce the frequency of bulb replacements, …" at bounding box center [331, 170] width 413 height 89
click at [364, 193] on textarea "LED bulbs have a longer lifespan to reduce the frequency of bulb replacements, …" at bounding box center [331, 170] width 413 height 89
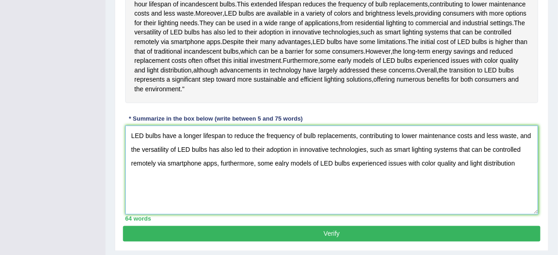
click at [285, 189] on textarea "LED bulbs have a longer lifespan to reduce the frequency of bulb replacements, …" at bounding box center [331, 170] width 413 height 89
drag, startPoint x: 339, startPoint y: 198, endPoint x: 355, endPoint y: 195, distance: 15.8
click at [339, 198] on textarea "LED bulbs have a longer lifespan to reduce the frequency of bulb replacements, …" at bounding box center [331, 170] width 413 height 89
click at [376, 191] on textarea "LED bulbs have a longer lifespan to reduce the frequency of bulb replacements, …" at bounding box center [331, 170] width 413 height 89
click at [413, 193] on textarea "LED bulbs have a longer lifespan to reduce the frequency of bulb replacements, …" at bounding box center [331, 170] width 413 height 89
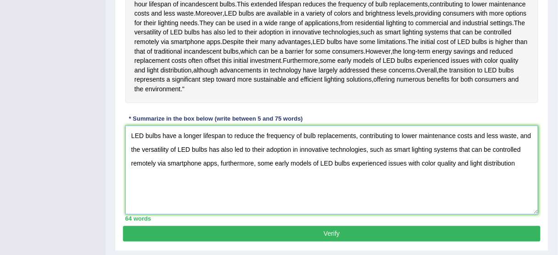
drag, startPoint x: 451, startPoint y: 189, endPoint x: 472, endPoint y: 189, distance: 20.6
click at [451, 189] on textarea "LED bulbs have a longer lifespan to reduce the frequency of bulb replacements, …" at bounding box center [331, 170] width 413 height 89
click at [475, 189] on textarea "LED bulbs have a longer lifespan to reduce the frequency of bulb replacements, …" at bounding box center [331, 170] width 413 height 89
click at [528, 193] on textarea "LED bulbs have a longer lifespan to reduce the frequency of bulb replacements, …" at bounding box center [331, 170] width 413 height 89
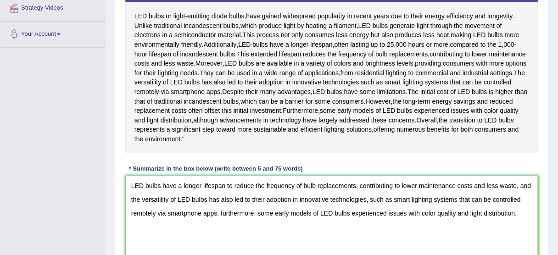
scroll to position [220, 0]
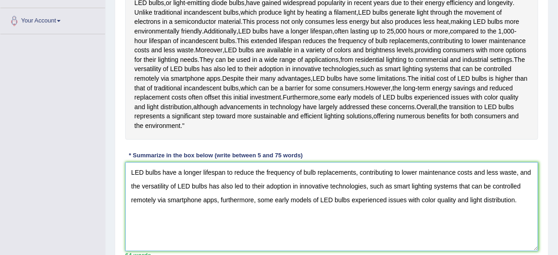
click at [510, 199] on textarea "LED bulbs have a longer lifespan to reduce the frequency of bulb replacements, …" at bounding box center [331, 206] width 413 height 89
click at [183, 211] on textarea "LED bulbs have a longer lifespan to reduce the frequency of bulb replacements, …" at bounding box center [331, 206] width 413 height 89
drag, startPoint x: 254, startPoint y: 213, endPoint x: 269, endPoint y: 217, distance: 16.3
click at [254, 213] on textarea "LED bulbs have a longer lifespan to reduce the frequency of bulb replacements, …" at bounding box center [331, 206] width 413 height 89
drag, startPoint x: 290, startPoint y: 223, endPoint x: 306, endPoint y: 227, distance: 16.9
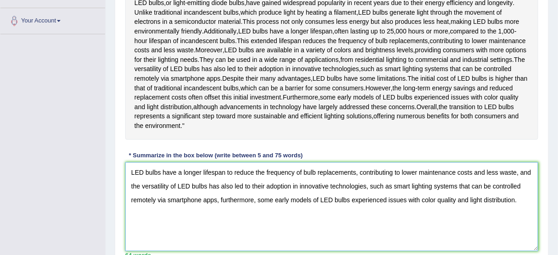
click at [290, 223] on textarea "LED bulbs have a longer lifespan to reduce the frequency of bulb replacements, …" at bounding box center [331, 206] width 413 height 89
drag, startPoint x: 288, startPoint y: 228, endPoint x: 275, endPoint y: 228, distance: 12.8
click at [275, 228] on textarea "LED bulbs have a longer lifespan to reduce the frequency of bulb replacements, …" at bounding box center [331, 206] width 413 height 89
drag, startPoint x: 416, startPoint y: 226, endPoint x: 399, endPoint y: 228, distance: 16.7
click at [399, 228] on textarea "LED bulbs have a longer lifespan to reduce the frequency of bulb replacements, …" at bounding box center [331, 206] width 413 height 89
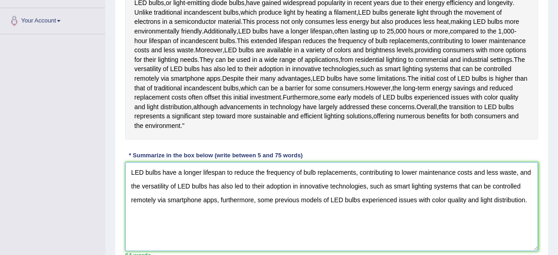
click at [410, 225] on textarea "LED bulbs have a longer lifespan to reduce the frequency of bulb replacements, …" at bounding box center [331, 206] width 413 height 89
click at [437, 223] on textarea "LED bulbs have a longer lifespan to reduce the frequency of bulb replacements, …" at bounding box center [331, 206] width 413 height 89
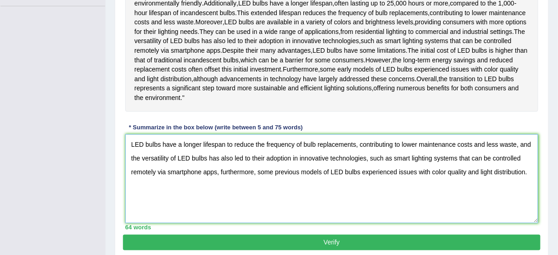
scroll to position [294, 0]
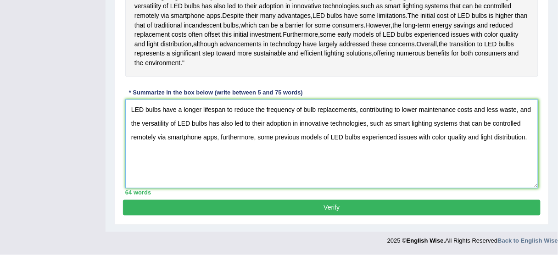
type textarea "LED bulbs have a longer lifespan to reduce the frequency of bulb replacements, …"
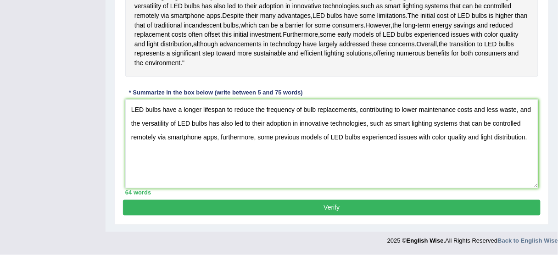
click at [348, 216] on button "Verify" at bounding box center [332, 208] width 418 height 16
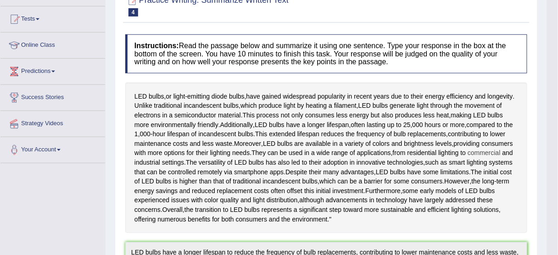
scroll to position [1, 0]
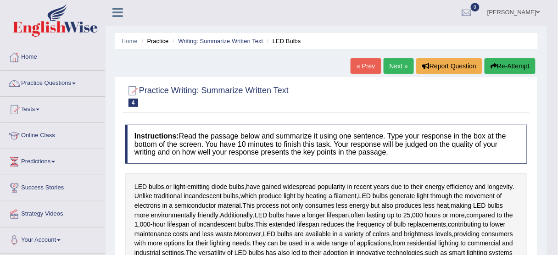
click at [398, 68] on link "Next »" at bounding box center [399, 66] width 30 height 16
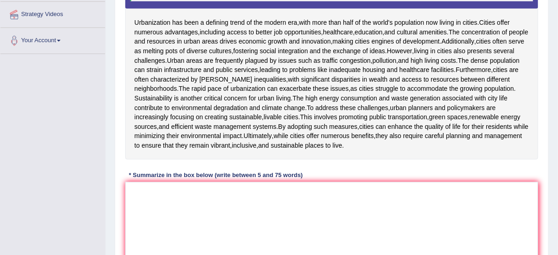
scroll to position [188, 0]
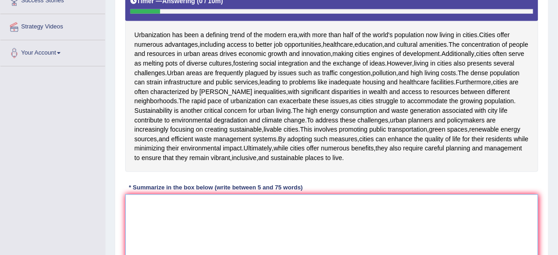
click at [197, 247] on textarea at bounding box center [331, 239] width 413 height 89
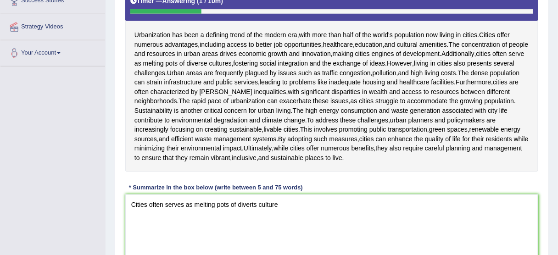
click at [111, 213] on div "Home Practice Writing: Summarize Written Text City Life « Prev Next » Report Qu…" at bounding box center [332, 69] width 452 height 515
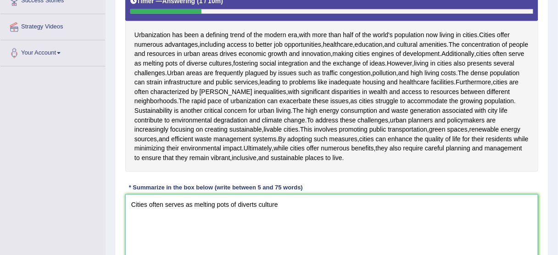
click at [174, 203] on textarea "Cities often serves as melting pots of diverts culture" at bounding box center [331, 239] width 413 height 89
click at [183, 204] on textarea "Cities often serves as melting pots of diverts culture" at bounding box center [331, 239] width 413 height 89
click at [264, 211] on textarea "Cities often serve as melting pots of diverts culture" at bounding box center [331, 239] width 413 height 89
click at [256, 214] on textarea "Cities often serve as melting pots of diverts culture" at bounding box center [331, 239] width 413 height 89
click at [254, 215] on textarea "Cities often serve as melting pots of diverts culture" at bounding box center [331, 239] width 413 height 89
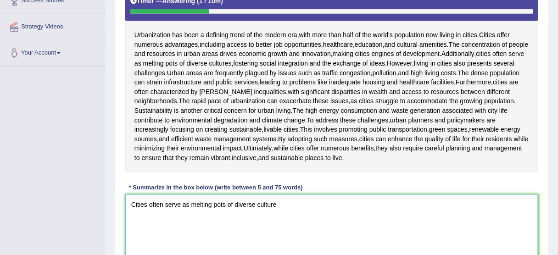
click at [306, 228] on textarea "Cities often serve as melting pots of diverse culture" at bounding box center [331, 239] width 413 height 89
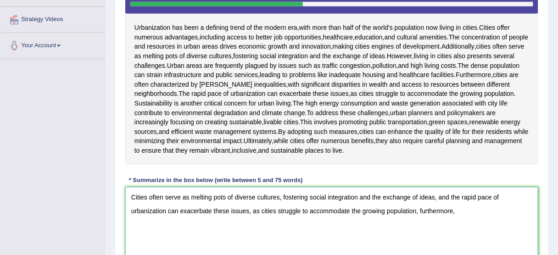
scroll to position [208, 0]
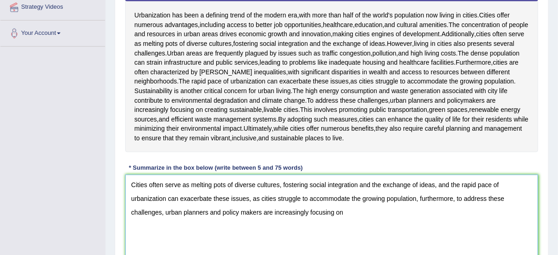
click at [339, 198] on textarea "Cities often serve as melting pots of diverse cultures, fostering social integr…" at bounding box center [331, 219] width 413 height 89
click at [350, 213] on textarea "Cities often serve as melting pots of diverse cultures, fostering social integr…" at bounding box center [331, 219] width 413 height 89
drag, startPoint x: 552, startPoint y: 225, endPoint x: 540, endPoint y: 226, distance: 11.5
click at [552, 225] on div "Home Practice Writing: Summarize Written Text City Life « Prev Next » Report Qu…" at bounding box center [332, 49] width 452 height 515
click at [499, 205] on textarea "Cities often serve as melting pots of diverse cultures, fostering social integr…" at bounding box center [331, 219] width 413 height 89
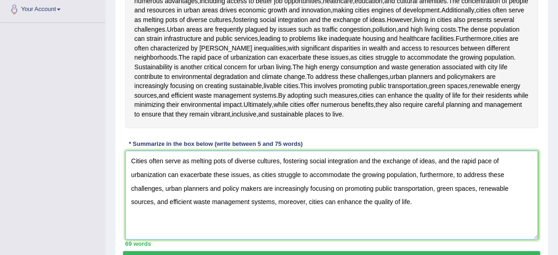
scroll to position [245, 0]
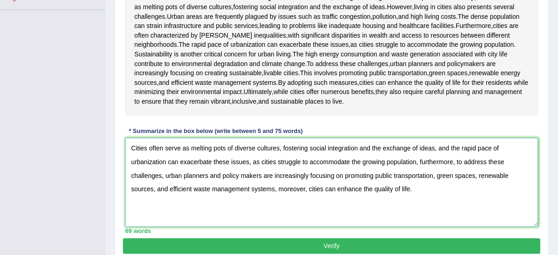
click at [219, 161] on textarea "Cities often serve as melting pots of diverse cultures, fostering social integr…" at bounding box center [331, 182] width 413 height 89
click at [213, 146] on textarea "Cities often serve as melting pots of diverse cultures, fostering social integr…" at bounding box center [331, 182] width 413 height 89
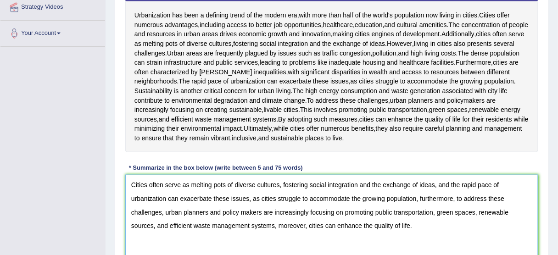
click at [194, 185] on textarea "Cities often serve as melting pots of diverse cultures, fostering social integr…" at bounding box center [331, 219] width 413 height 89
click at [417, 193] on textarea "Cities often serve as melting pots of diverse cultures, fostering social integr…" at bounding box center [331, 219] width 413 height 89
drag, startPoint x: 508, startPoint y: 191, endPoint x: 544, endPoint y: 191, distance: 36.2
click at [511, 191] on textarea "Cities often serve as melting pots of diverse cultures, fostering social integr…" at bounding box center [331, 219] width 413 height 89
click at [510, 212] on textarea "Cities often serve as melting pots of diverse cultures, fostering social integr…" at bounding box center [331, 219] width 413 height 89
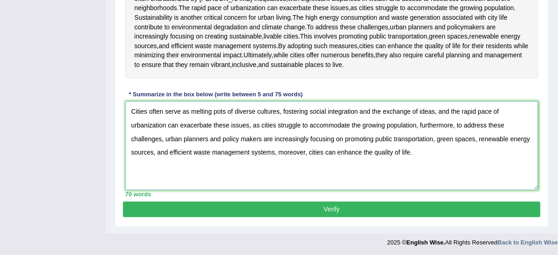
scroll to position [245, 0]
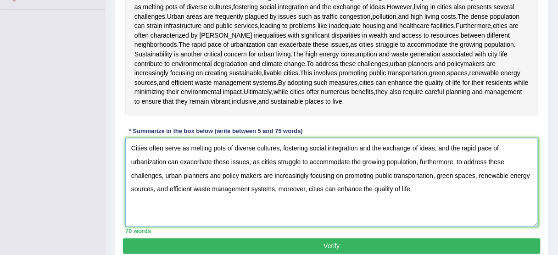
drag, startPoint x: 258, startPoint y: 156, endPoint x: 269, endPoint y: 156, distance: 11.5
click at [258, 156] on textarea "Cities often serve as melting pots of diverse cultures, fostering social integr…" at bounding box center [331, 182] width 413 height 89
drag, startPoint x: 306, startPoint y: 157, endPoint x: 337, endPoint y: 162, distance: 31.5
click at [309, 158] on textarea "Cities often serve as melting pots of diverse cultures, fostering social integr…" at bounding box center [331, 182] width 413 height 89
click at [373, 166] on textarea "Cities often serve as melting pots of diverse cultures, fostering social integr…" at bounding box center [331, 182] width 413 height 89
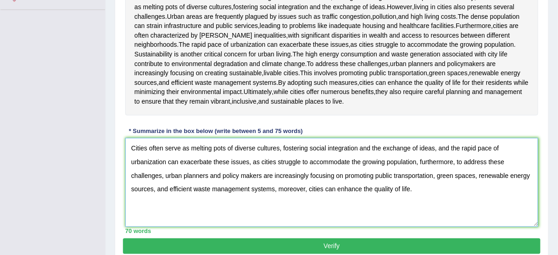
type textarea "Cities often serve as melting pots of diverse cultures, fostering social integr…"
click at [187, 183] on textarea "Cities often serve as melting pots of diverse cultures, fostering social integr…" at bounding box center [331, 182] width 413 height 89
click at [149, 162] on textarea "Cities often serve as melting pots of diverse cultures, fostering social integr…" at bounding box center [331, 182] width 413 height 89
drag, startPoint x: 132, startPoint y: 145, endPoint x: 442, endPoint y: 194, distance: 313.9
click at [442, 194] on textarea "Cities often serve as melting pots of diverse cultures, fostering social integr…" at bounding box center [331, 182] width 413 height 89
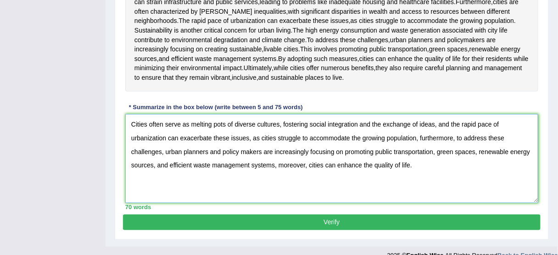
scroll to position [281, 0]
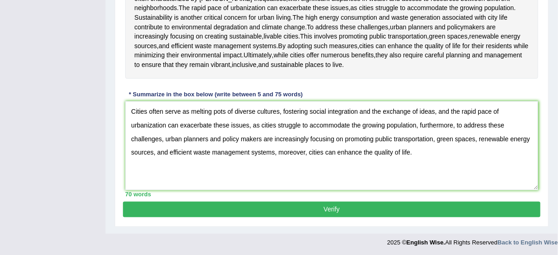
click at [306, 209] on button "Verify" at bounding box center [332, 210] width 418 height 16
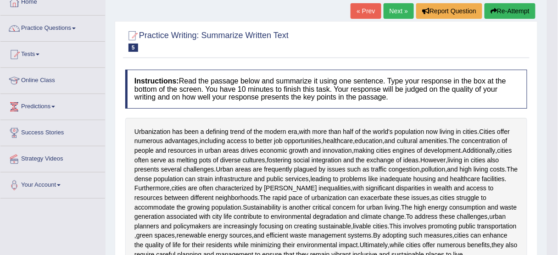
scroll to position [55, 0]
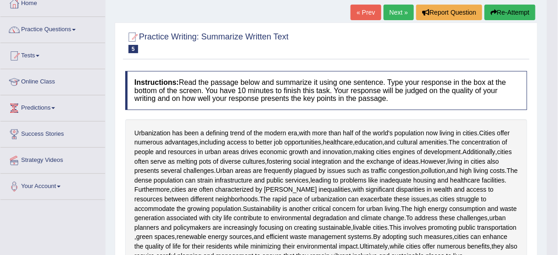
click at [511, 8] on button "Re-Attempt" at bounding box center [509, 13] width 51 height 16
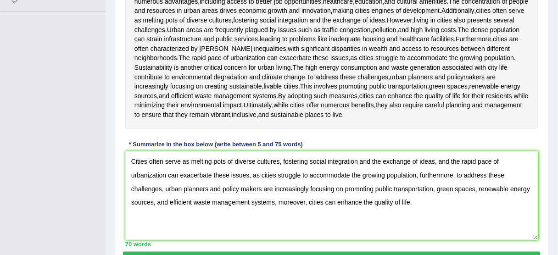
click at [205, 173] on textarea "Cities often serve as melting pots of diverse cultures, fostering social integr…" at bounding box center [331, 195] width 413 height 89
click at [195, 180] on textarea "Cities often serve as melting pots of diverse cultures, fostering social integr…" at bounding box center [331, 195] width 413 height 89
click at [242, 187] on textarea "Cities often serve as melting pots of diverse cultures, fostering social integr…" at bounding box center [331, 195] width 413 height 89
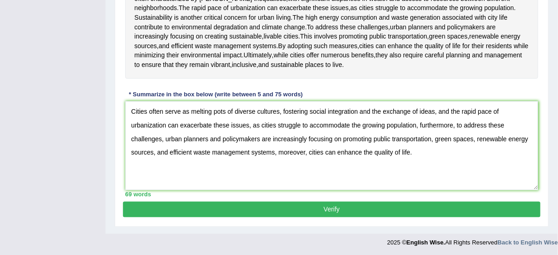
type textarea "Cities often serve as melting pots of diverse cultures, fostering social integr…"
click at [284, 211] on button "Verify" at bounding box center [332, 210] width 418 height 16
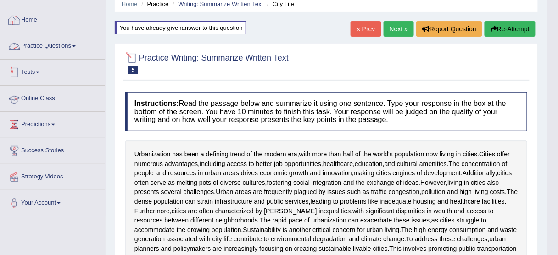
scroll to position [25, 0]
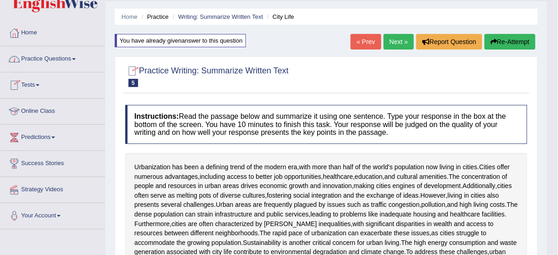
click at [38, 46] on link "Practice Questions" at bounding box center [52, 57] width 105 height 23
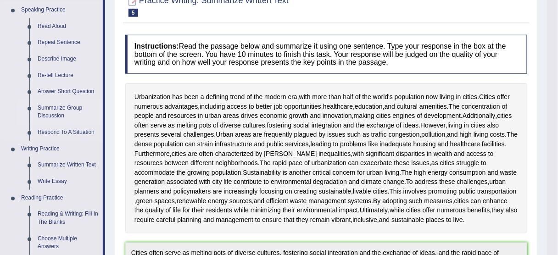
scroll to position [99, 0]
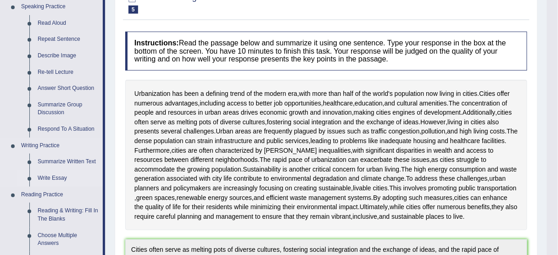
click at [55, 178] on link "Write Essay" at bounding box center [67, 178] width 69 height 17
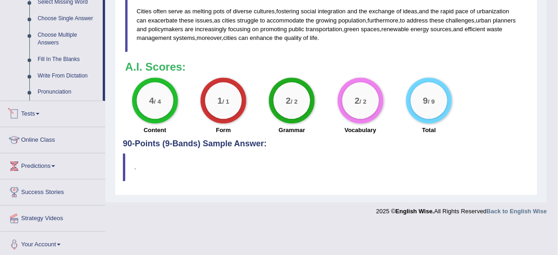
scroll to position [464, 0]
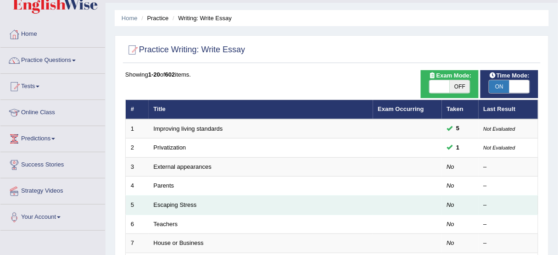
scroll to position [37, 0]
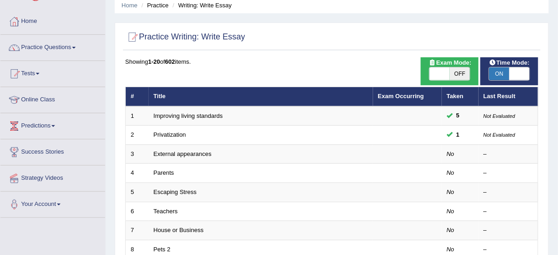
click at [433, 76] on span at bounding box center [439, 73] width 20 height 13
checkbox input "true"
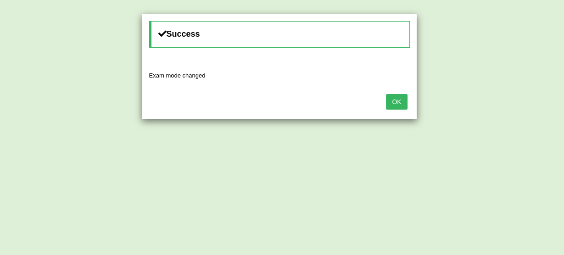
click at [394, 99] on button "OK" at bounding box center [396, 102] width 21 height 16
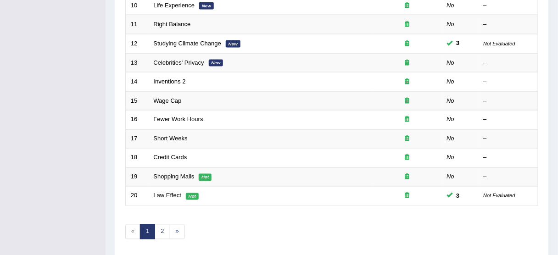
scroll to position [348, 0]
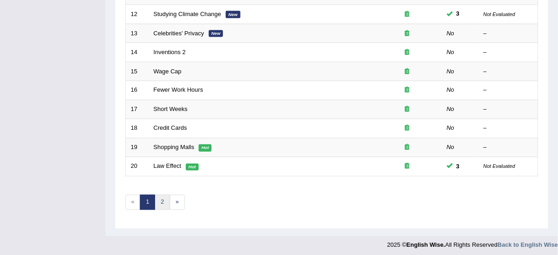
click at [162, 201] on link "2" at bounding box center [162, 202] width 15 height 15
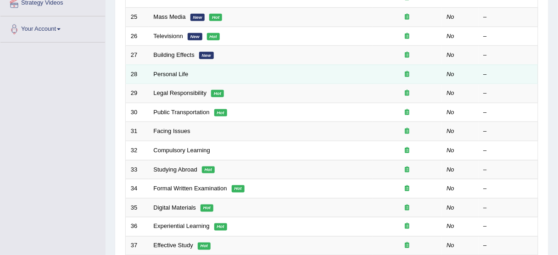
scroll to position [201, 0]
